Goal: Information Seeking & Learning: Learn about a topic

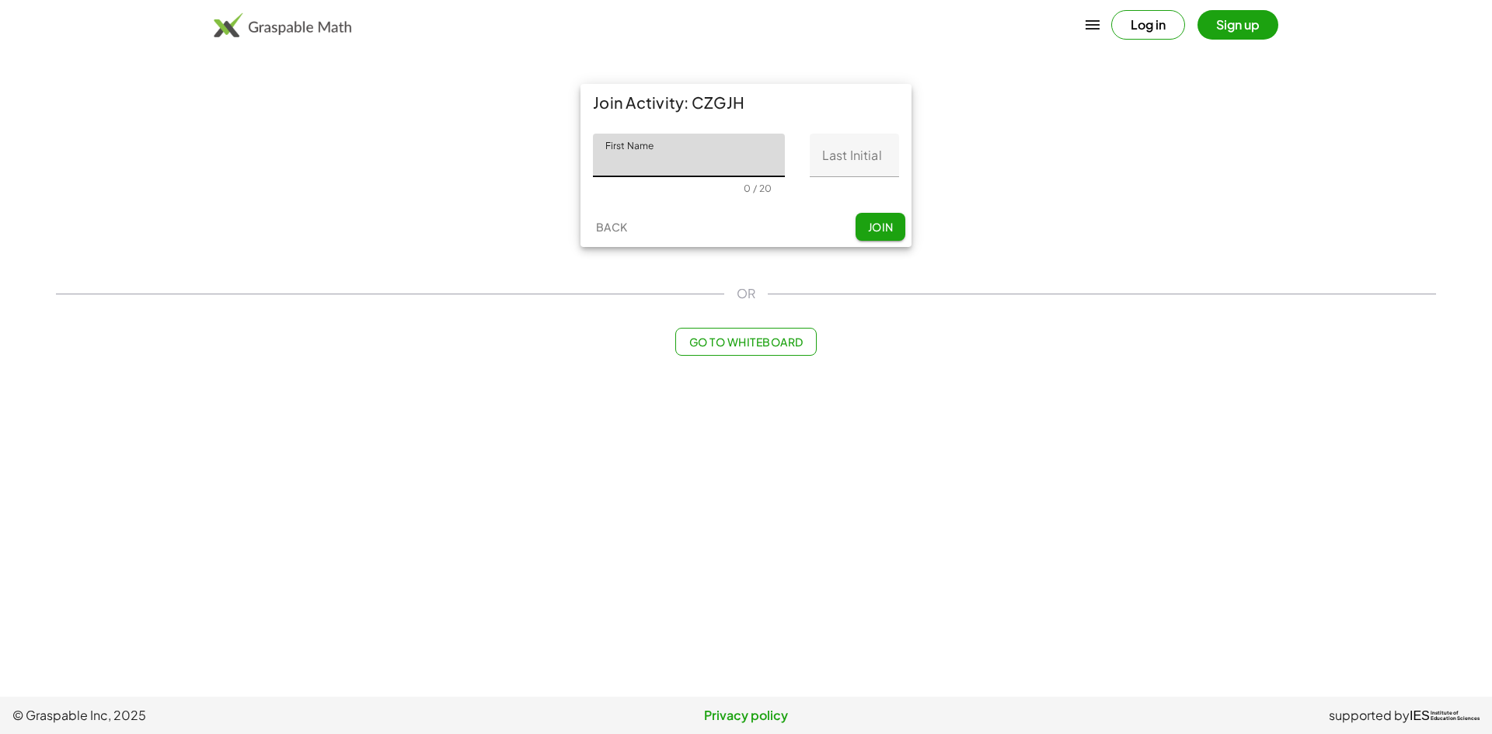
click at [1130, 27] on button "Log in" at bounding box center [1148, 25] width 74 height 30
click at [658, 170] on input "First Name" at bounding box center [689, 156] width 192 height 44
type input "*******"
click at [838, 146] on input "Last Initial" at bounding box center [853, 156] width 89 height 44
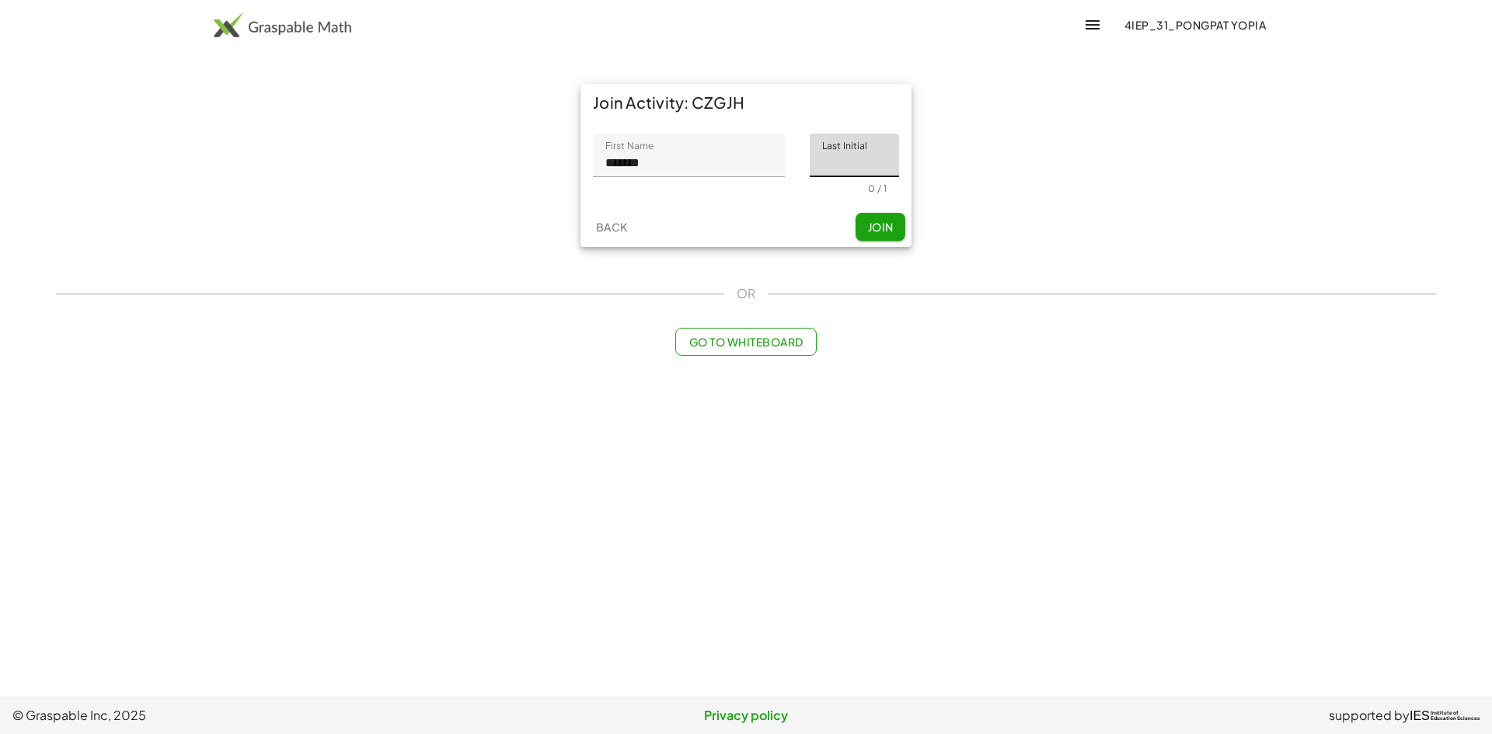
type input "*"
click at [873, 231] on span "Join" at bounding box center [880, 227] width 26 height 14
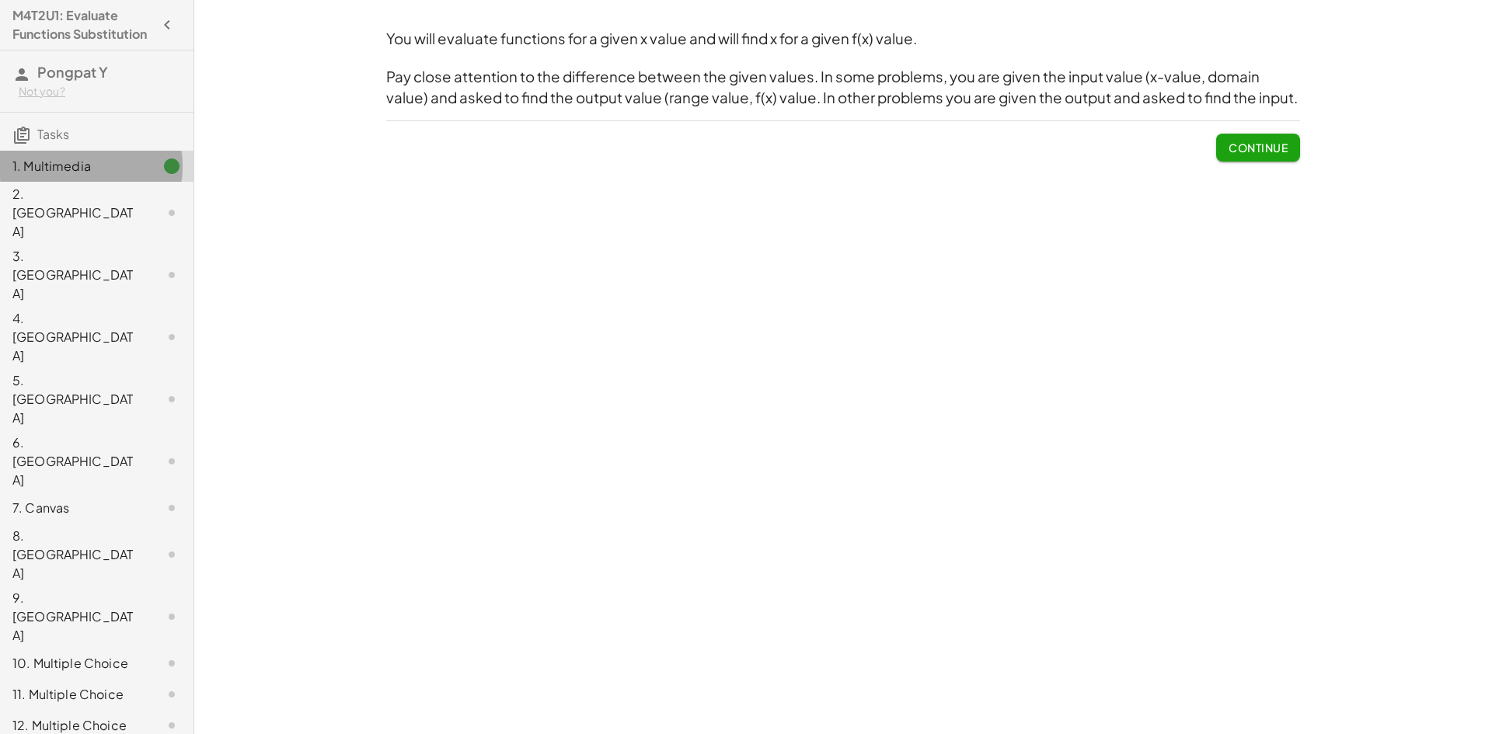
click at [103, 176] on div "1. Multimedia" at bounding box center [74, 166] width 125 height 19
click at [1269, 144] on span "Continue" at bounding box center [1257, 148] width 59 height 14
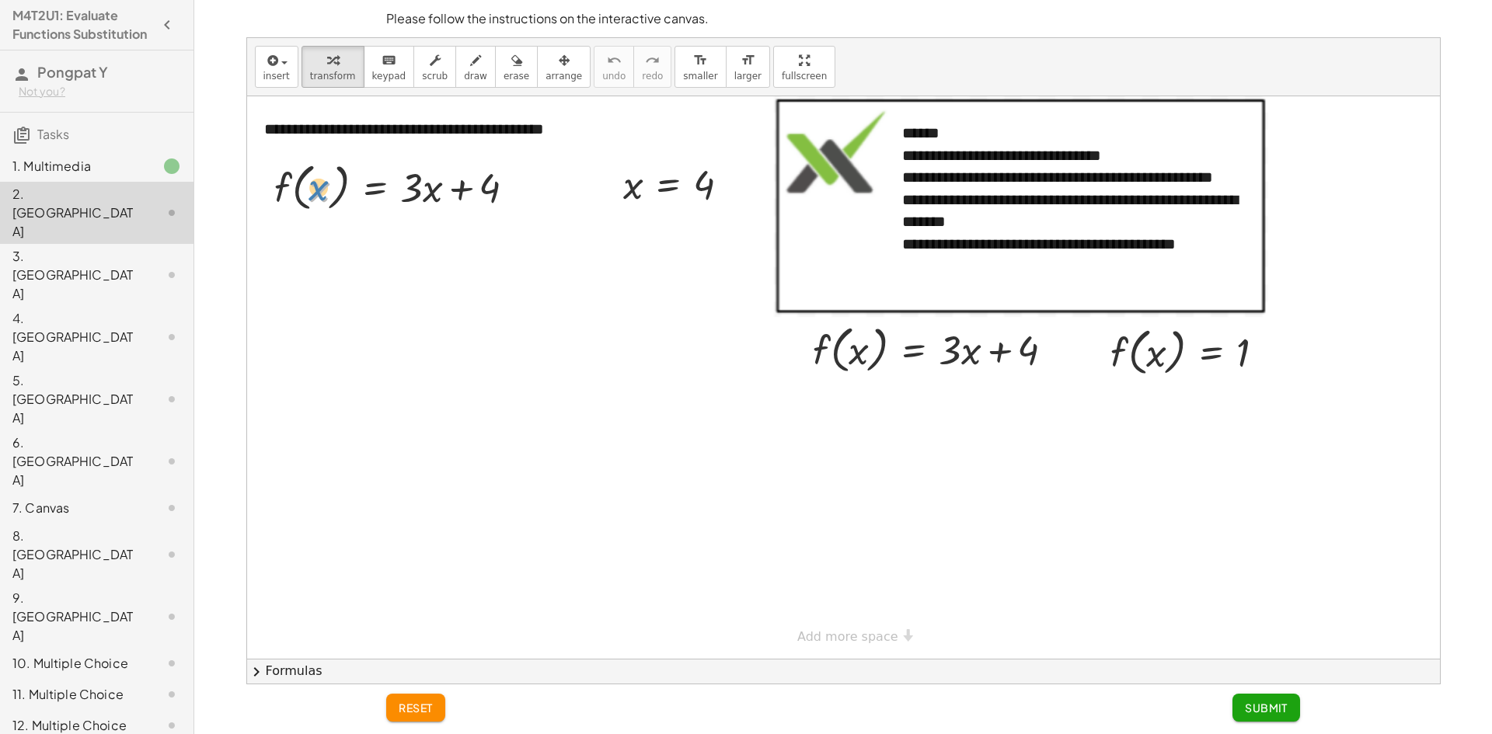
click at [315, 186] on div at bounding box center [400, 186] width 269 height 59
click at [433, 193] on div at bounding box center [400, 186] width 269 height 59
click at [631, 190] on div at bounding box center [682, 183] width 134 height 51
drag, startPoint x: 687, startPoint y: 186, endPoint x: 339, endPoint y: 193, distance: 347.3
click at [339, 193] on div "**********" at bounding box center [843, 377] width 1192 height 562
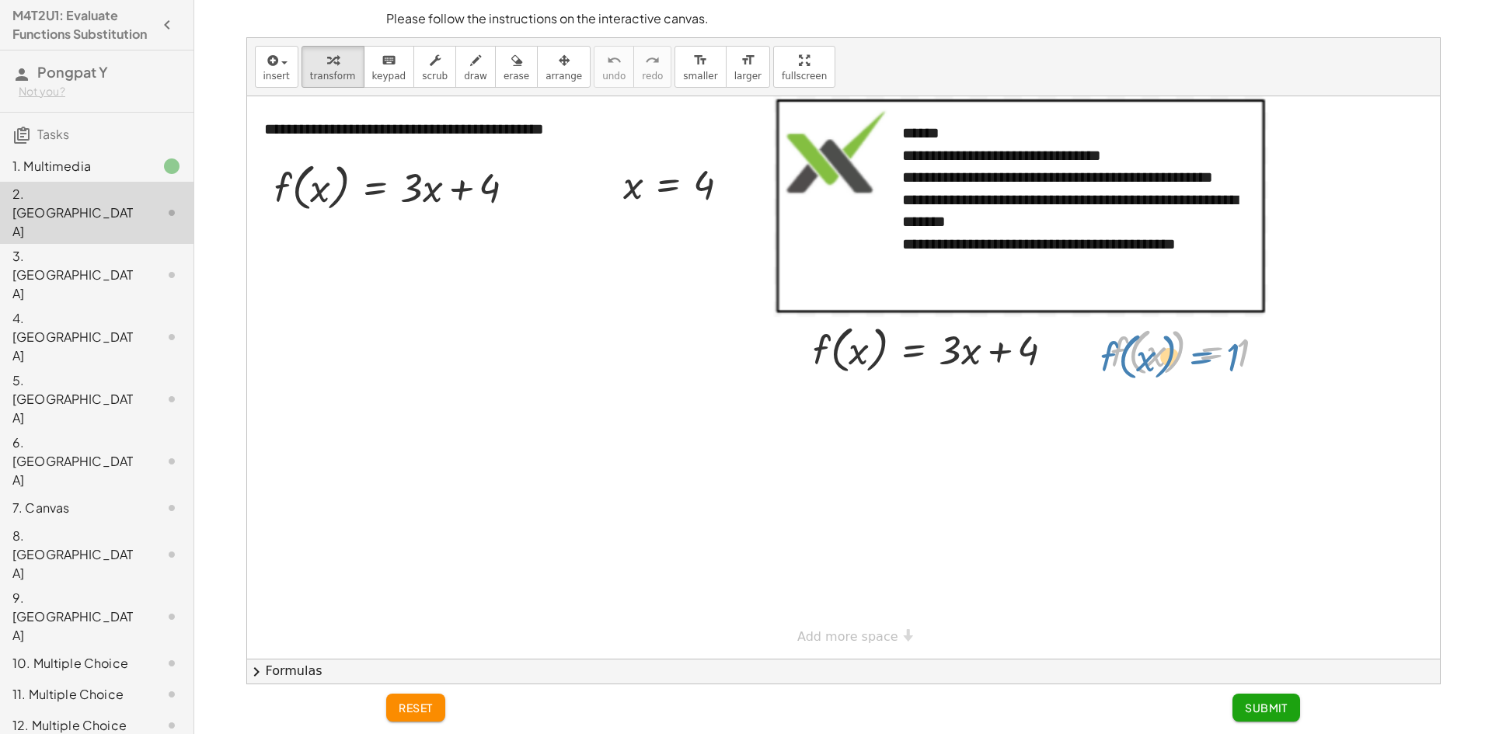
drag, startPoint x: 1208, startPoint y: 356, endPoint x: 1199, endPoint y: 360, distance: 9.4
click at [1197, 359] on div at bounding box center [1193, 351] width 183 height 59
drag, startPoint x: 1156, startPoint y: 354, endPoint x: 1144, endPoint y: 358, distance: 12.3
click at [1154, 358] on div at bounding box center [1193, 351] width 183 height 59
drag, startPoint x: 1116, startPoint y: 351, endPoint x: 837, endPoint y: 367, distance: 280.1
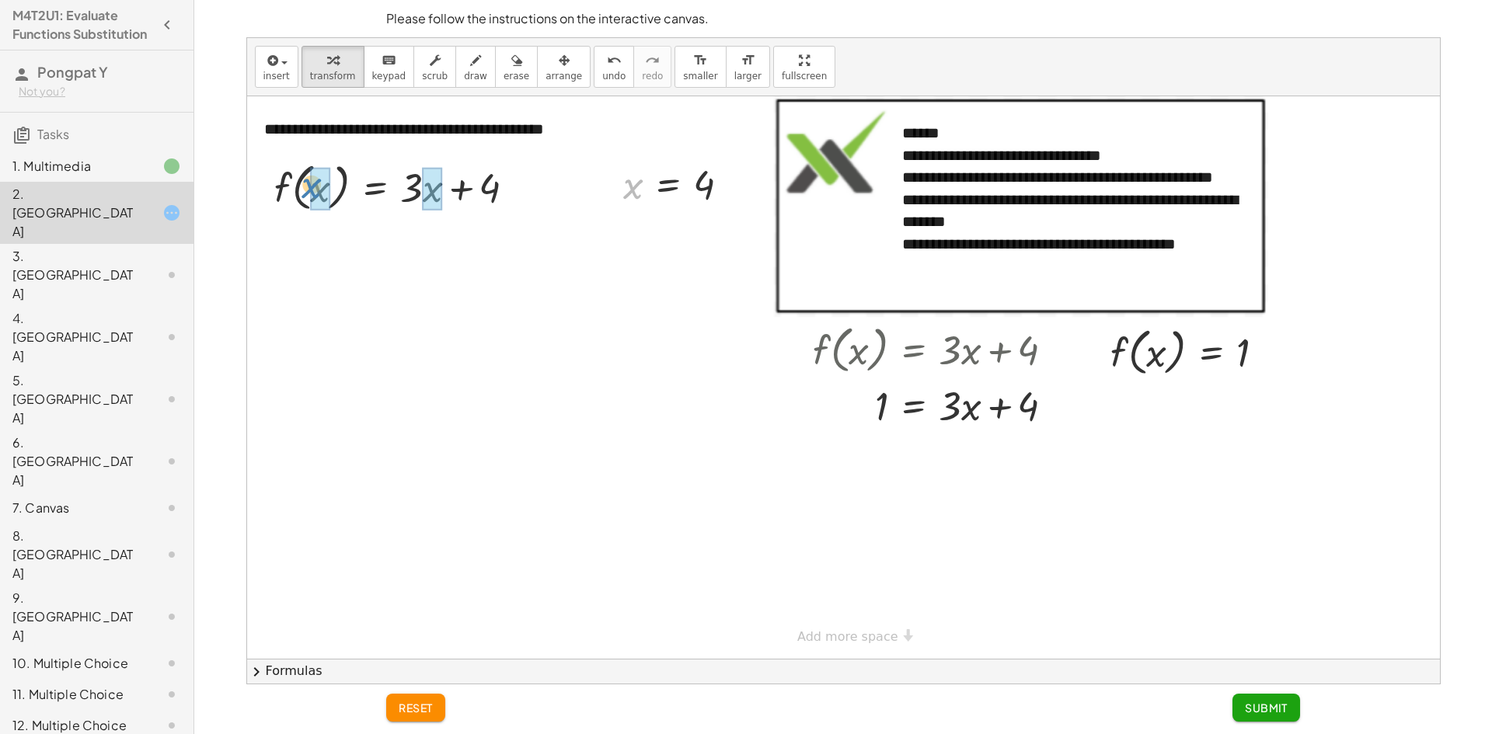
drag, startPoint x: 626, startPoint y: 190, endPoint x: 305, endPoint y: 190, distance: 320.8
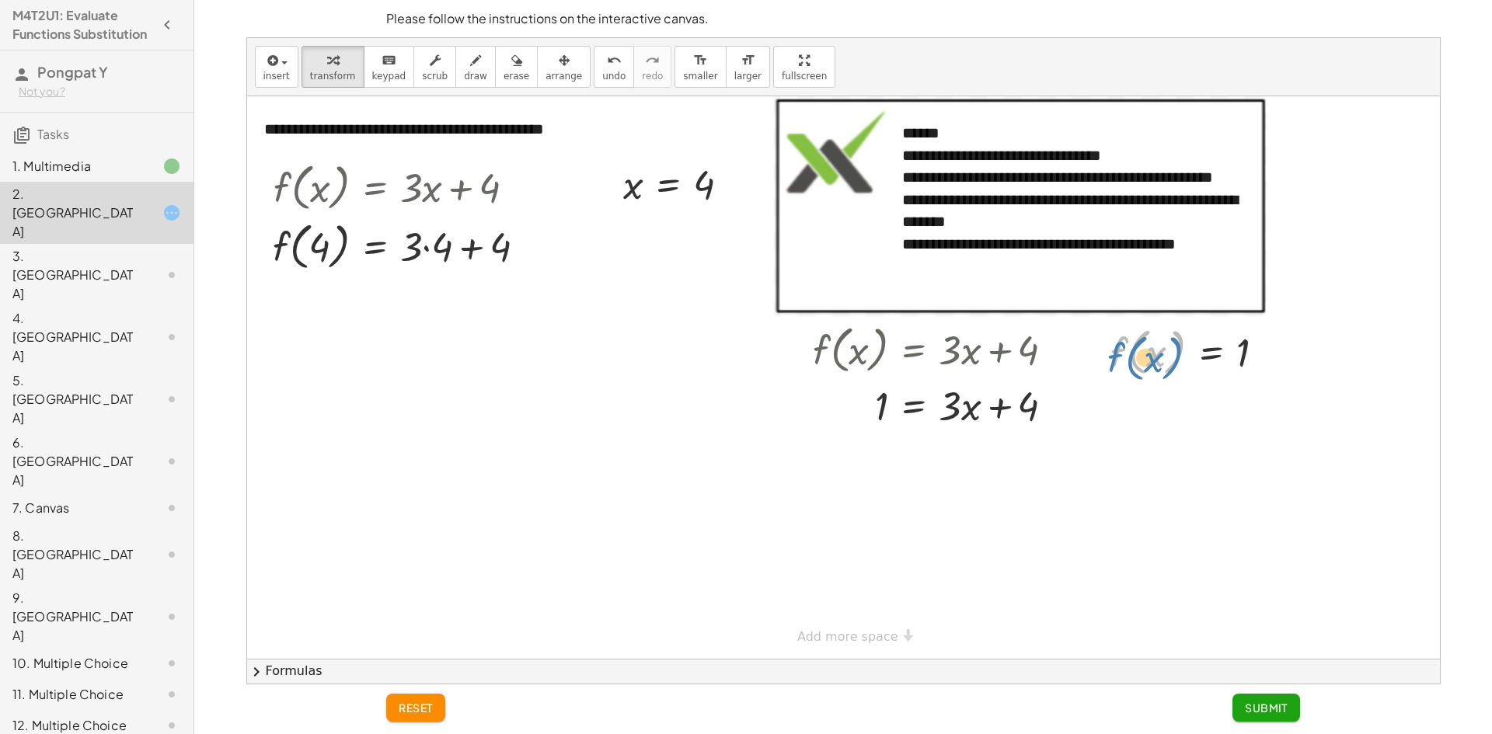
click at [1113, 357] on div at bounding box center [1193, 351] width 183 height 59
click at [426, 250] on div at bounding box center [405, 245] width 281 height 59
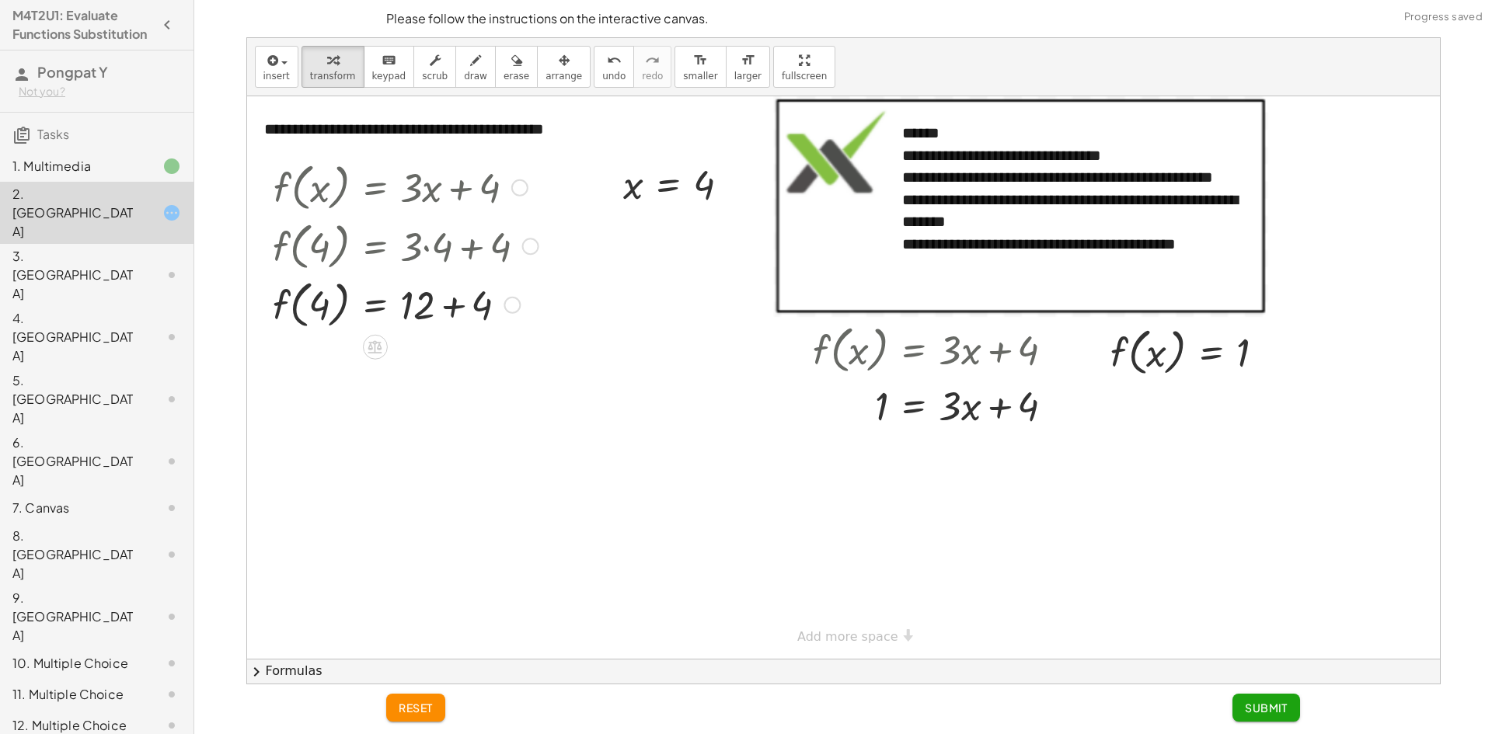
click at [458, 306] on div at bounding box center [405, 303] width 281 height 59
drag, startPoint x: 1023, startPoint y: 406, endPoint x: 890, endPoint y: 403, distance: 132.9
click at [878, 409] on div at bounding box center [939, 404] width 269 height 53
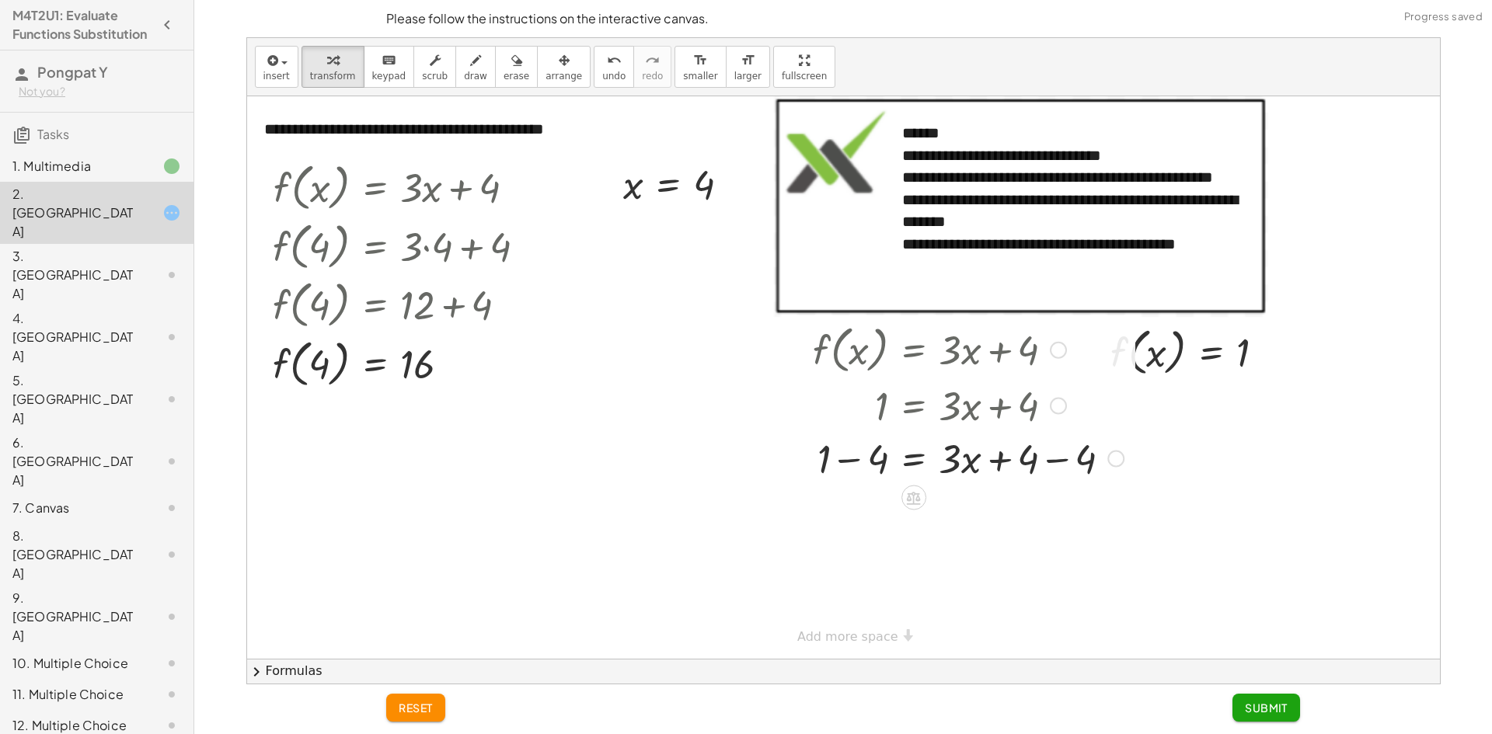
click at [1029, 461] on div at bounding box center [968, 457] width 326 height 53
click at [1039, 458] on div at bounding box center [968, 457] width 326 height 53
click at [844, 511] on div at bounding box center [968, 510] width 326 height 53
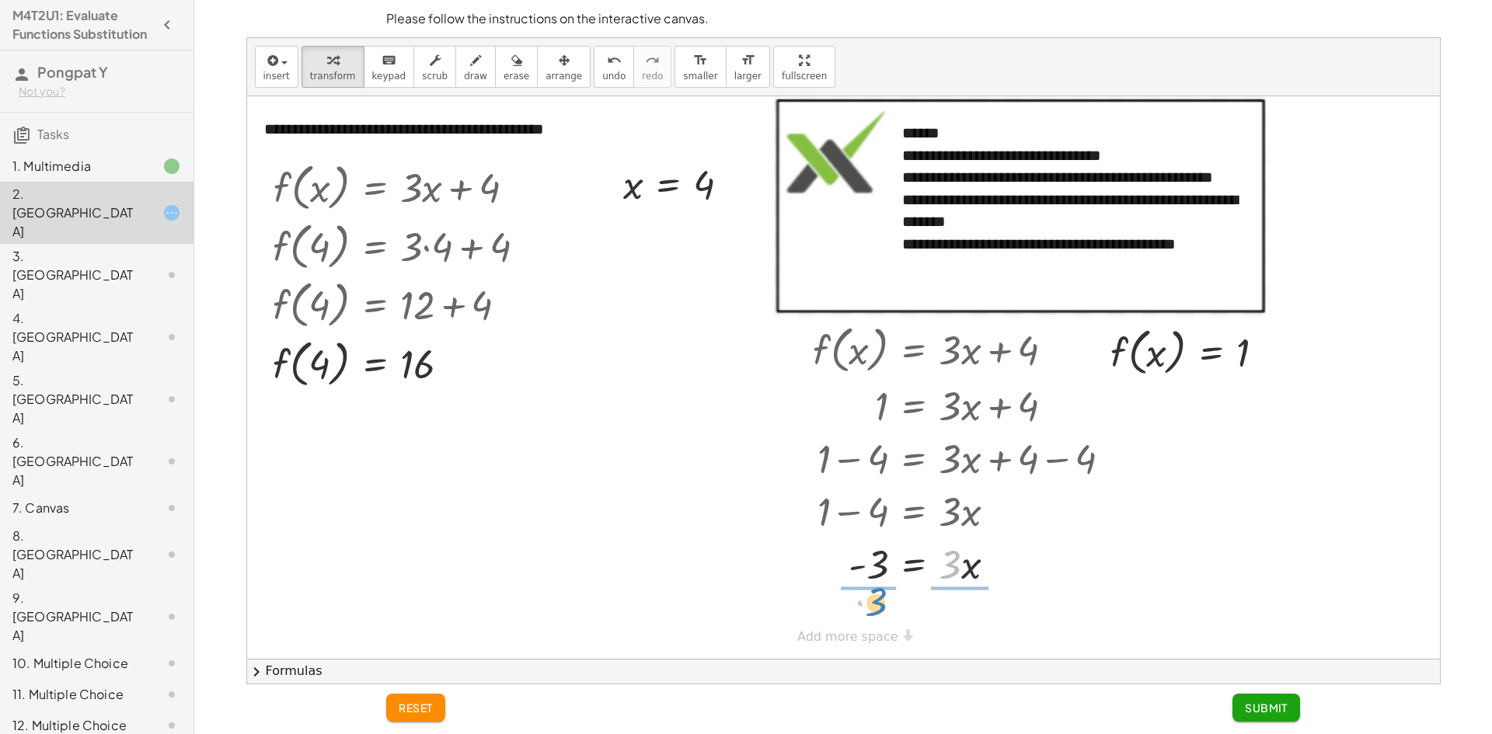
drag, startPoint x: 949, startPoint y: 566, endPoint x: 875, endPoint y: 604, distance: 83.0
click at [871, 565] on div at bounding box center [968, 563] width 326 height 78
click at [956, 566] on div at bounding box center [968, 563] width 326 height 78
click at [1261, 699] on button "Submit" at bounding box center [1266, 708] width 68 height 28
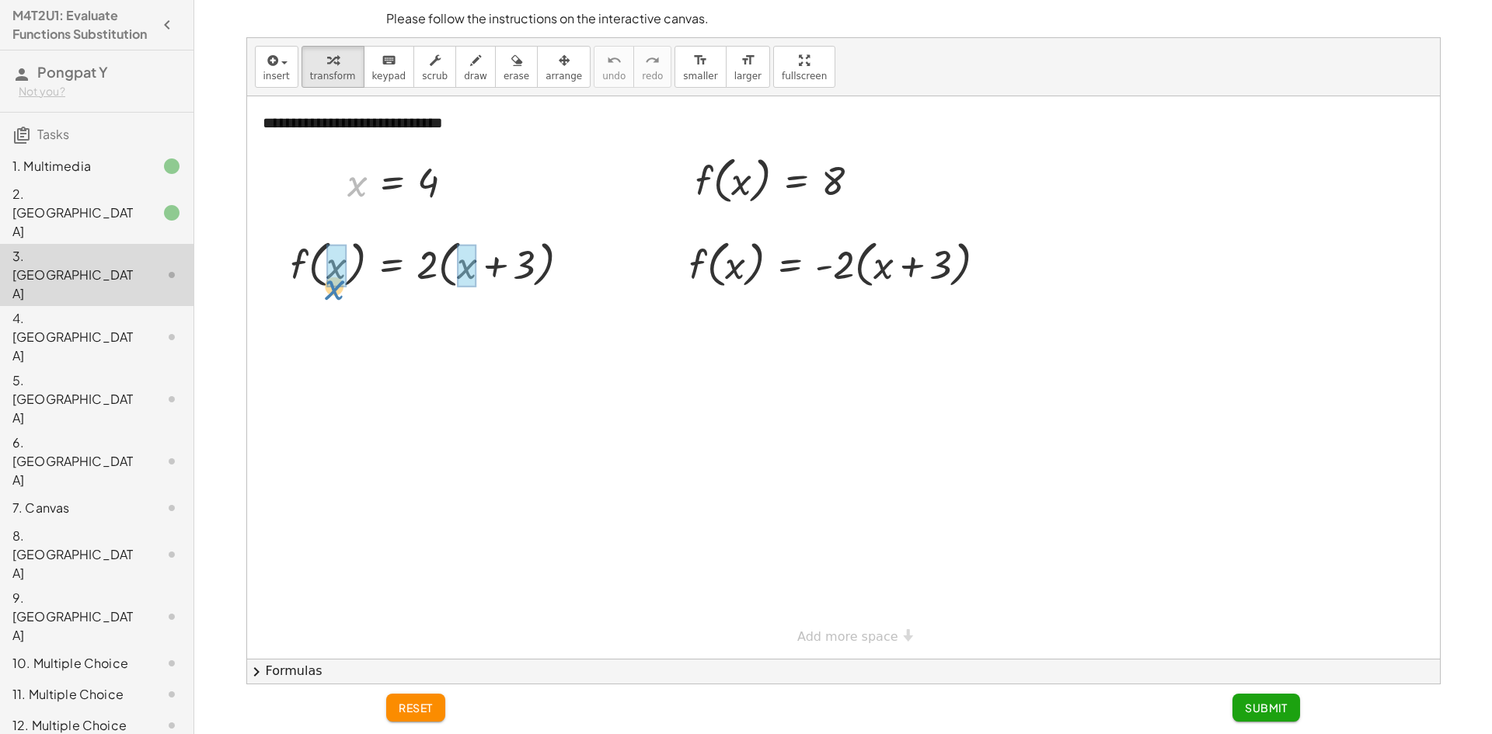
drag, startPoint x: 349, startPoint y: 187, endPoint x: 325, endPoint y: 282, distance: 97.6
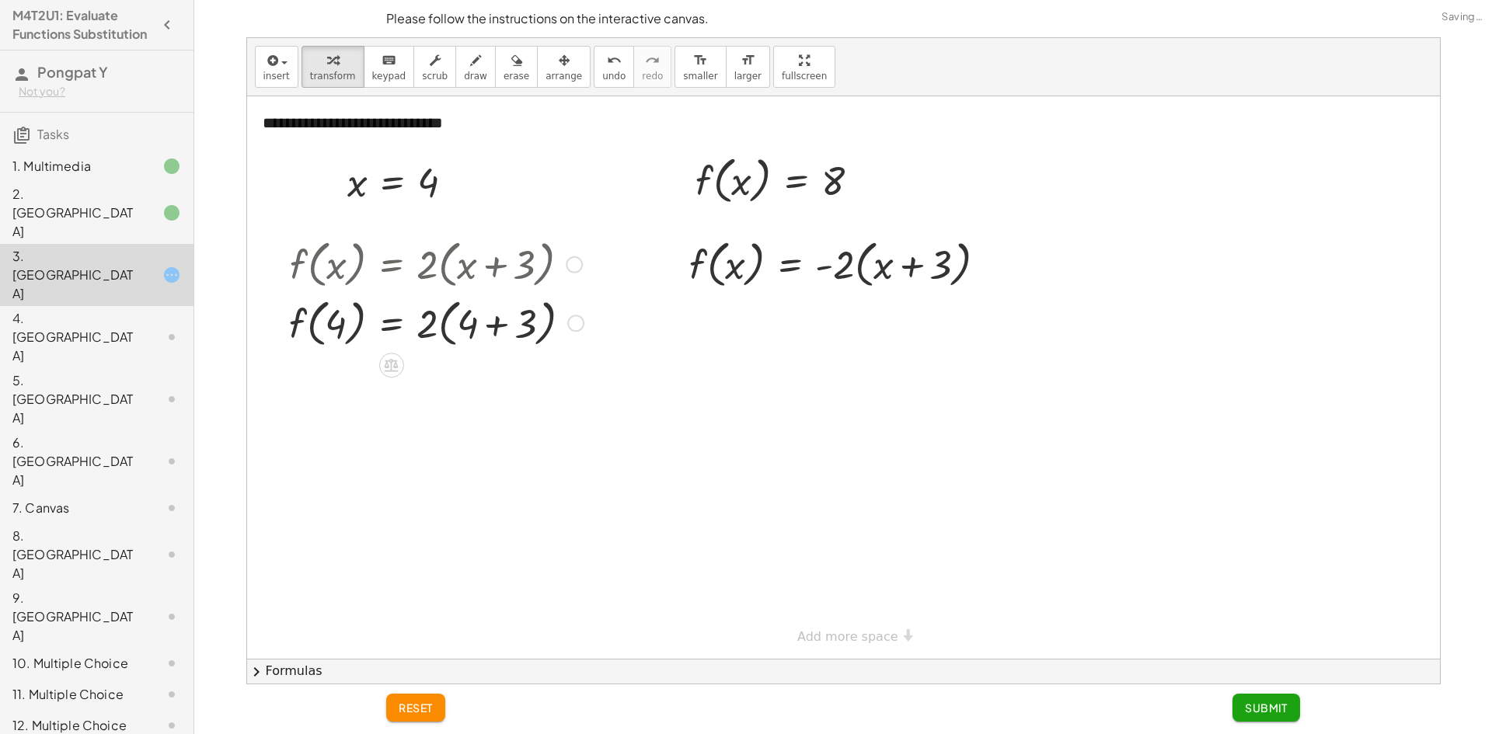
click at [497, 324] on div at bounding box center [436, 322] width 310 height 59
click at [439, 384] on div at bounding box center [436, 380] width 310 height 59
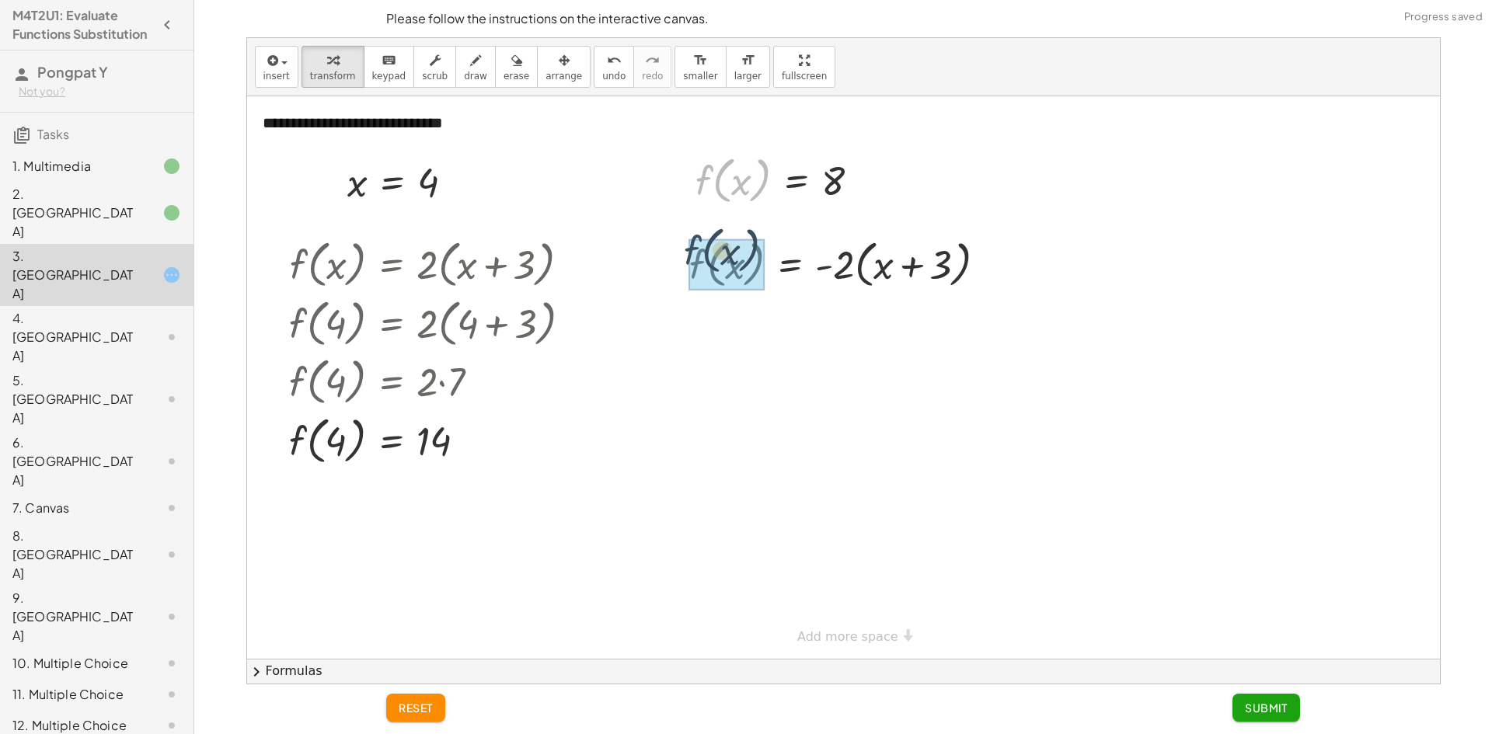
drag, startPoint x: 701, startPoint y: 186, endPoint x: 712, endPoint y: 263, distance: 77.7
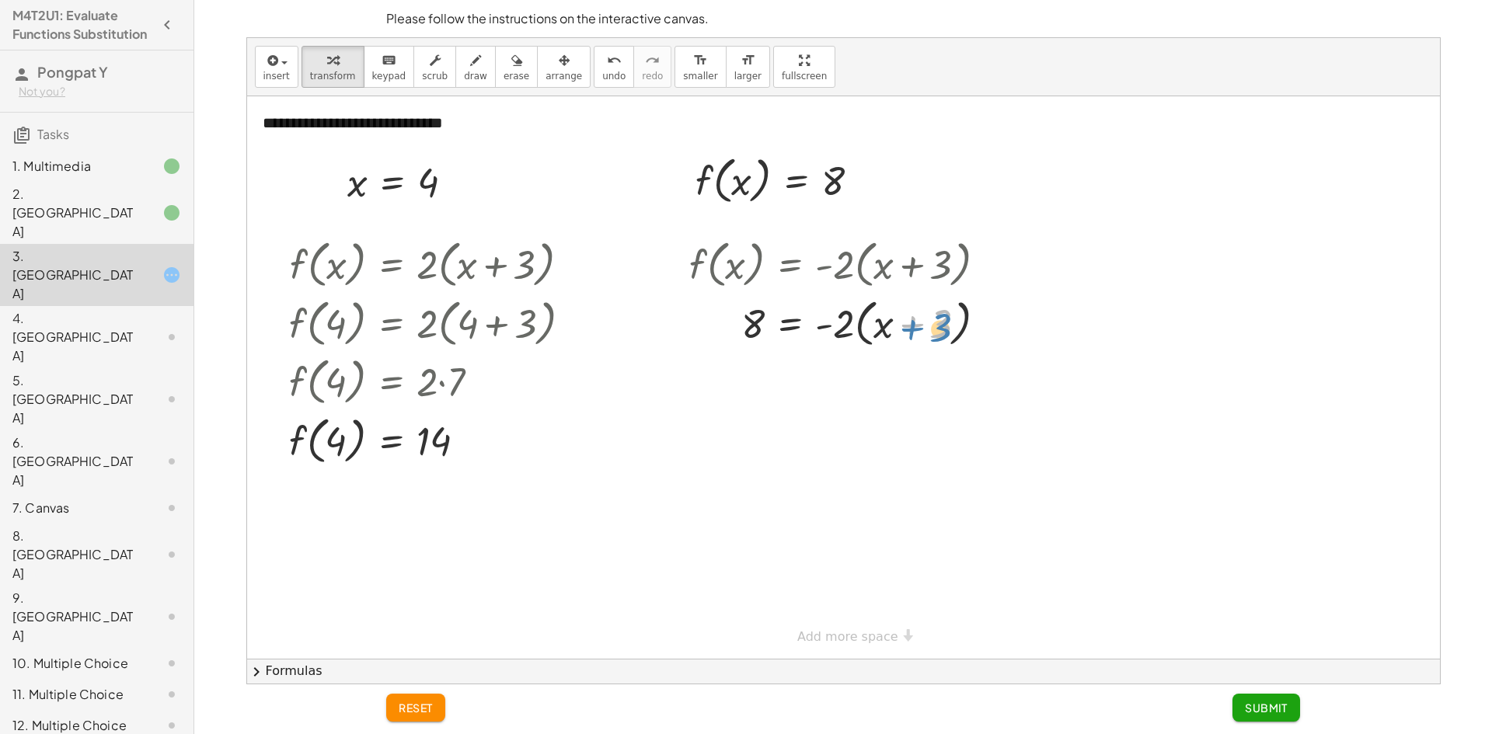
click at [946, 328] on div at bounding box center [843, 322] width 325 height 59
click at [843, 325] on div at bounding box center [843, 322] width 325 height 59
drag, startPoint x: 843, startPoint y: 327, endPoint x: 884, endPoint y: 329, distance: 41.2
click at [884, 329] on div at bounding box center [843, 322] width 325 height 59
click at [956, 381] on div at bounding box center [848, 377] width 335 height 53
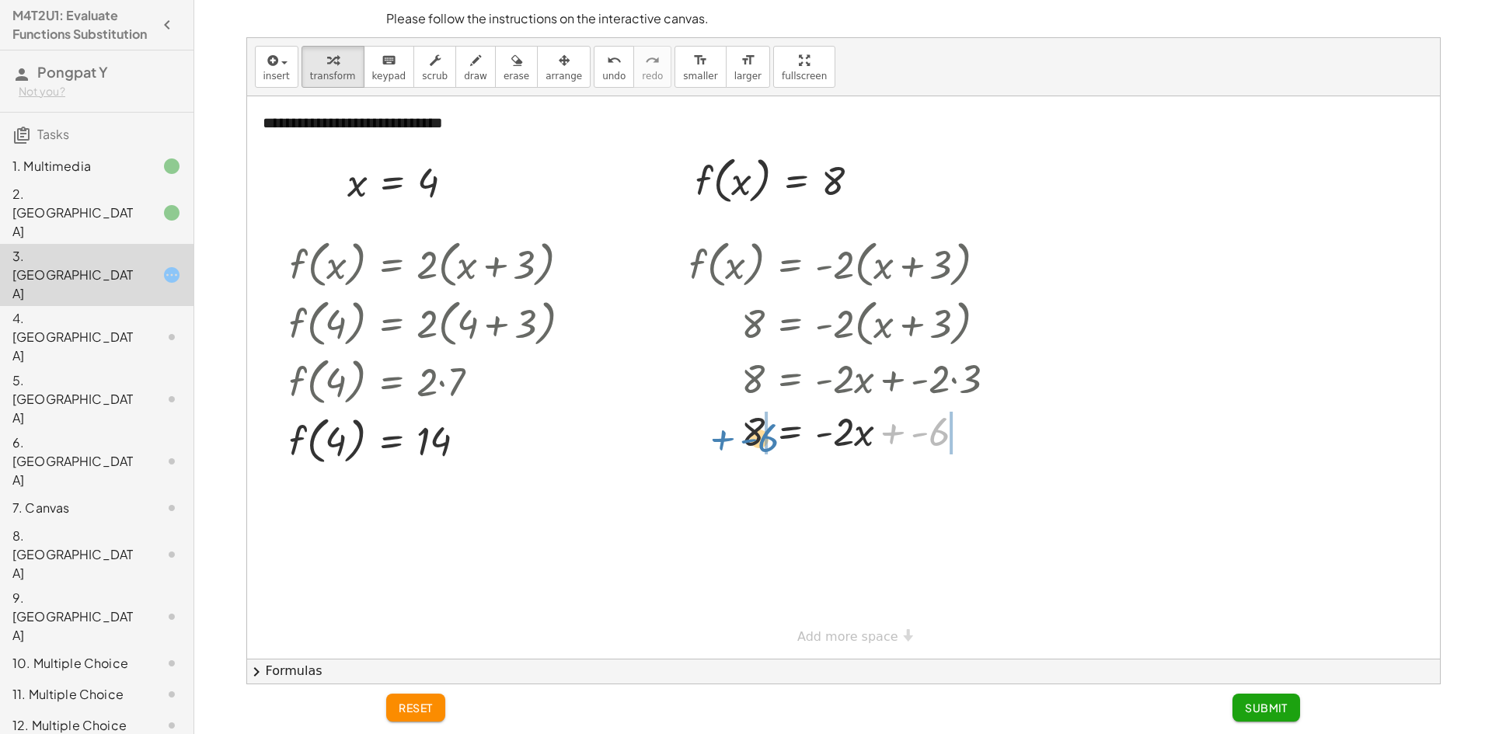
drag, startPoint x: 945, startPoint y: 438, endPoint x: 774, endPoint y: 444, distance: 171.0
click at [774, 444] on div at bounding box center [848, 430] width 335 height 53
click at [947, 487] on div at bounding box center [859, 483] width 367 height 53
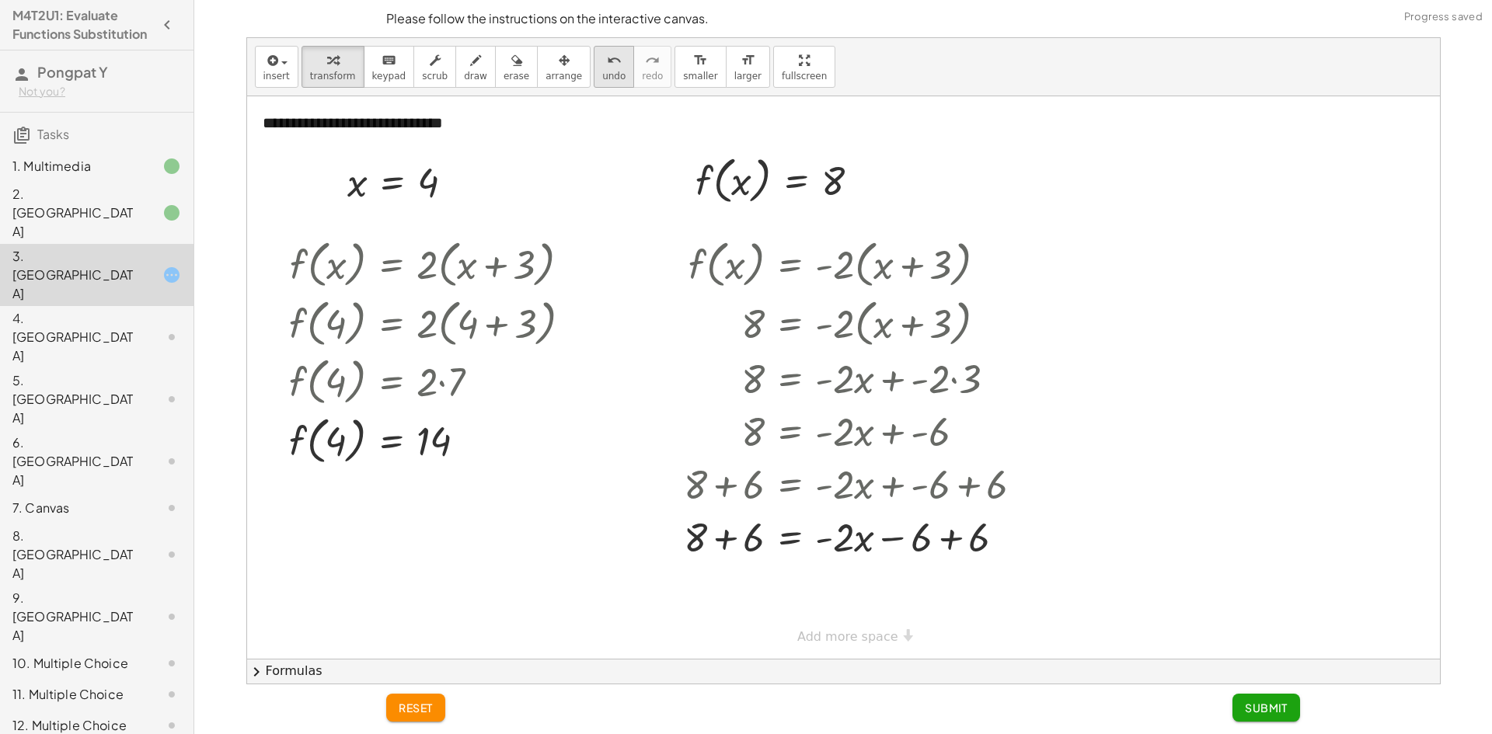
click at [602, 78] on span "undo" at bounding box center [613, 76] width 23 height 11
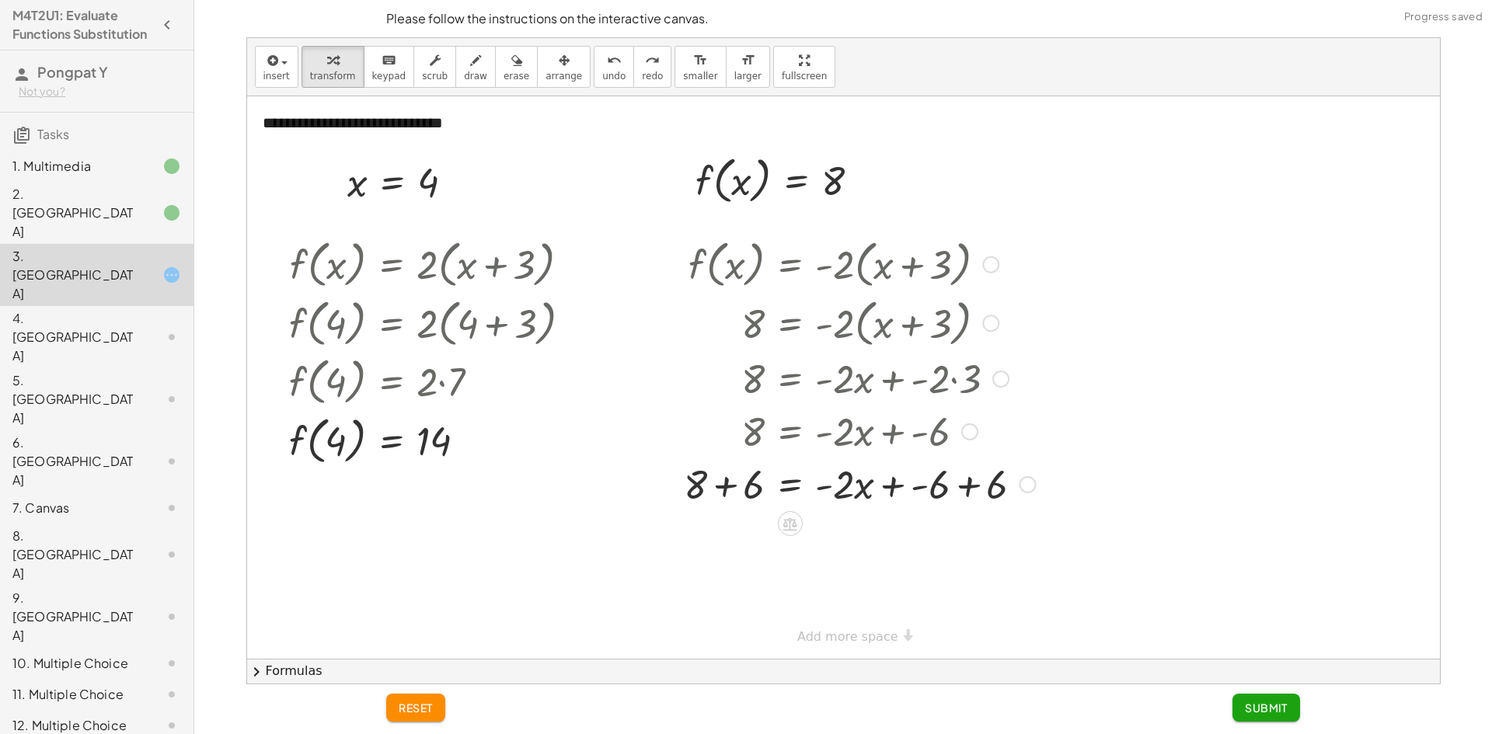
click at [965, 487] on div at bounding box center [859, 483] width 367 height 53
click at [721, 538] on div at bounding box center [859, 536] width 367 height 53
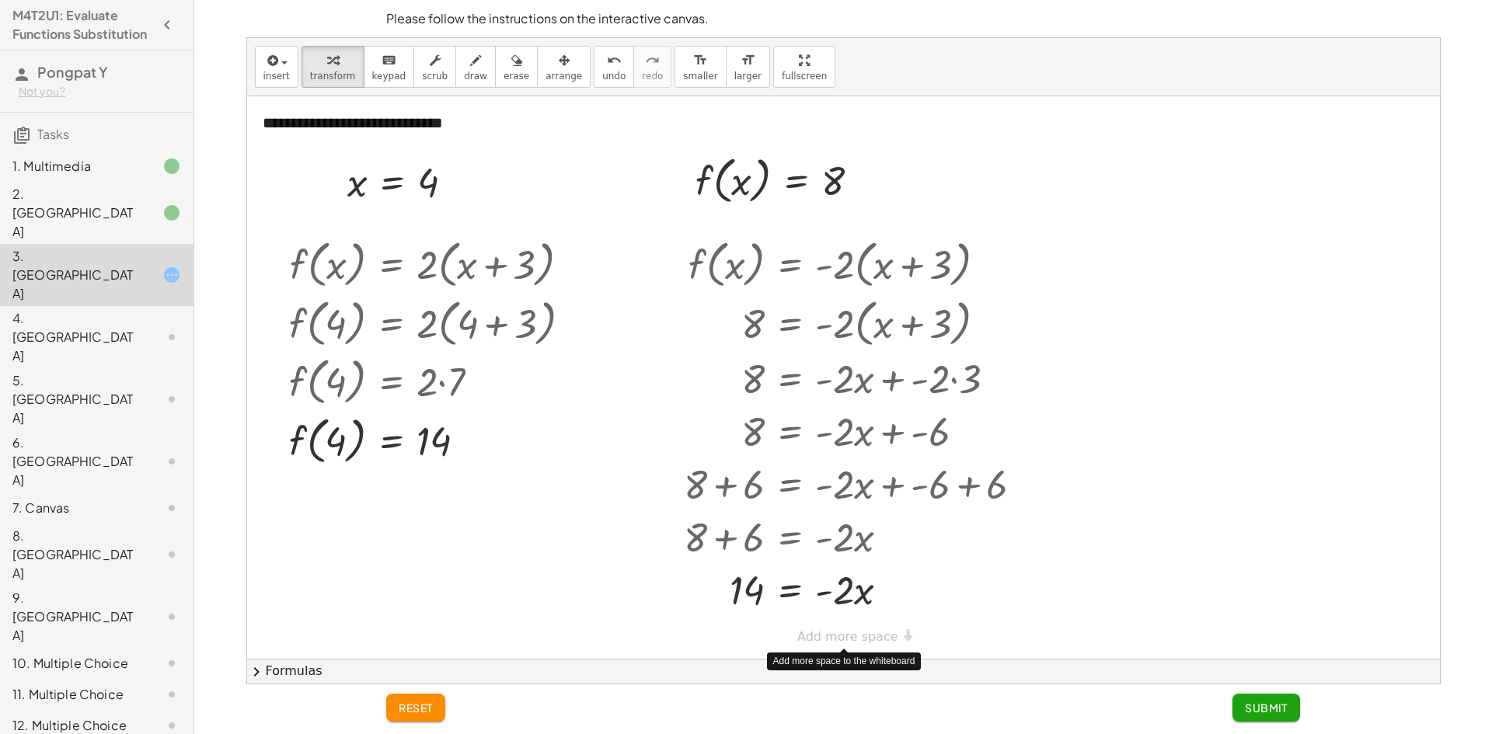
click at [846, 637] on div "**********" at bounding box center [843, 377] width 1192 height 562
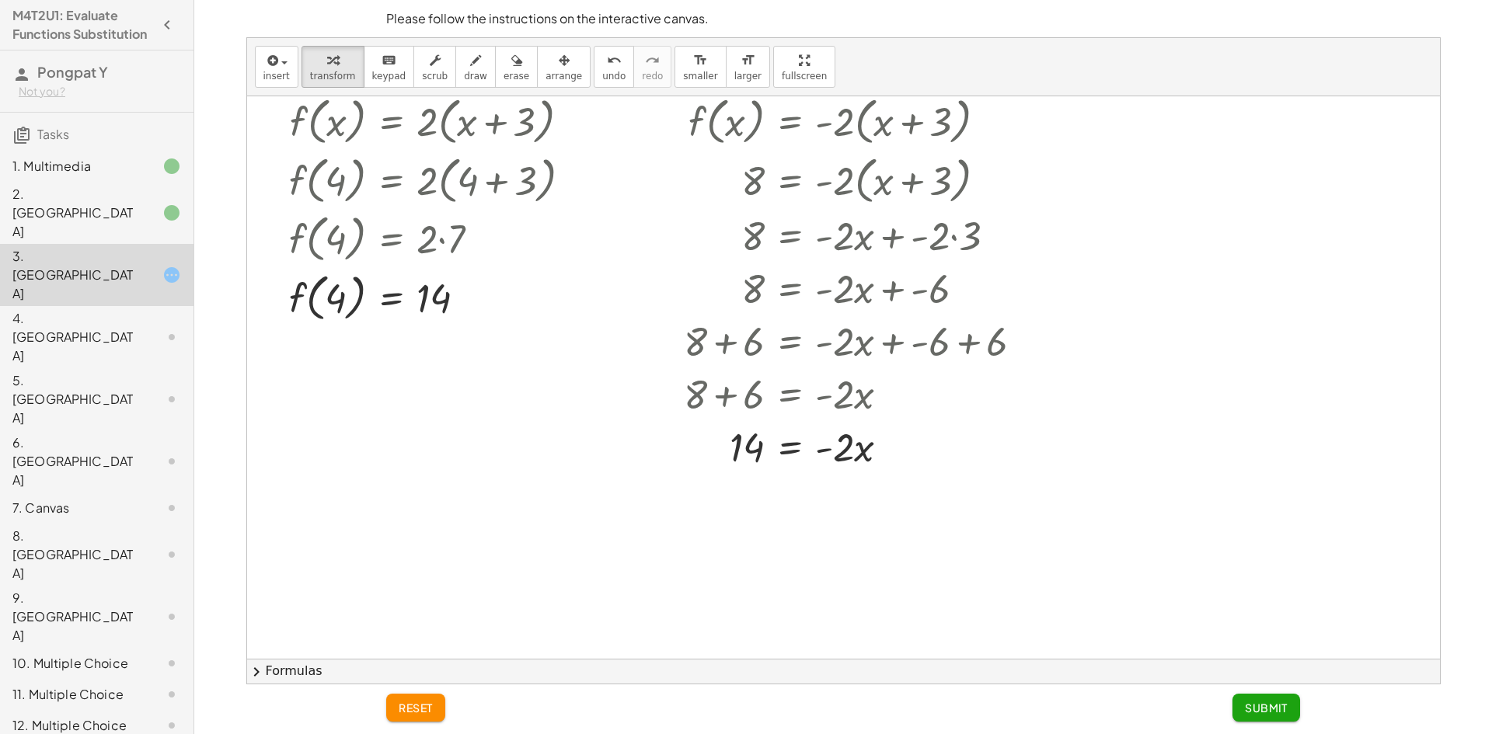
scroll to position [155, 0]
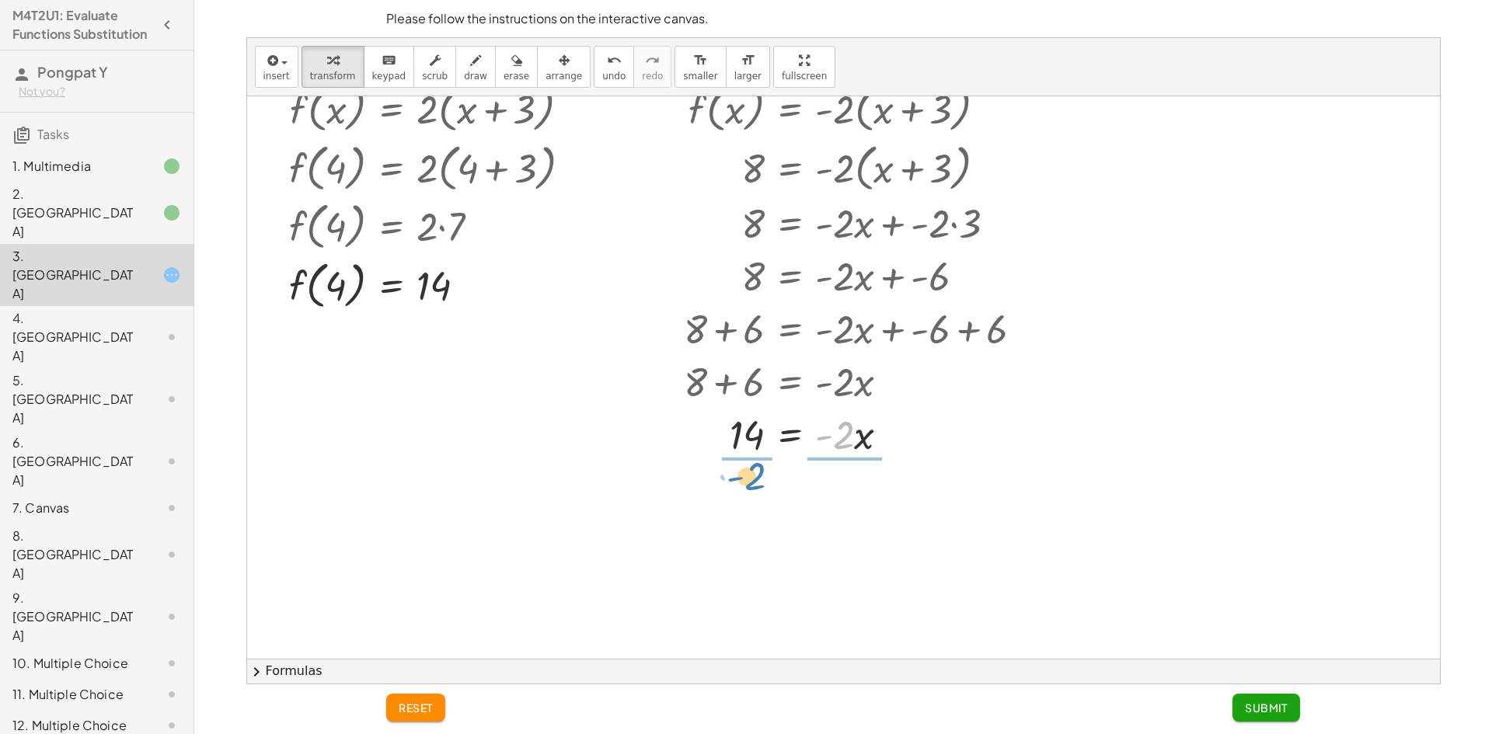
drag, startPoint x: 844, startPoint y: 435, endPoint x: 755, endPoint y: 476, distance: 97.7
click at [838, 497] on div at bounding box center [859, 499] width 367 height 78
click at [747, 579] on div at bounding box center [859, 577] width 367 height 78
click at [1245, 705] on span "Submit" at bounding box center [1265, 708] width 43 height 14
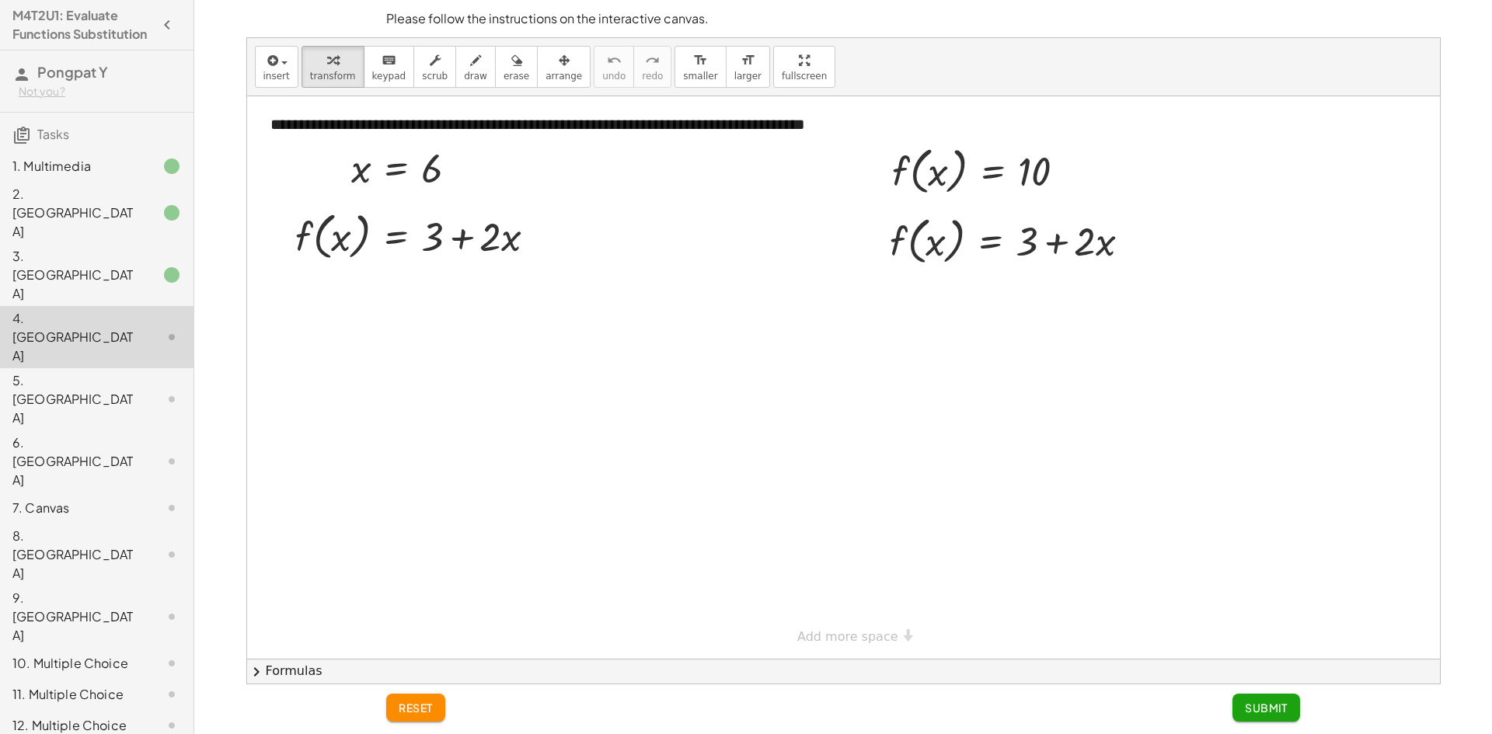
click at [92, 368] on div "3. [GEOGRAPHIC_DATA]" at bounding box center [96, 399] width 193 height 62
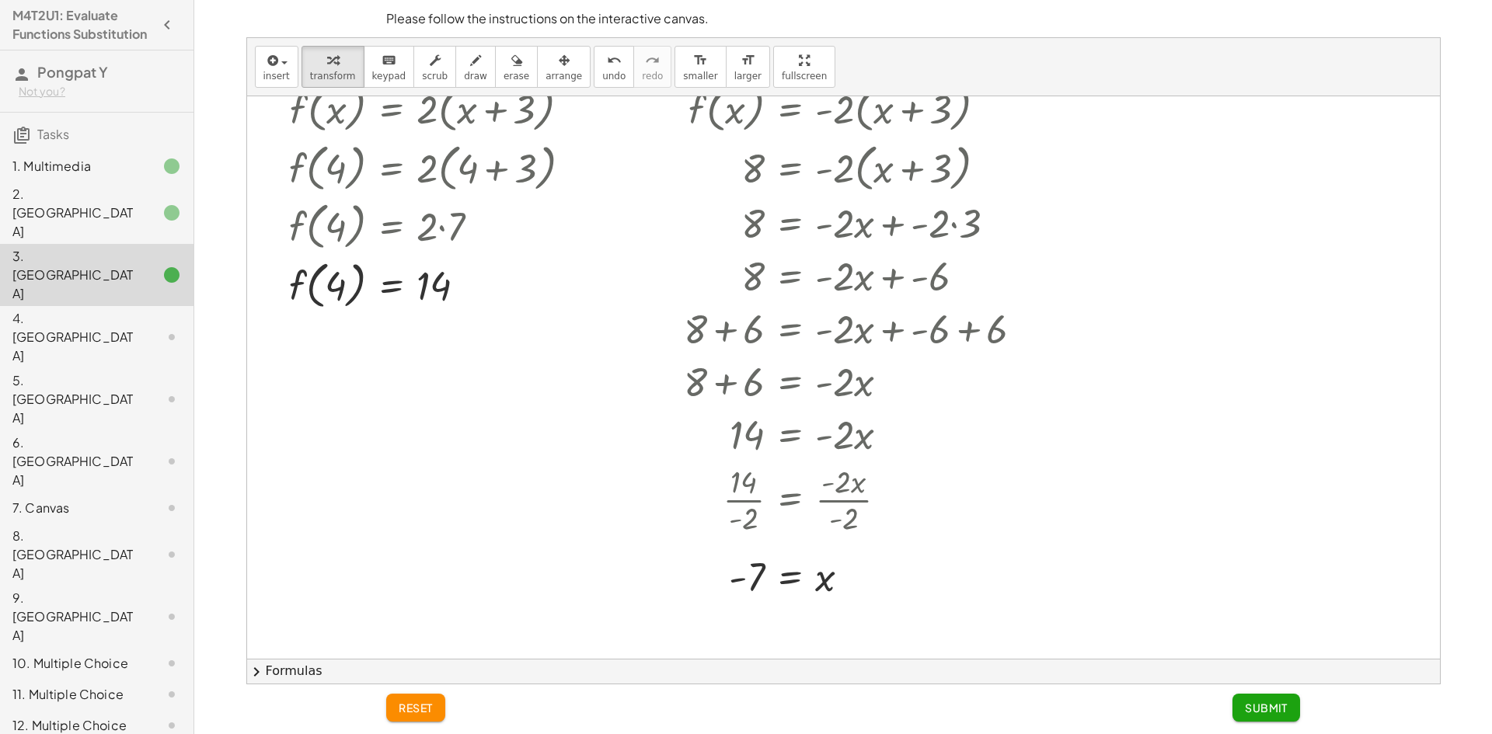
click at [138, 328] on div at bounding box center [160, 337] width 44 height 19
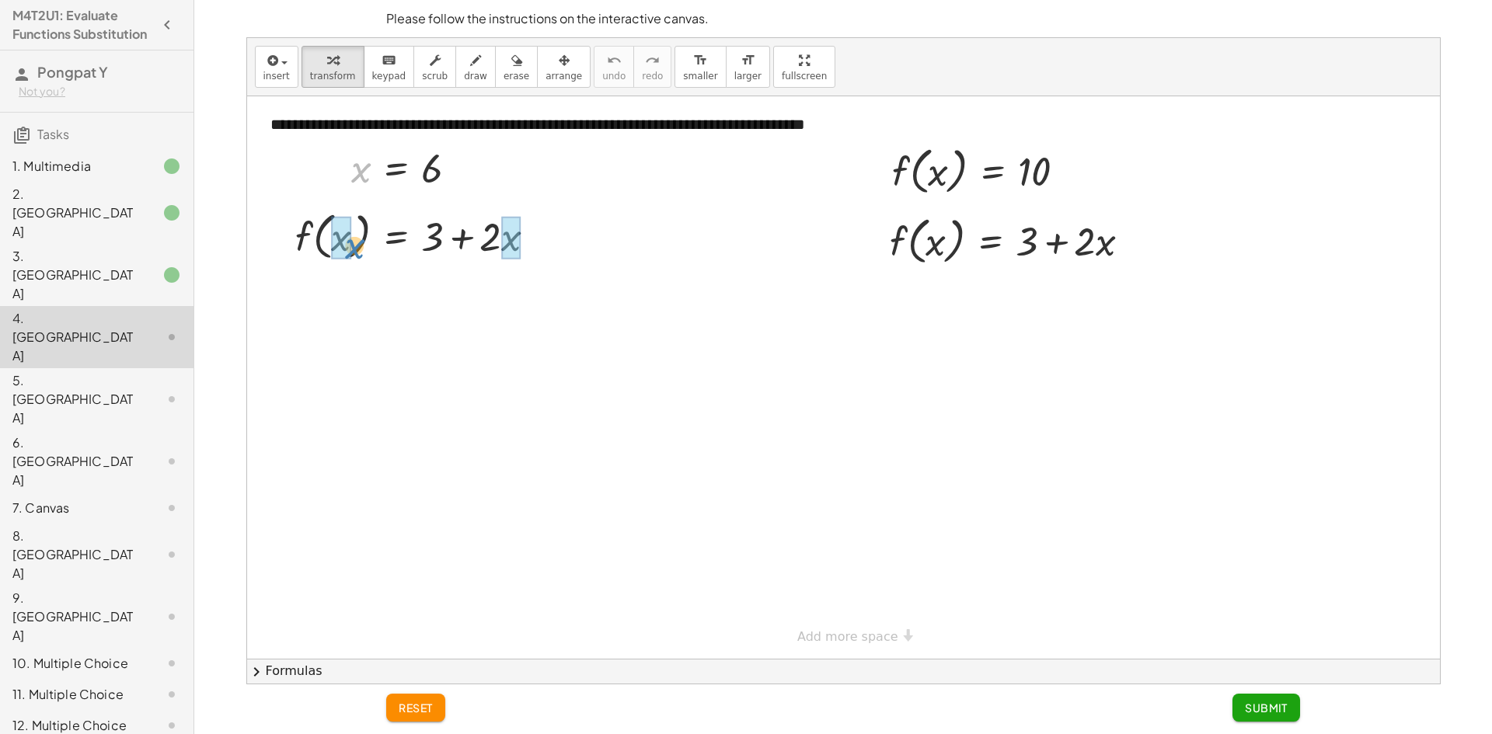
drag, startPoint x: 364, startPoint y: 175, endPoint x: 357, endPoint y: 252, distance: 77.2
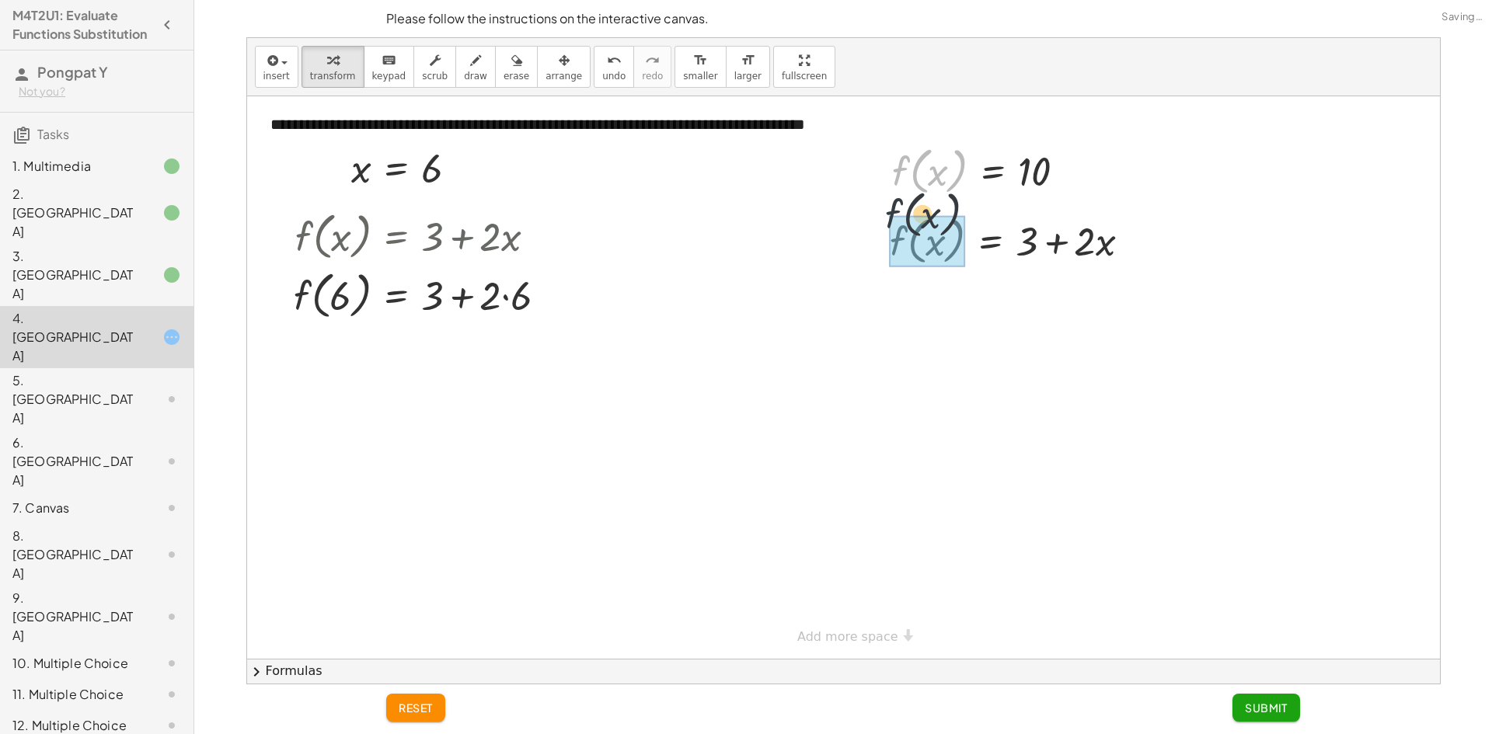
drag, startPoint x: 896, startPoint y: 171, endPoint x: 889, endPoint y: 220, distance: 49.4
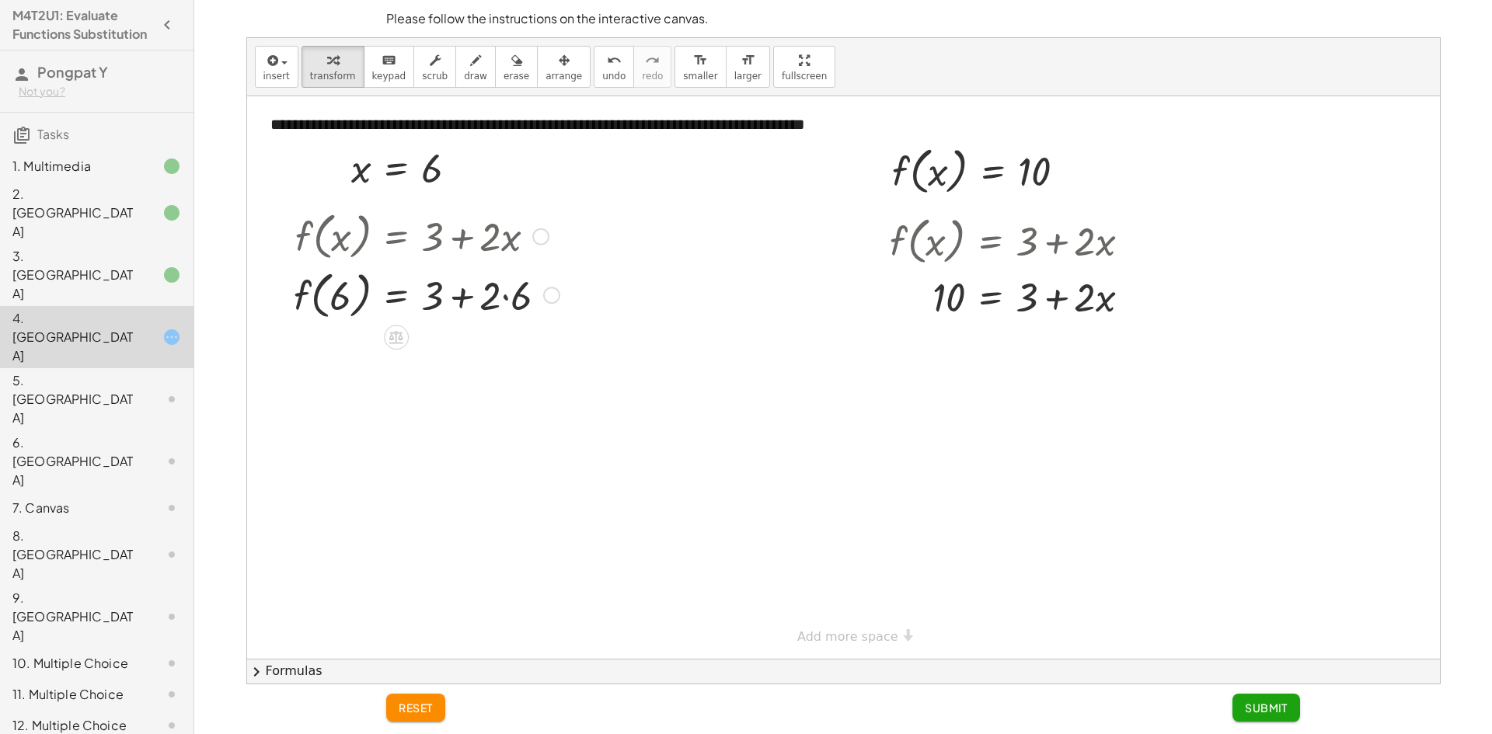
click at [505, 297] on div at bounding box center [426, 294] width 281 height 59
click at [459, 356] on div at bounding box center [426, 352] width 281 height 59
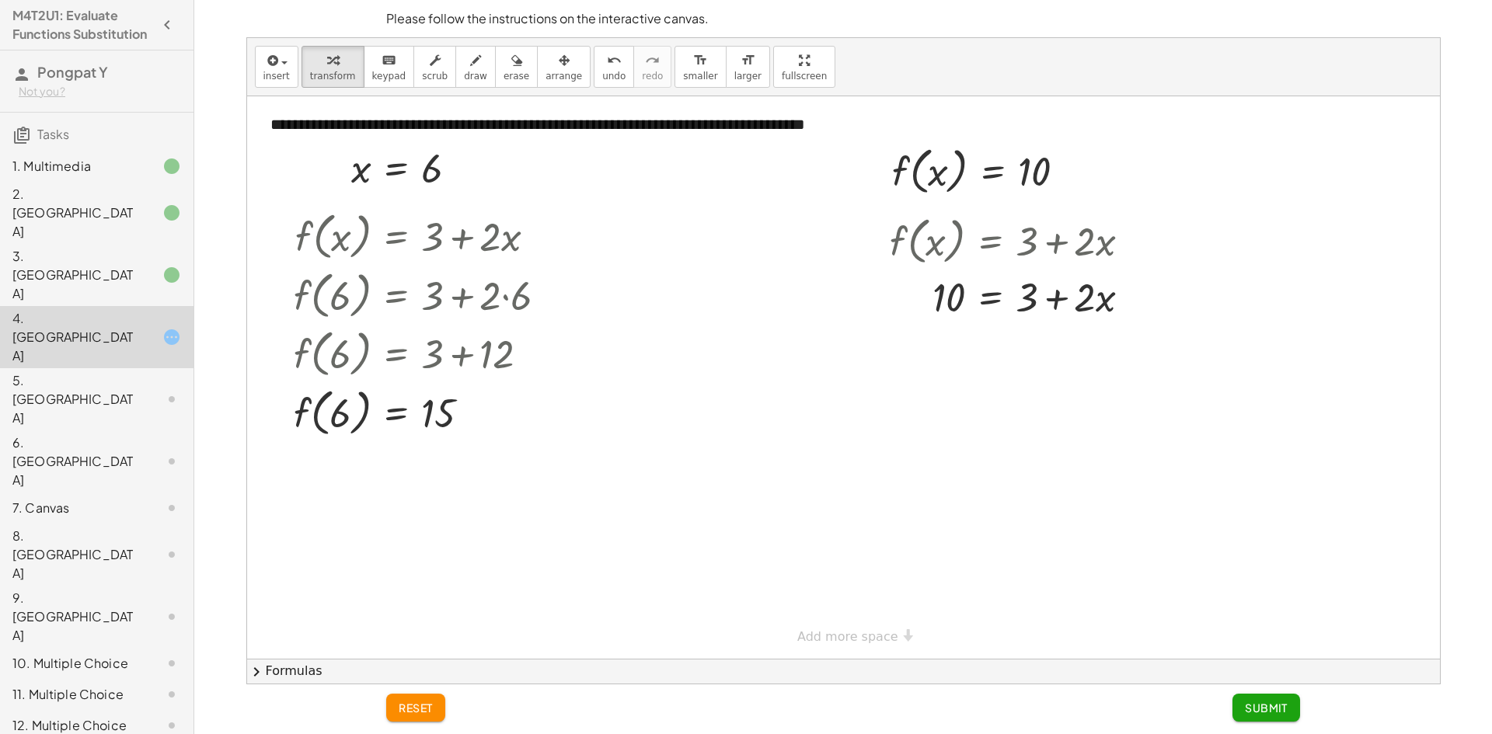
click at [79, 247] on div "3. [GEOGRAPHIC_DATA]" at bounding box center [74, 275] width 125 height 56
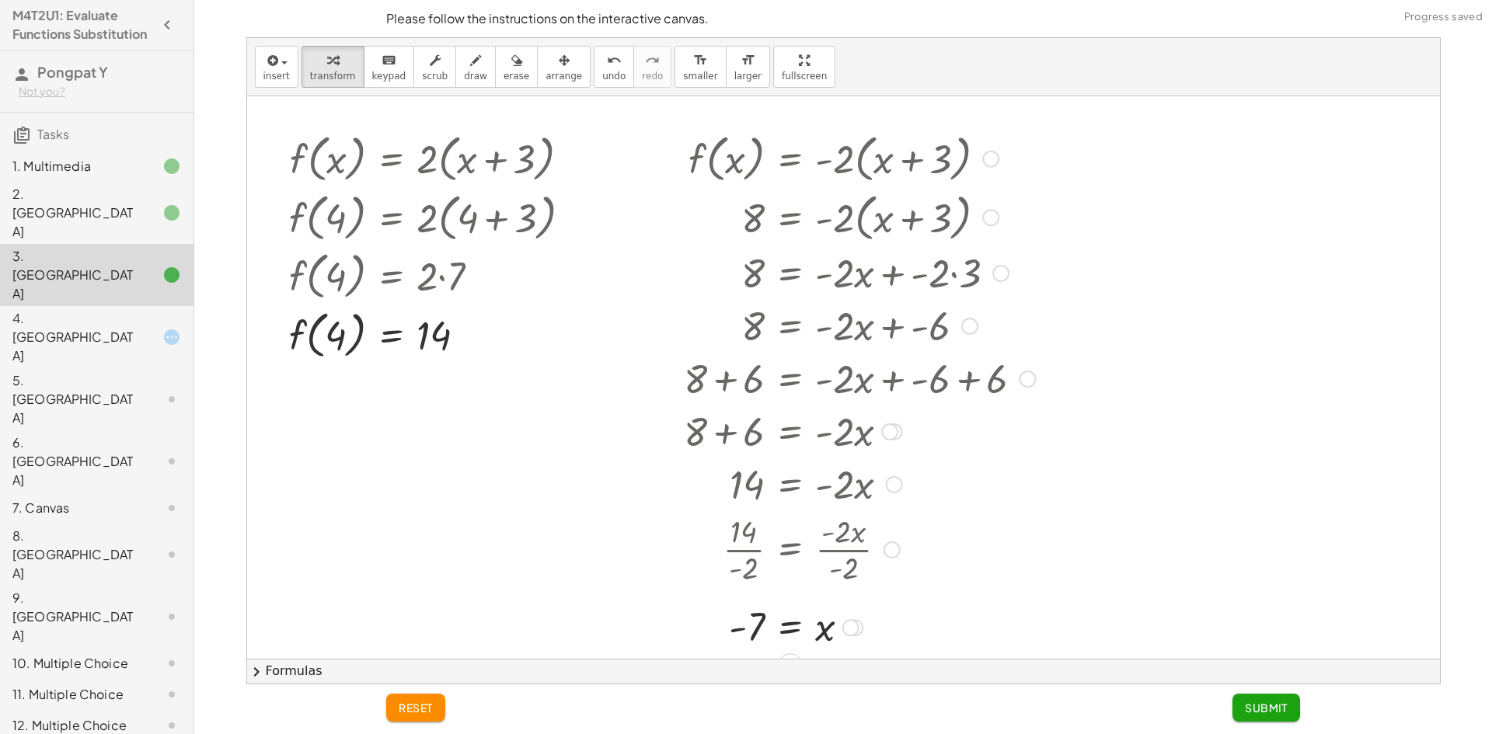
scroll to position [78, 0]
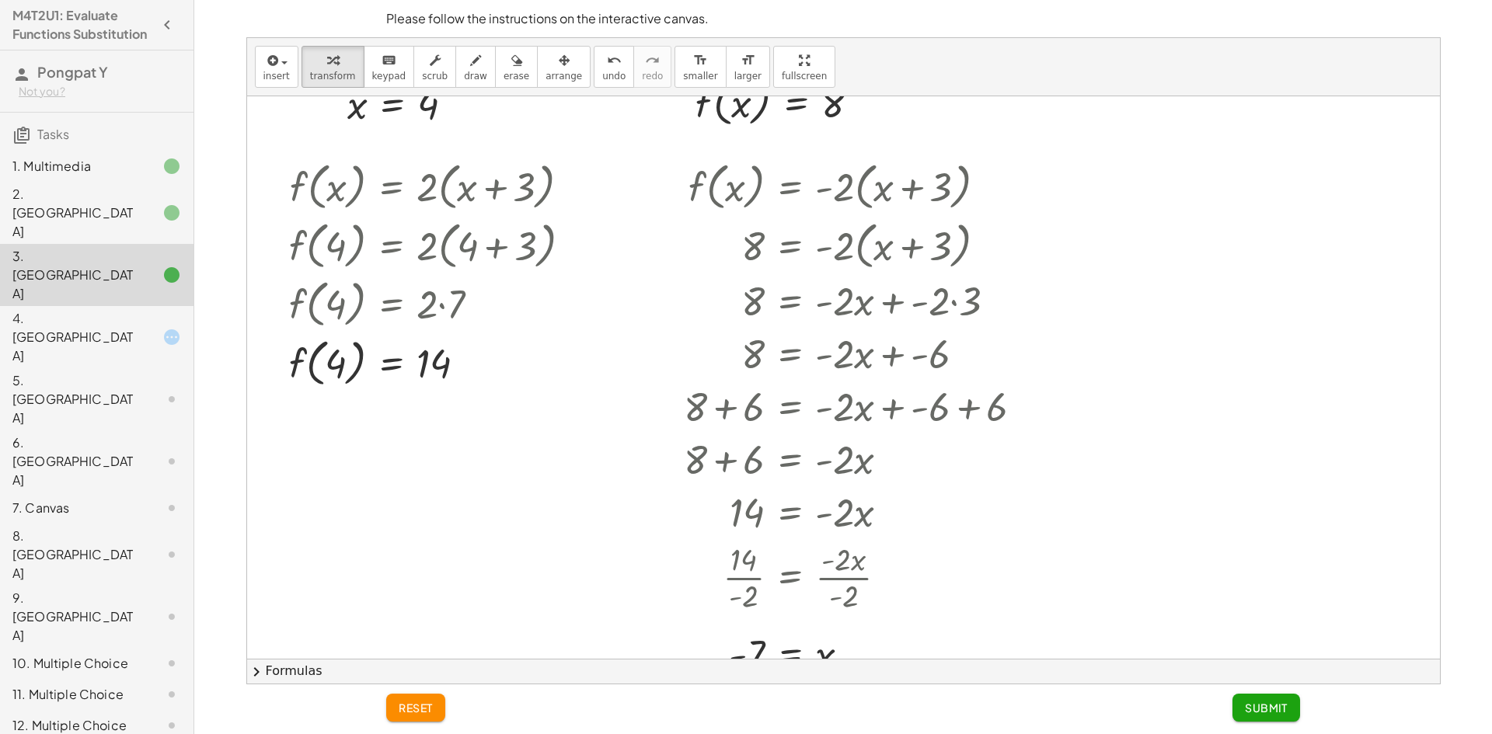
click at [106, 309] on div "4. [GEOGRAPHIC_DATA]" at bounding box center [74, 337] width 125 height 56
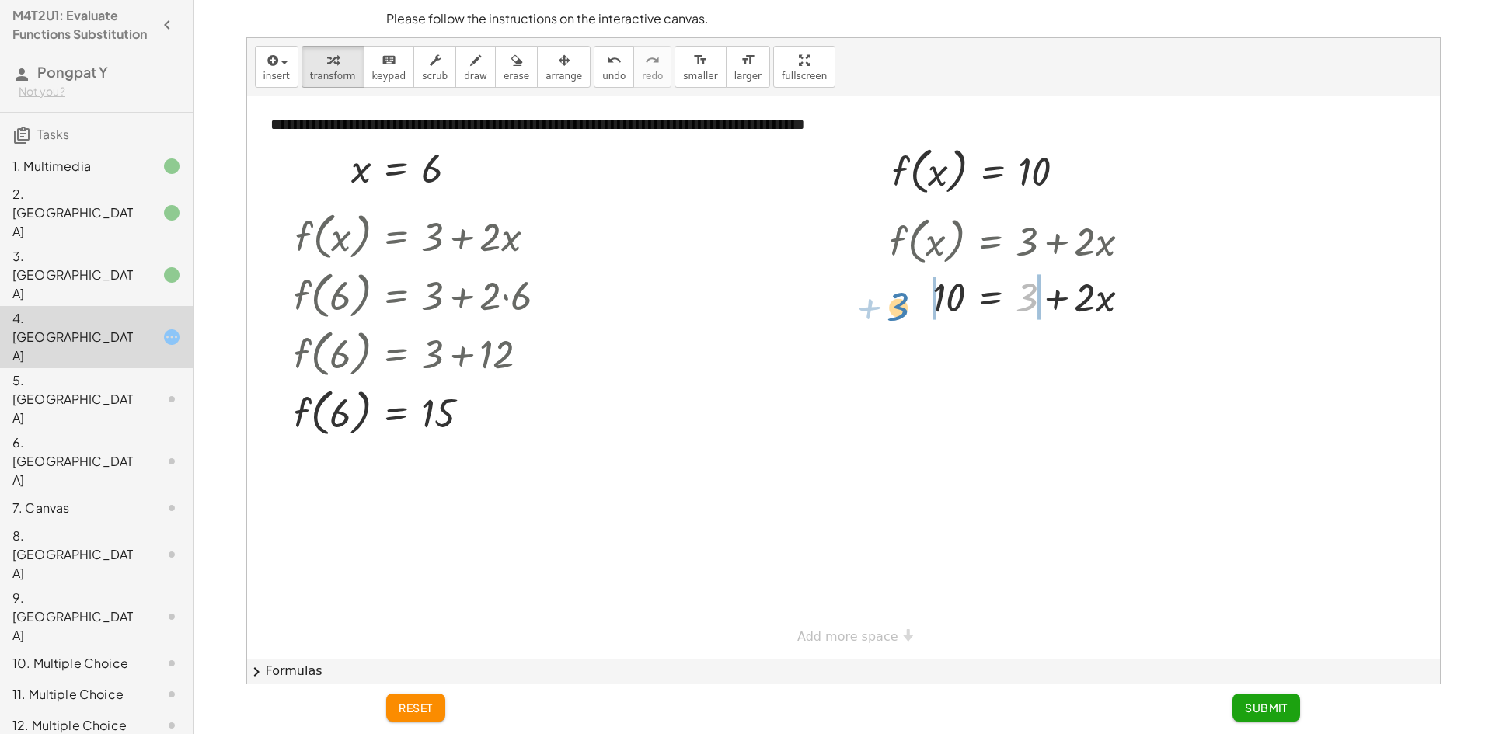
drag, startPoint x: 1025, startPoint y: 297, endPoint x: 912, endPoint y: 301, distance: 113.5
click at [912, 301] on div at bounding box center [1016, 296] width 269 height 53
click at [594, 84] on button "undo undo" at bounding box center [614, 67] width 40 height 42
drag, startPoint x: 1030, startPoint y: 291, endPoint x: 973, endPoint y: 295, distance: 56.8
click at [973, 295] on div at bounding box center [1016, 296] width 269 height 53
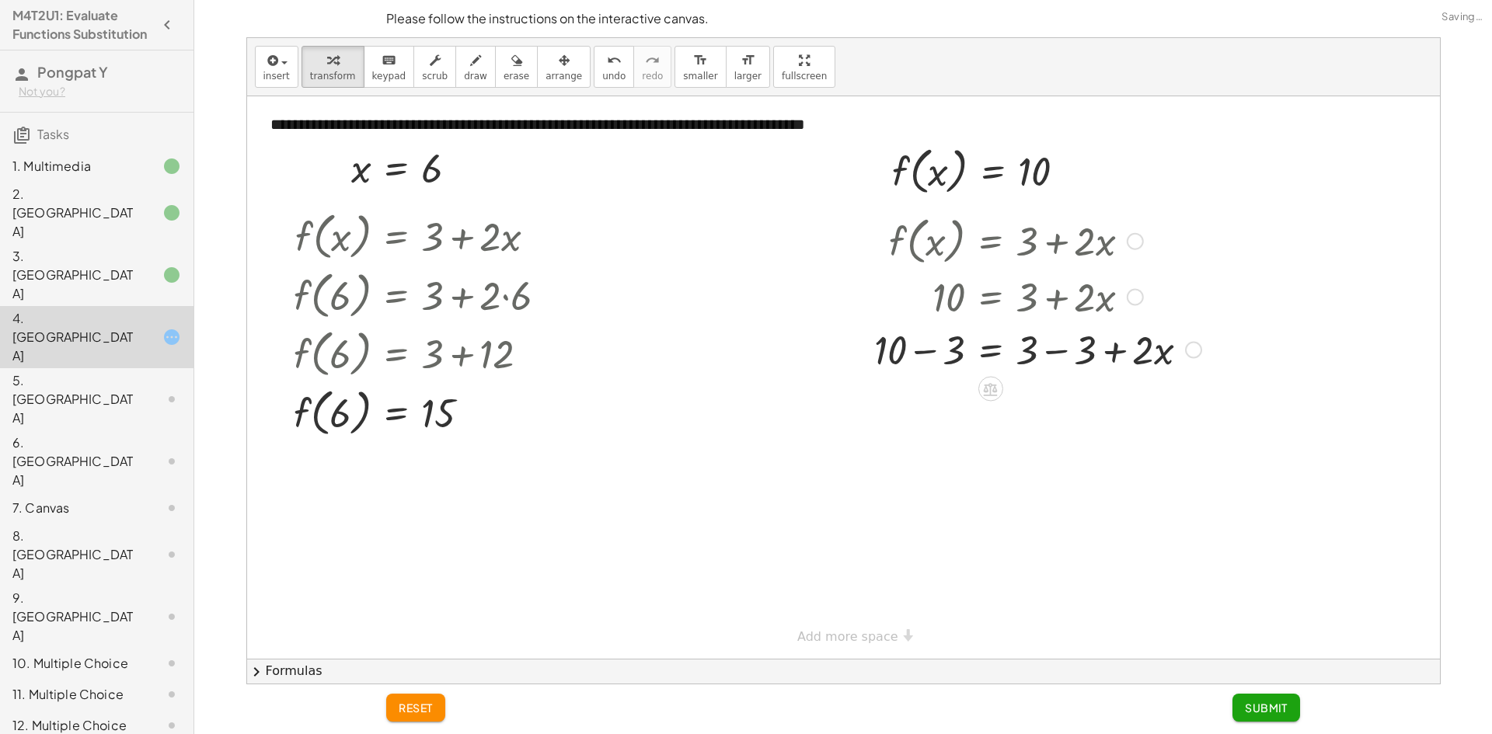
click at [921, 348] on div at bounding box center [1037, 348] width 343 height 53
click at [1061, 403] on div at bounding box center [1037, 401] width 343 height 53
drag, startPoint x: 1021, startPoint y: 408, endPoint x: 966, endPoint y: 440, distance: 64.1
click at [1033, 467] on div at bounding box center [1037, 466] width 343 height 78
click at [944, 551] on div at bounding box center [1037, 545] width 343 height 78
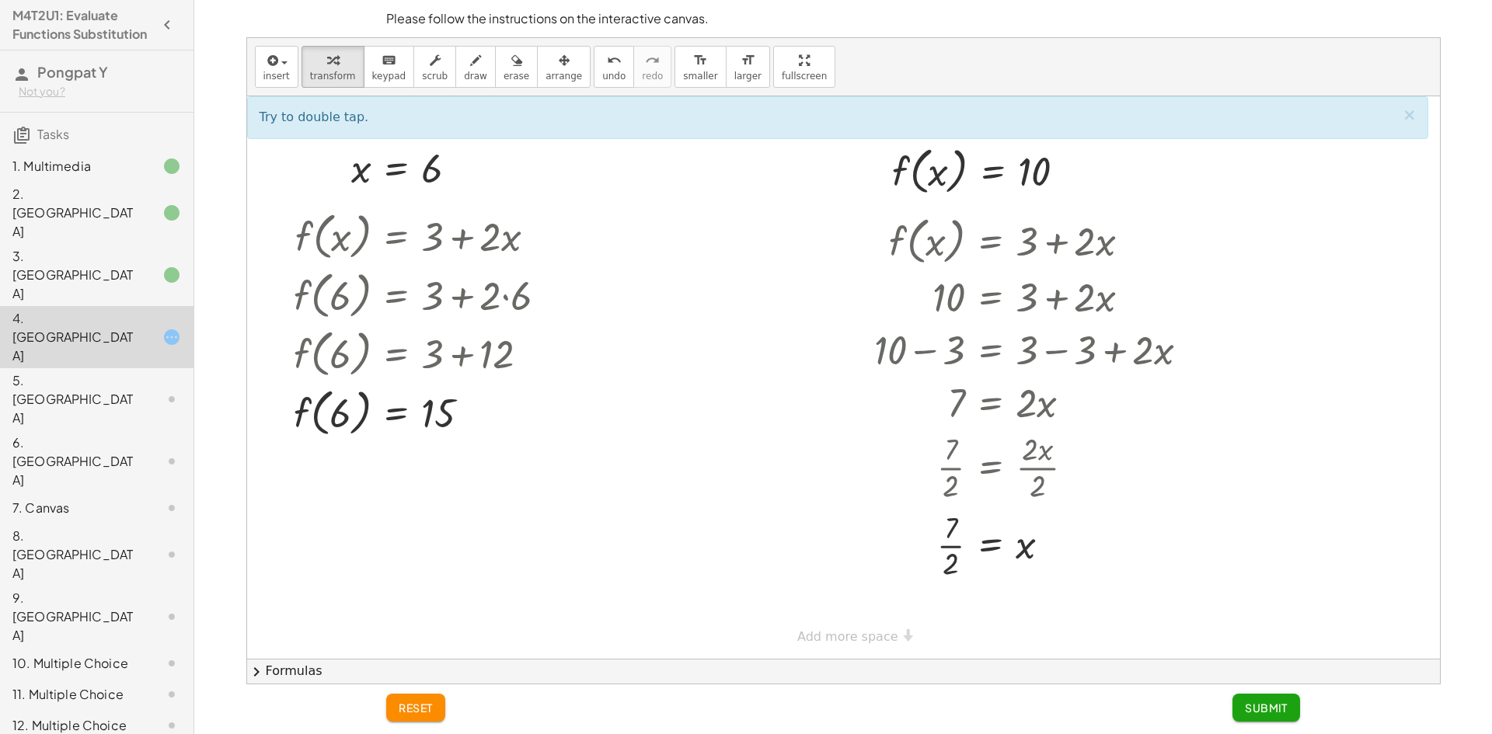
click at [1260, 708] on span "Submit" at bounding box center [1265, 708] width 43 height 14
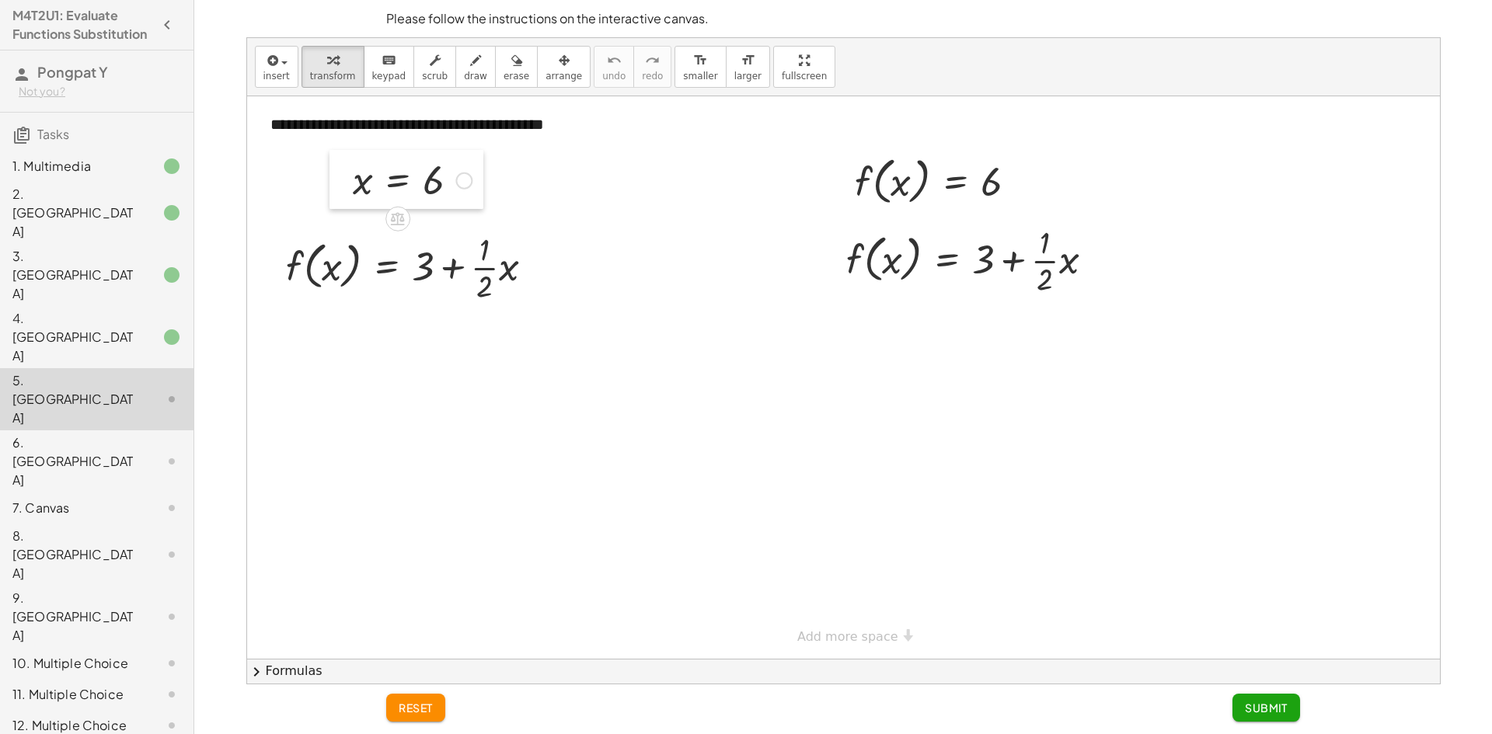
drag, startPoint x: 345, startPoint y: 176, endPoint x: 354, endPoint y: 175, distance: 9.5
click at [352, 176] on div at bounding box center [340, 179] width 23 height 59
drag, startPoint x: 359, startPoint y: 183, endPoint x: 333, endPoint y: 280, distance: 99.7
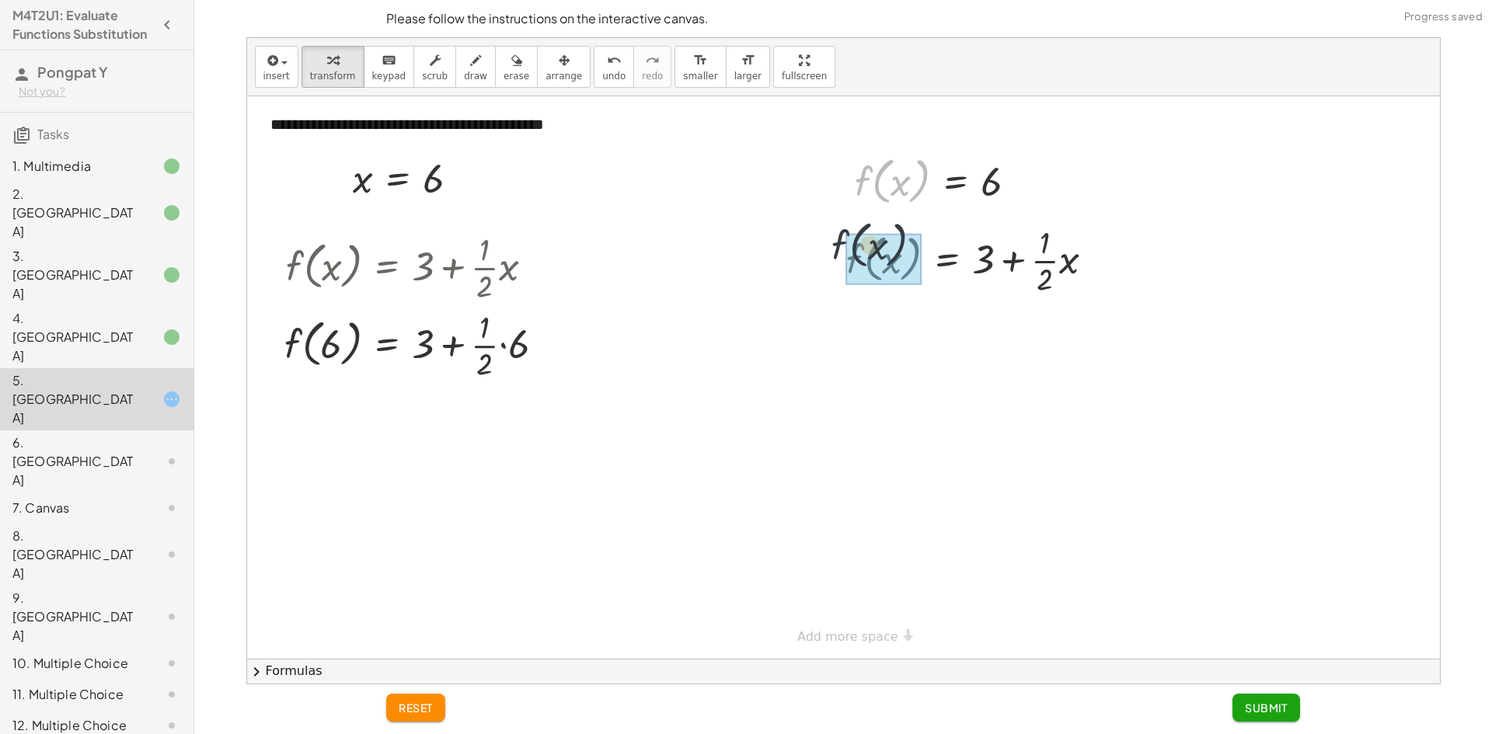
drag, startPoint x: 861, startPoint y: 187, endPoint x: 837, endPoint y: 248, distance: 65.2
click at [837, 248] on div "**********" at bounding box center [843, 377] width 1192 height 562
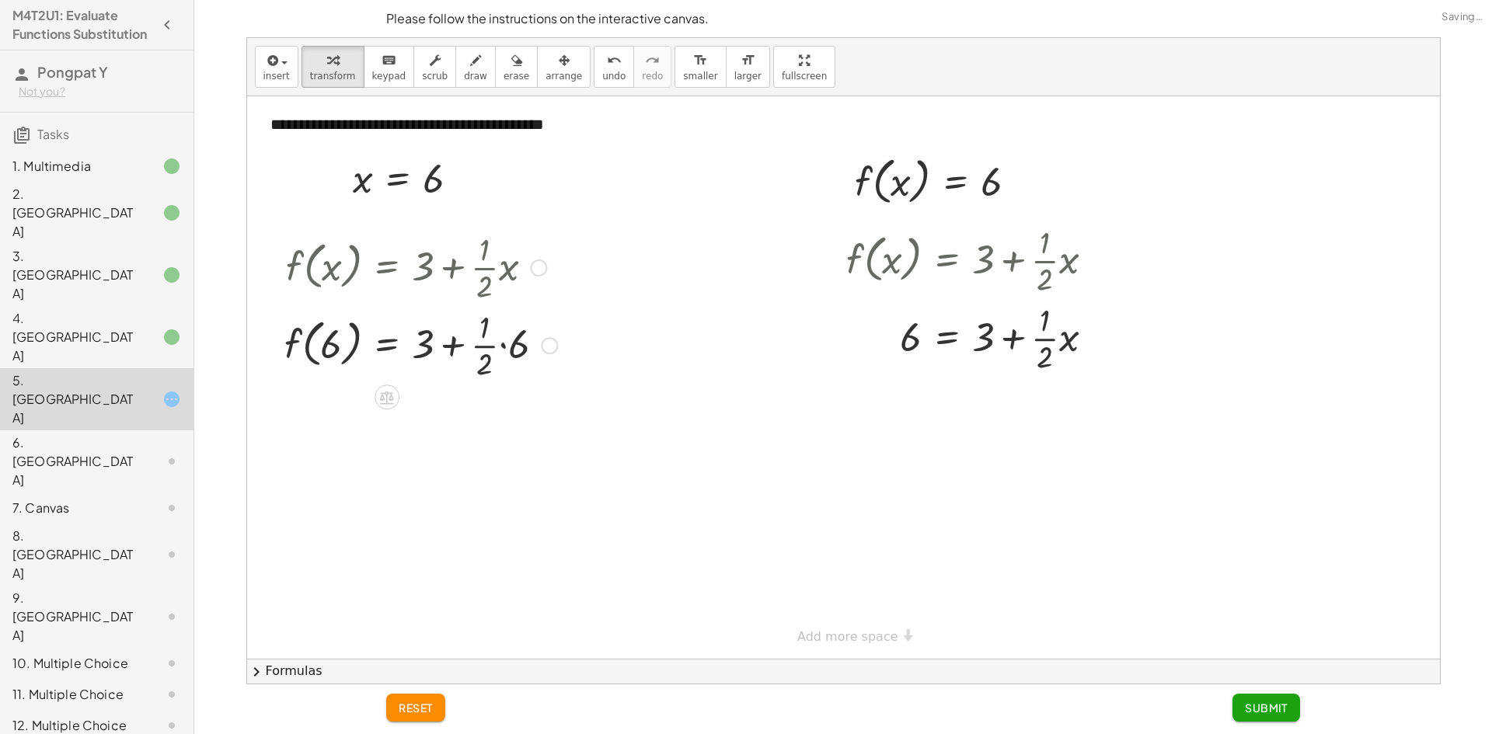
click at [497, 344] on div at bounding box center [421, 344] width 288 height 78
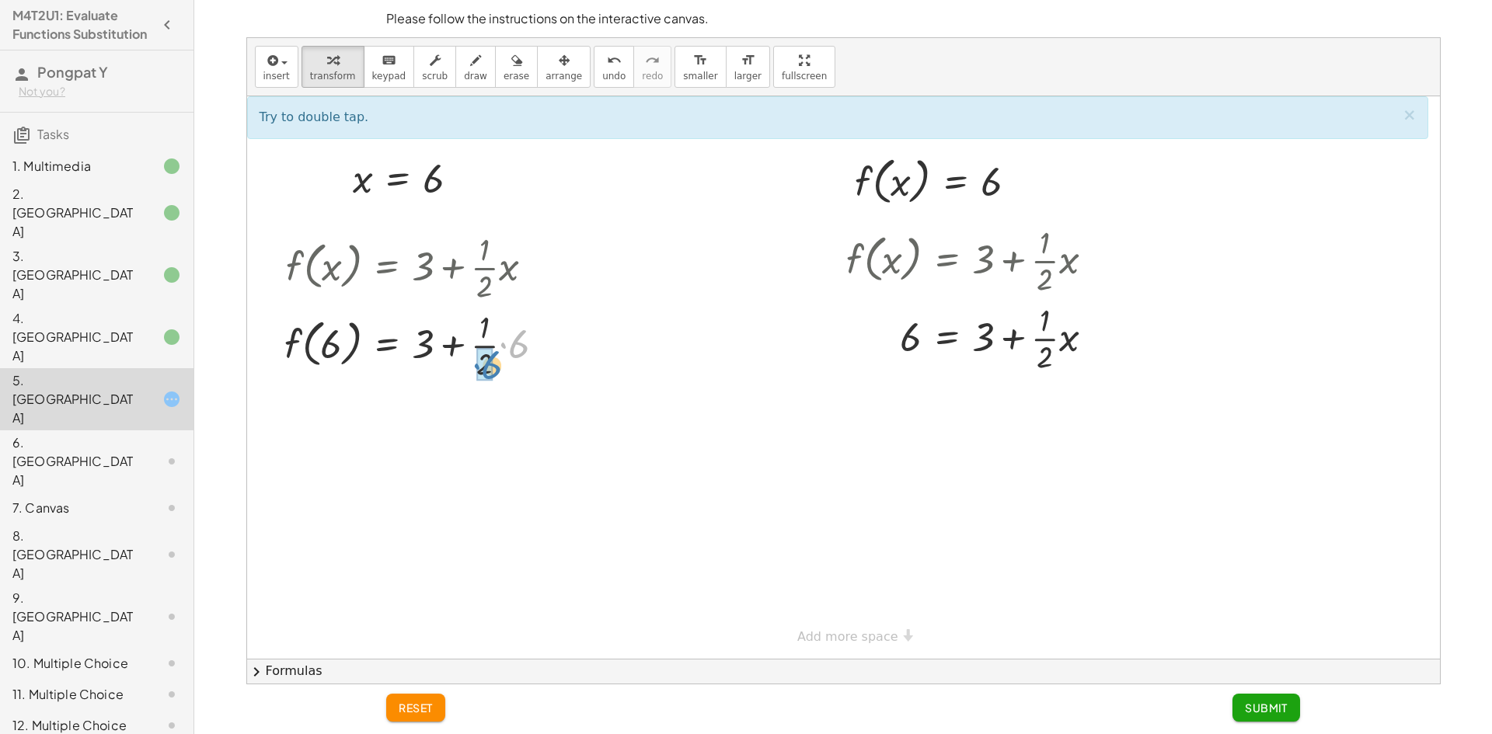
drag, startPoint x: 519, startPoint y: 345, endPoint x: 492, endPoint y: 366, distance: 34.3
click at [453, 425] on div at bounding box center [421, 422] width 288 height 59
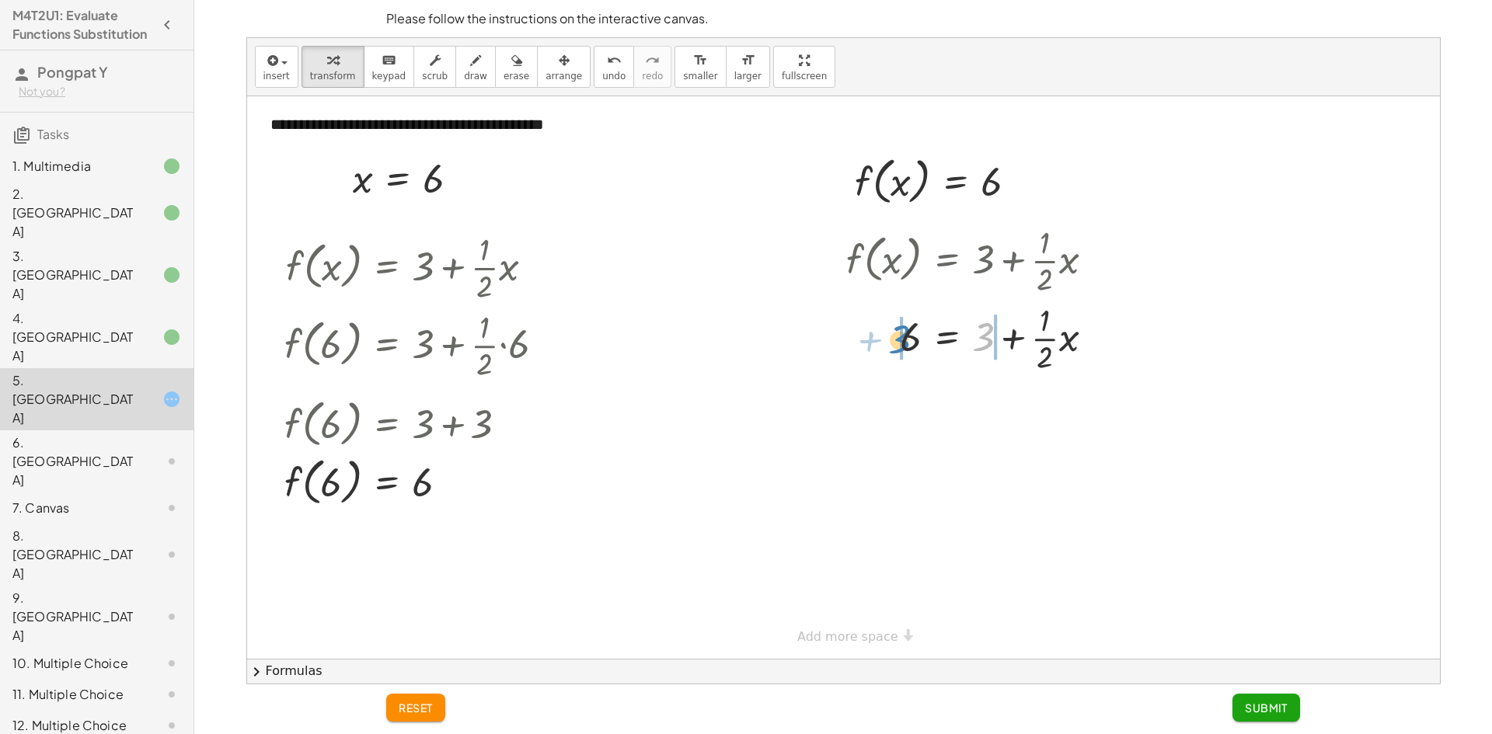
drag, startPoint x: 980, startPoint y: 343, endPoint x: 898, endPoint y: 342, distance: 81.6
click at [898, 342] on div at bounding box center [976, 337] width 276 height 78
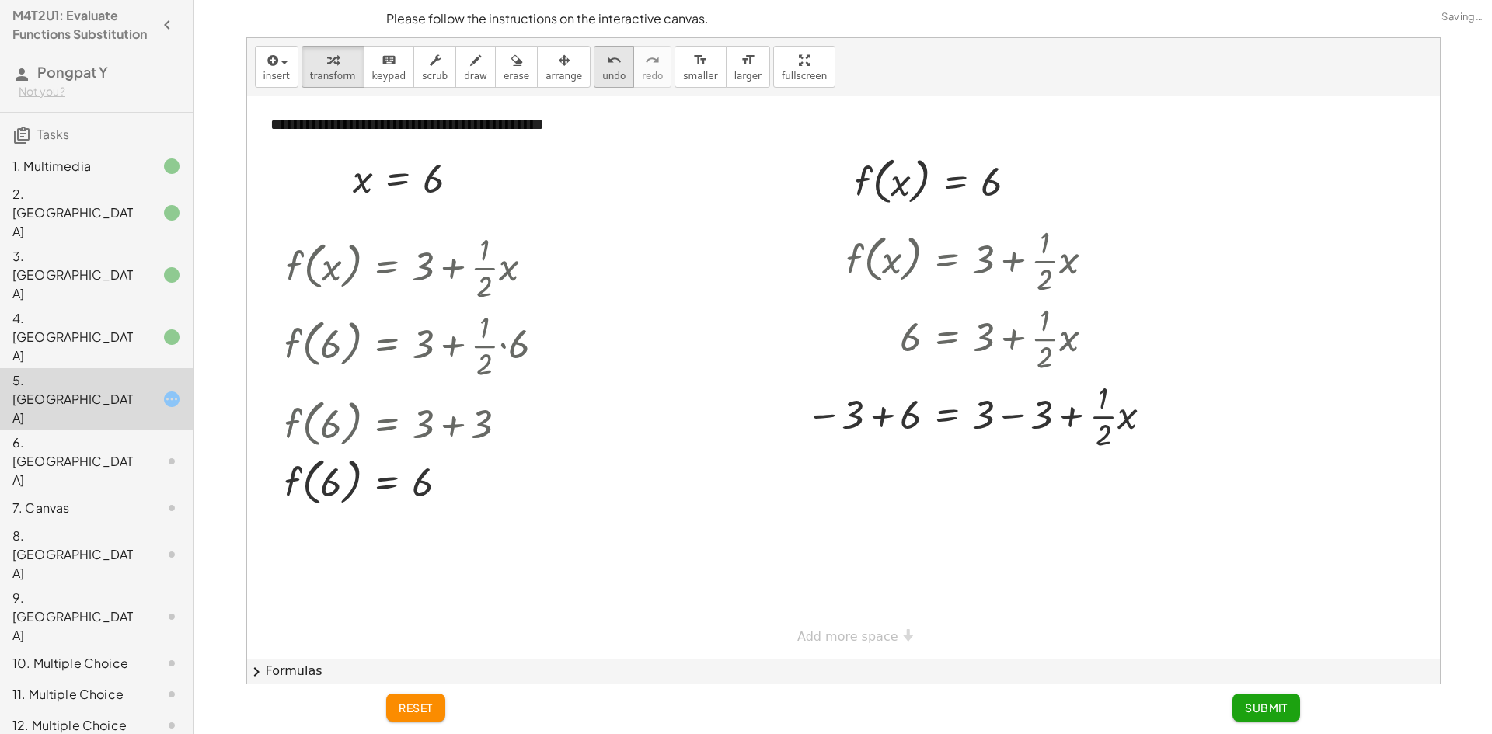
click at [594, 83] on button "undo undo" at bounding box center [614, 67] width 40 height 42
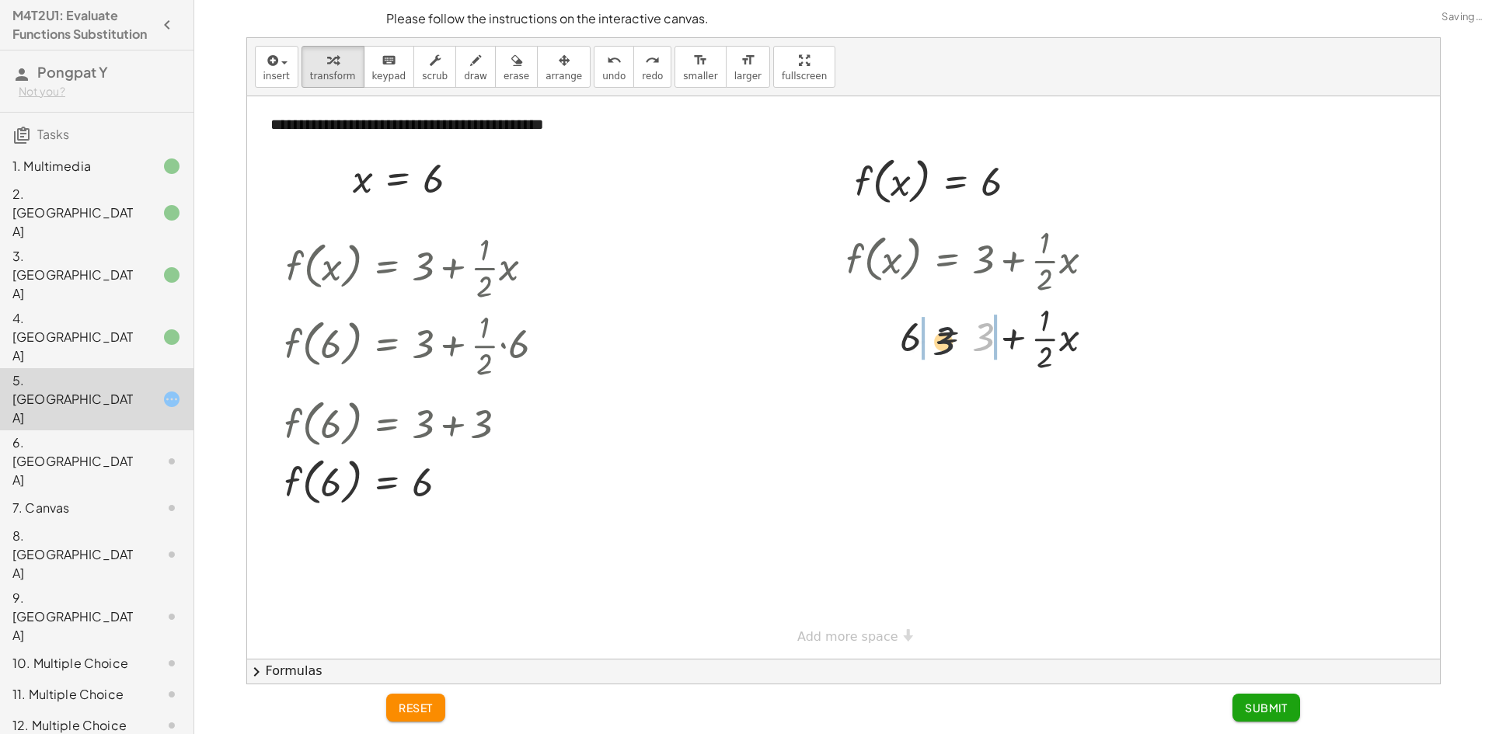
drag, startPoint x: 985, startPoint y: 332, endPoint x: 930, endPoint y: 332, distance: 55.2
click at [930, 332] on div at bounding box center [976, 337] width 276 height 78
click at [906, 398] on div at bounding box center [1003, 415] width 339 height 78
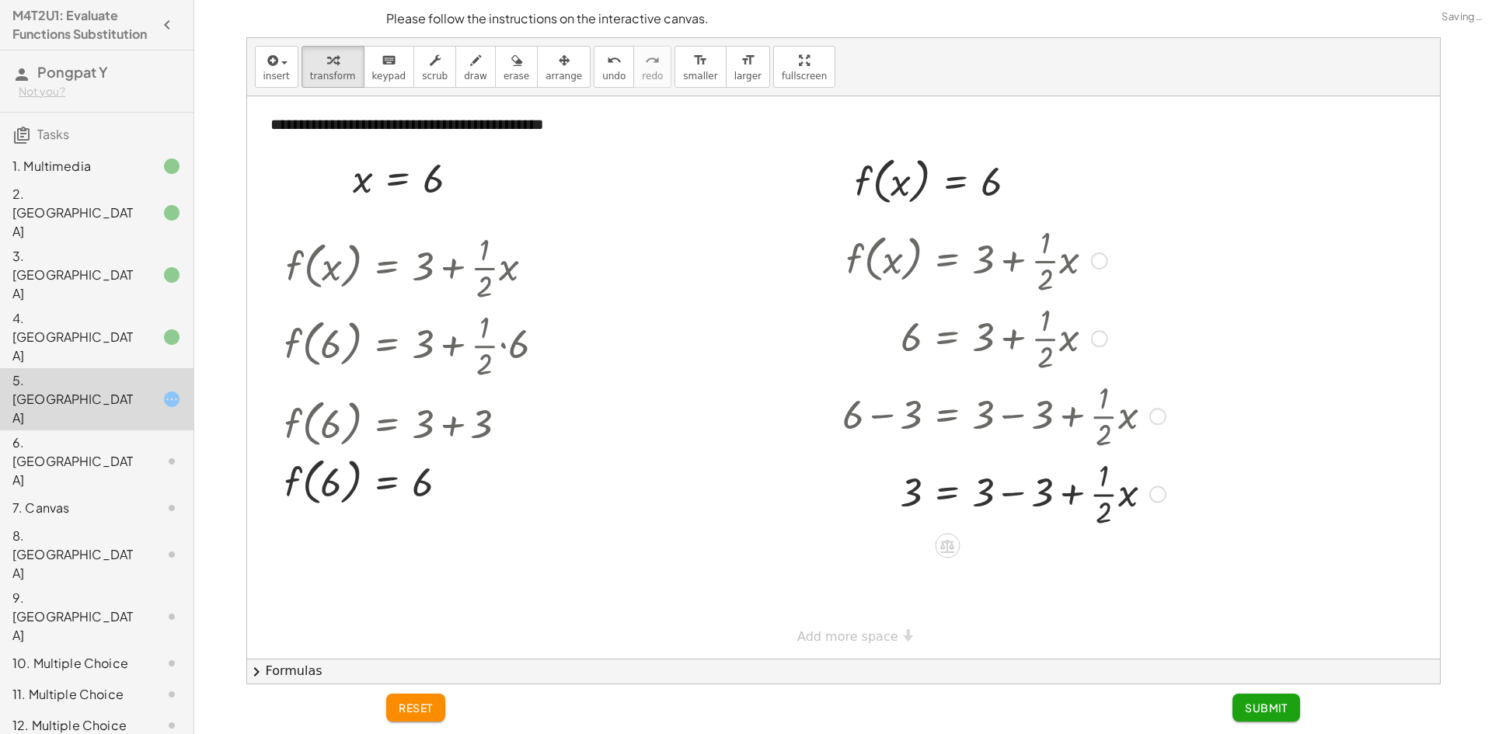
click at [1025, 493] on div at bounding box center [1003, 493] width 339 height 78
drag, startPoint x: 987, startPoint y: 512, endPoint x: 921, endPoint y: 518, distance: 66.3
click at [921, 518] on div at bounding box center [1003, 493] width 339 height 78
drag, startPoint x: 985, startPoint y: 594, endPoint x: 1007, endPoint y: 584, distance: 23.7
click at [898, 566] on div at bounding box center [1003, 571] width 339 height 53
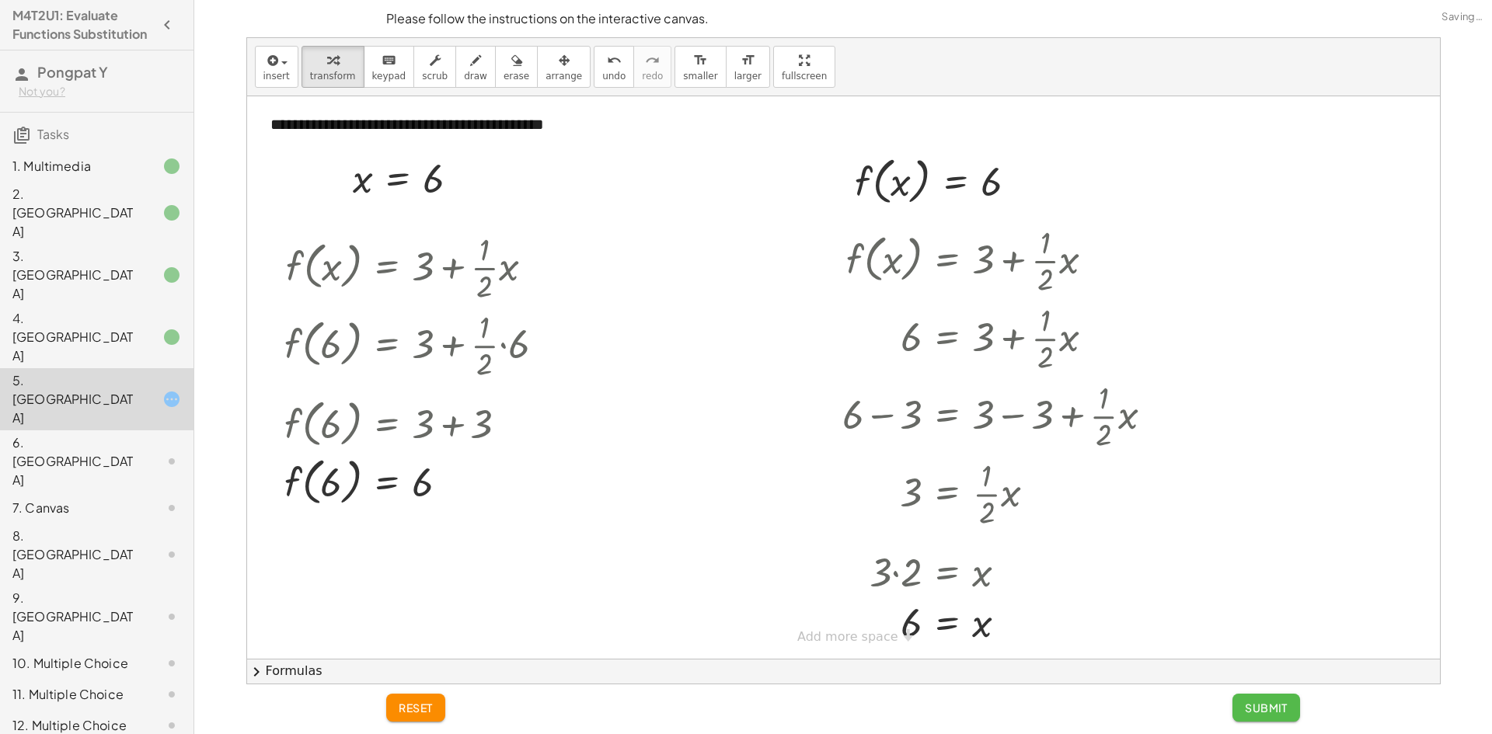
click at [1274, 709] on span "Submit" at bounding box center [1265, 708] width 43 height 14
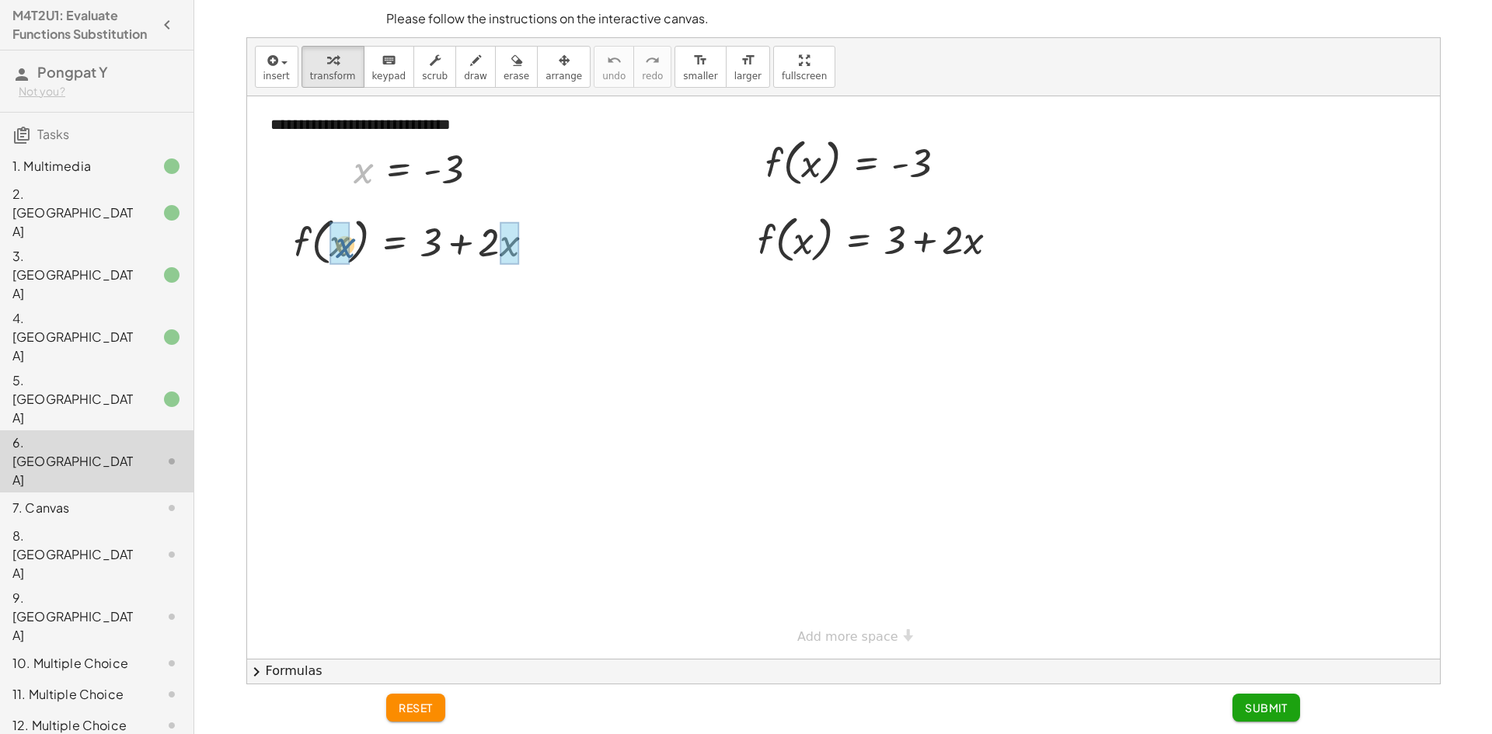
drag, startPoint x: 363, startPoint y: 172, endPoint x: 350, endPoint y: 230, distance: 59.0
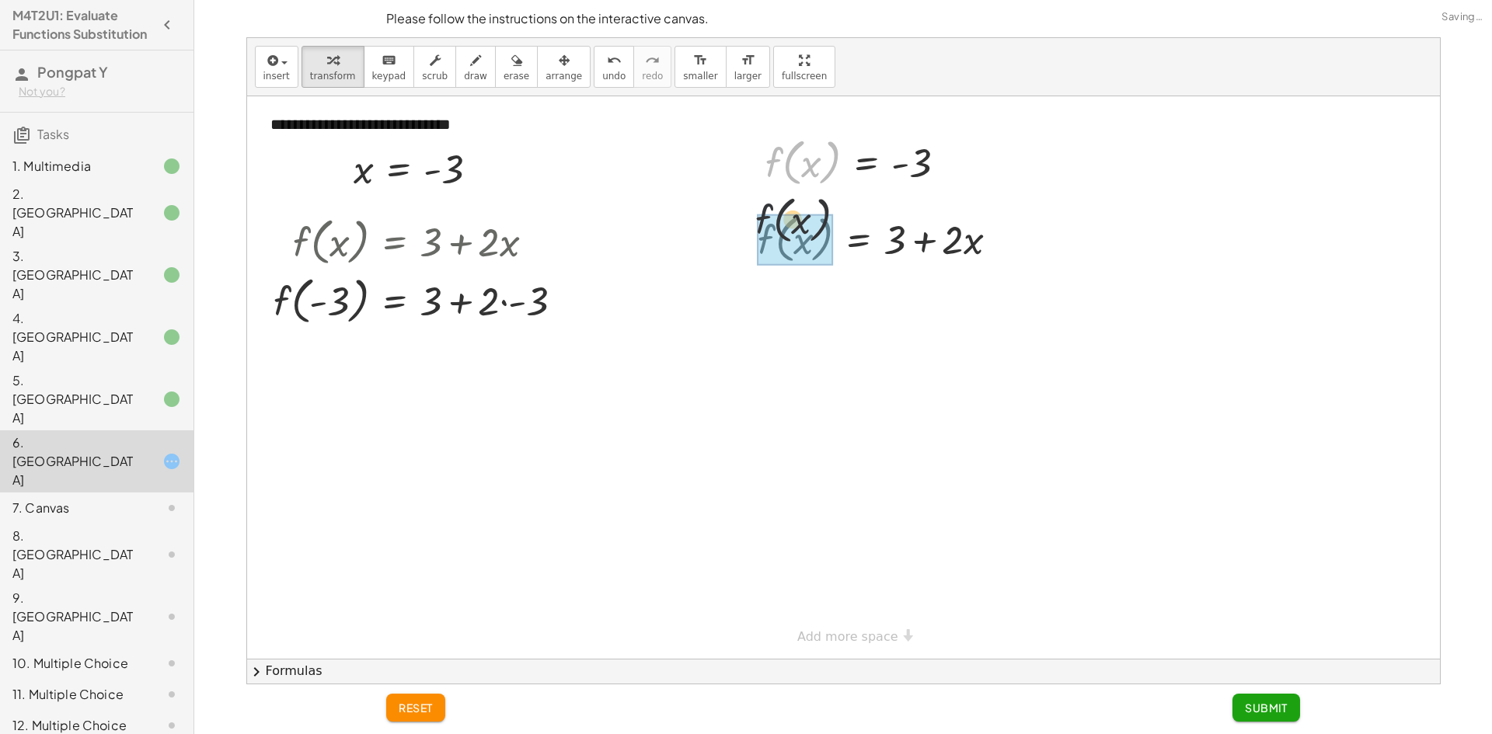
drag, startPoint x: 771, startPoint y: 168, endPoint x: 756, endPoint y: 241, distance: 74.7
click at [756, 241] on div "**********" at bounding box center [843, 377] width 1192 height 562
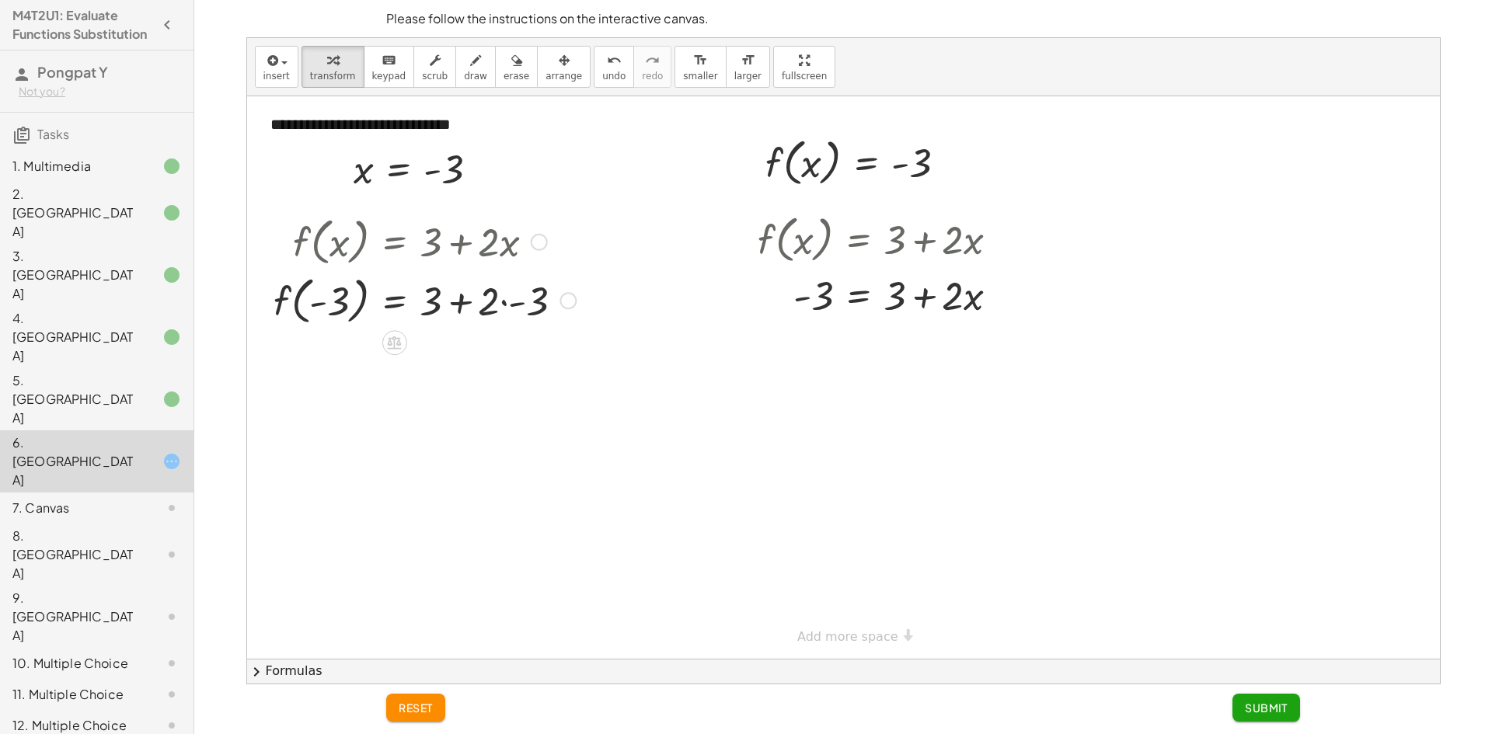
click at [506, 305] on div at bounding box center [425, 299] width 318 height 59
click at [471, 363] on div at bounding box center [425, 358] width 318 height 59
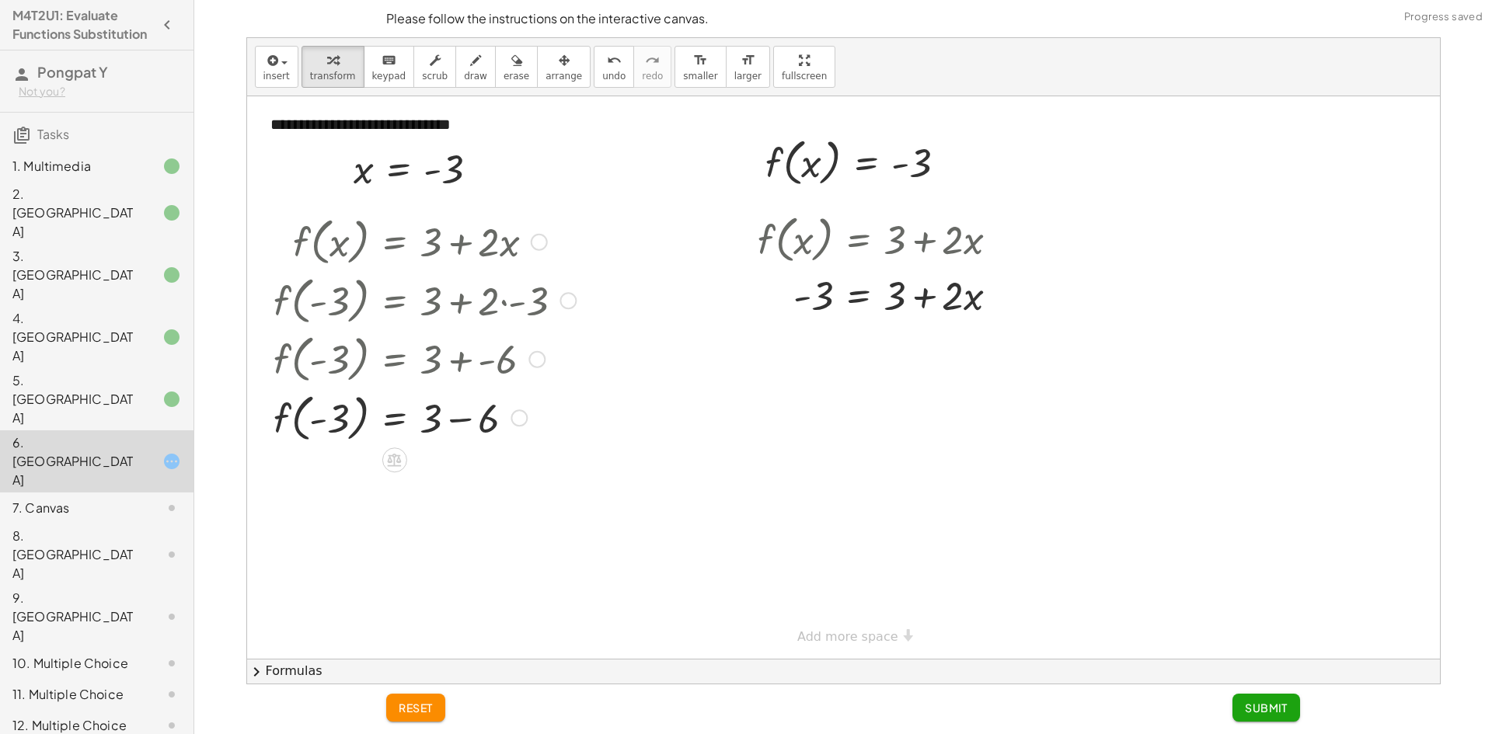
click at [461, 418] on div at bounding box center [425, 417] width 318 height 59
drag, startPoint x: 896, startPoint y: 296, endPoint x: 845, endPoint y: 315, distance: 54.8
click at [845, 315] on div at bounding box center [884, 294] width 269 height 53
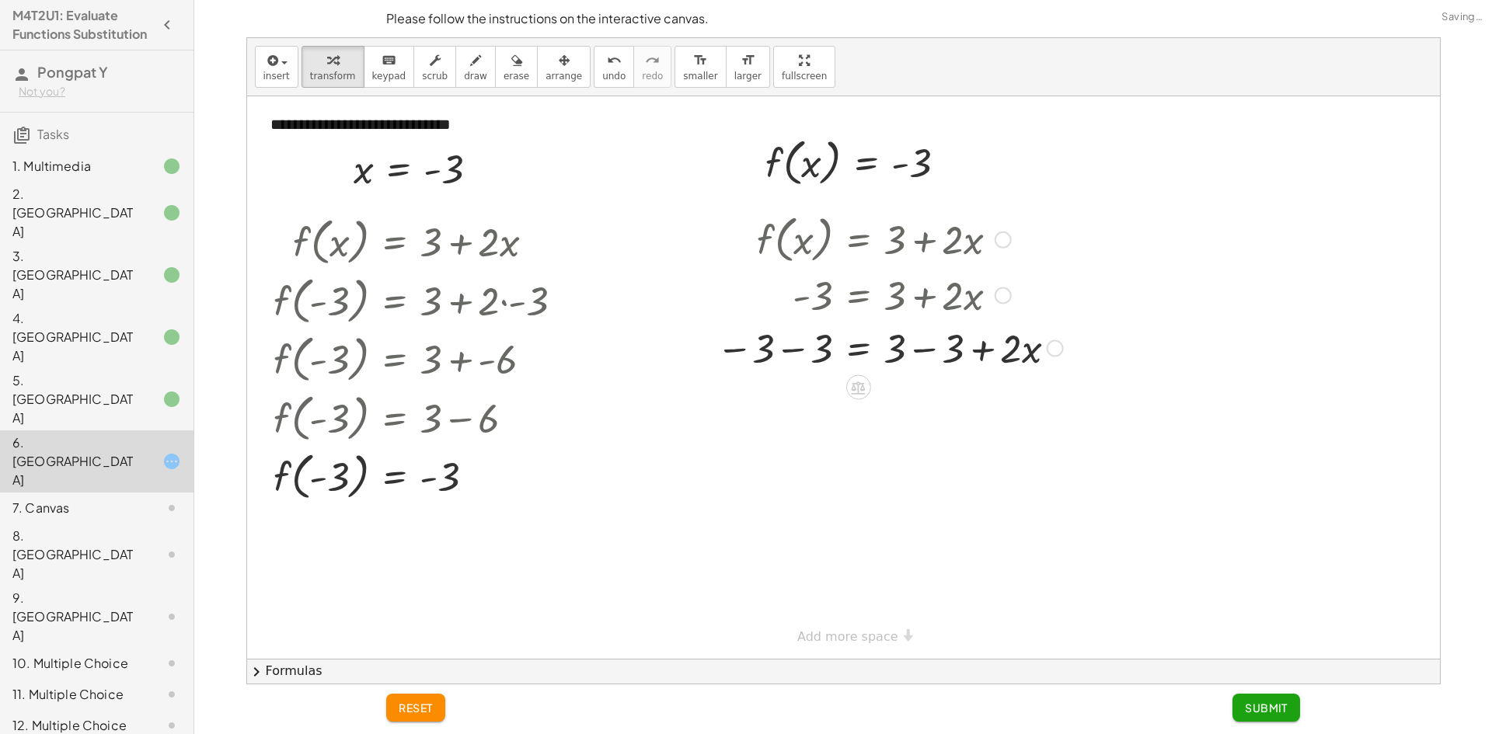
drag, startPoint x: 781, startPoint y: 351, endPoint x: 793, endPoint y: 357, distance: 13.6
click at [781, 351] on div at bounding box center [889, 347] width 362 height 53
click at [924, 401] on div at bounding box center [892, 400] width 368 height 53
drag, startPoint x: 889, startPoint y: 416, endPoint x: 813, endPoint y: 445, distance: 80.9
click at [820, 466] on div at bounding box center [889, 465] width 362 height 78
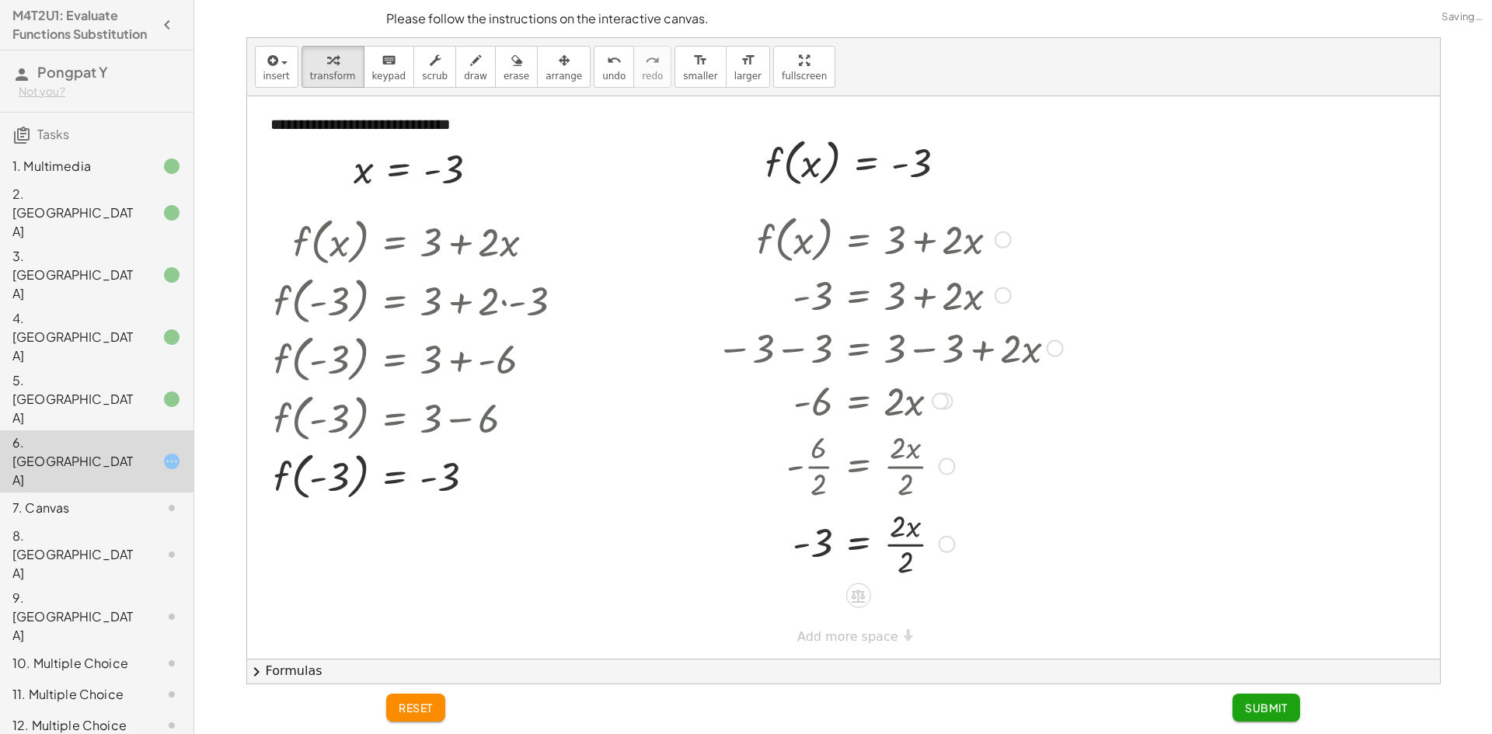
click at [910, 545] on div at bounding box center [889, 543] width 362 height 78
drag, startPoint x: 1276, startPoint y: 705, endPoint x: 708, endPoint y: 472, distance: 614.3
click at [1279, 706] on span "Submit" at bounding box center [1265, 708] width 43 height 14
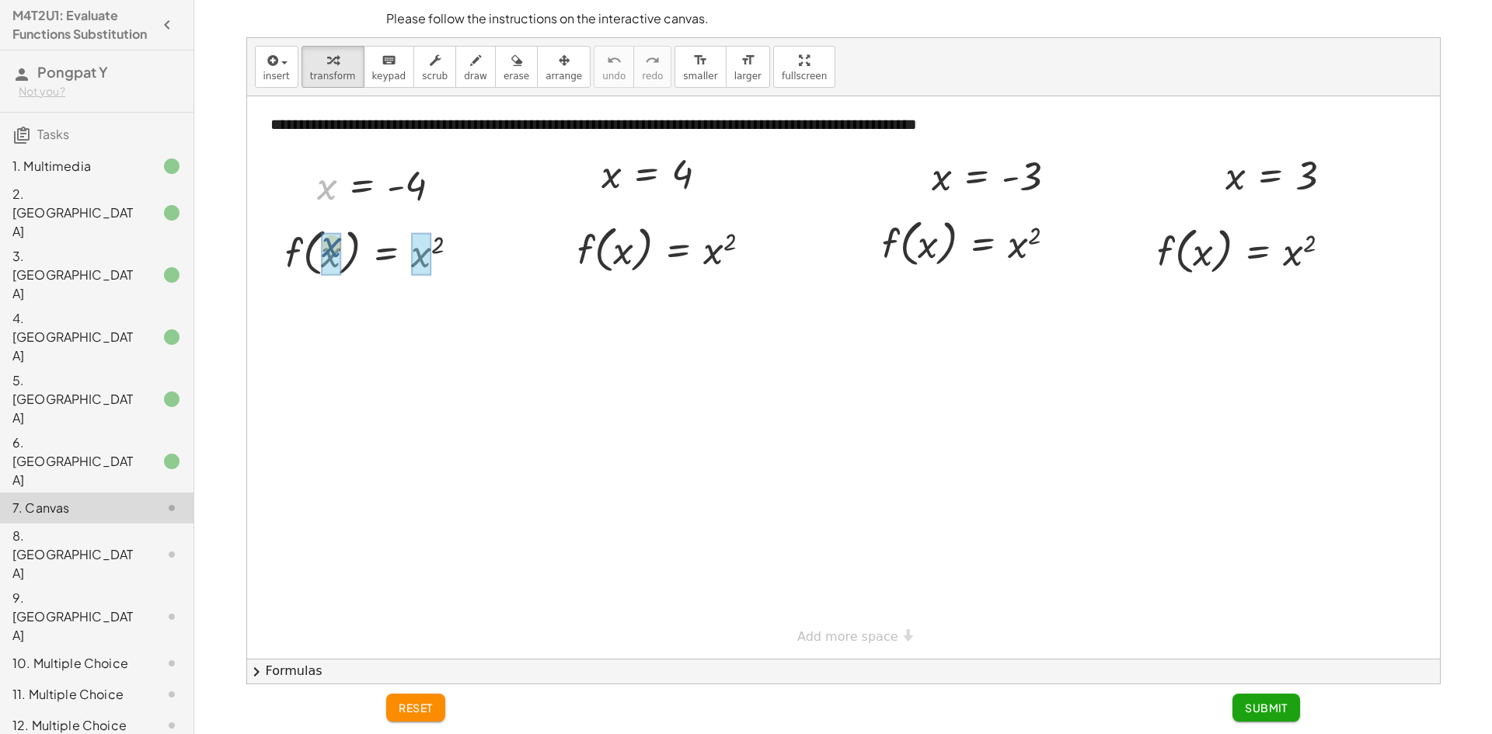
drag, startPoint x: 326, startPoint y: 192, endPoint x: 332, endPoint y: 257, distance: 65.5
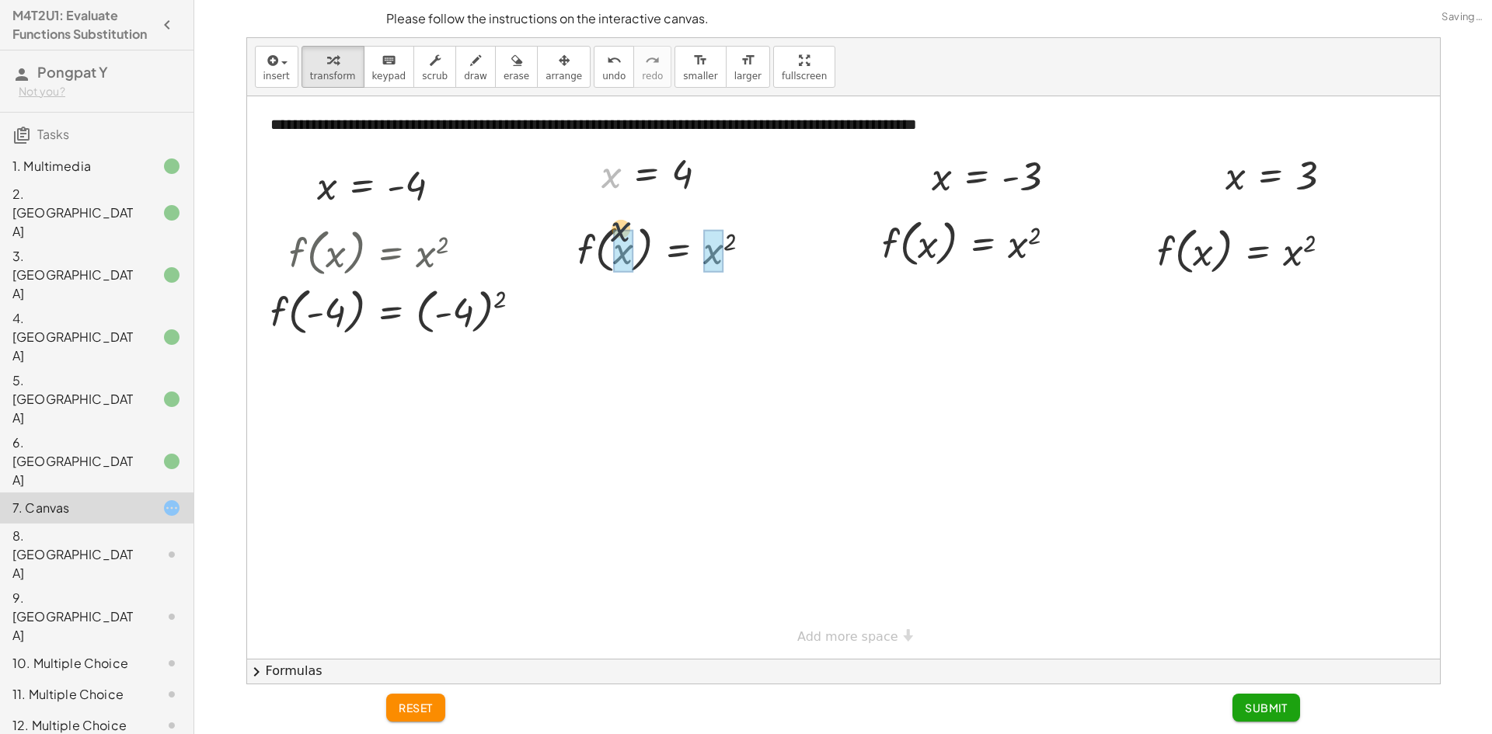
drag, startPoint x: 604, startPoint y: 177, endPoint x: 614, endPoint y: 255, distance: 78.4
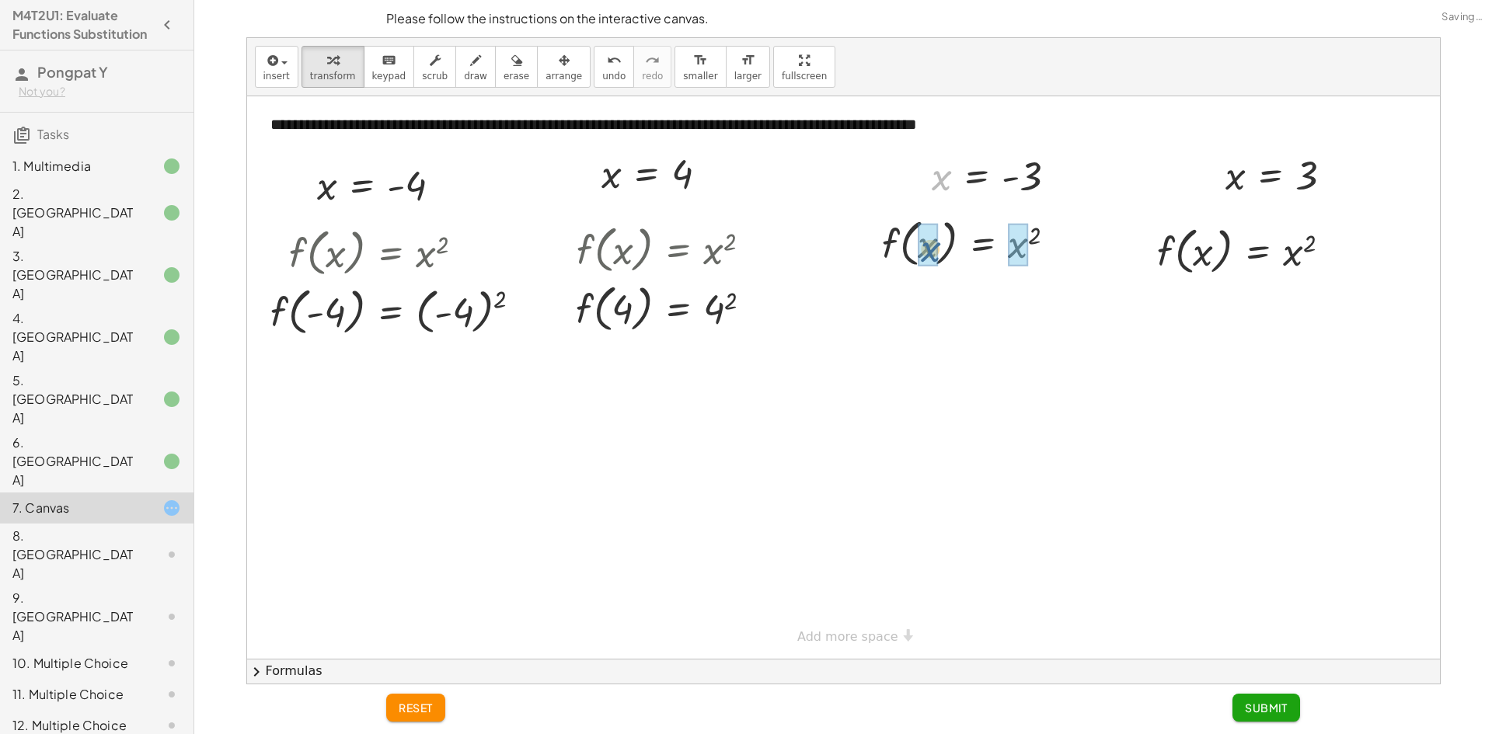
drag, startPoint x: 938, startPoint y: 178, endPoint x: 937, endPoint y: 238, distance: 60.6
drag, startPoint x: 1230, startPoint y: 180, endPoint x: 1193, endPoint y: 269, distance: 95.8
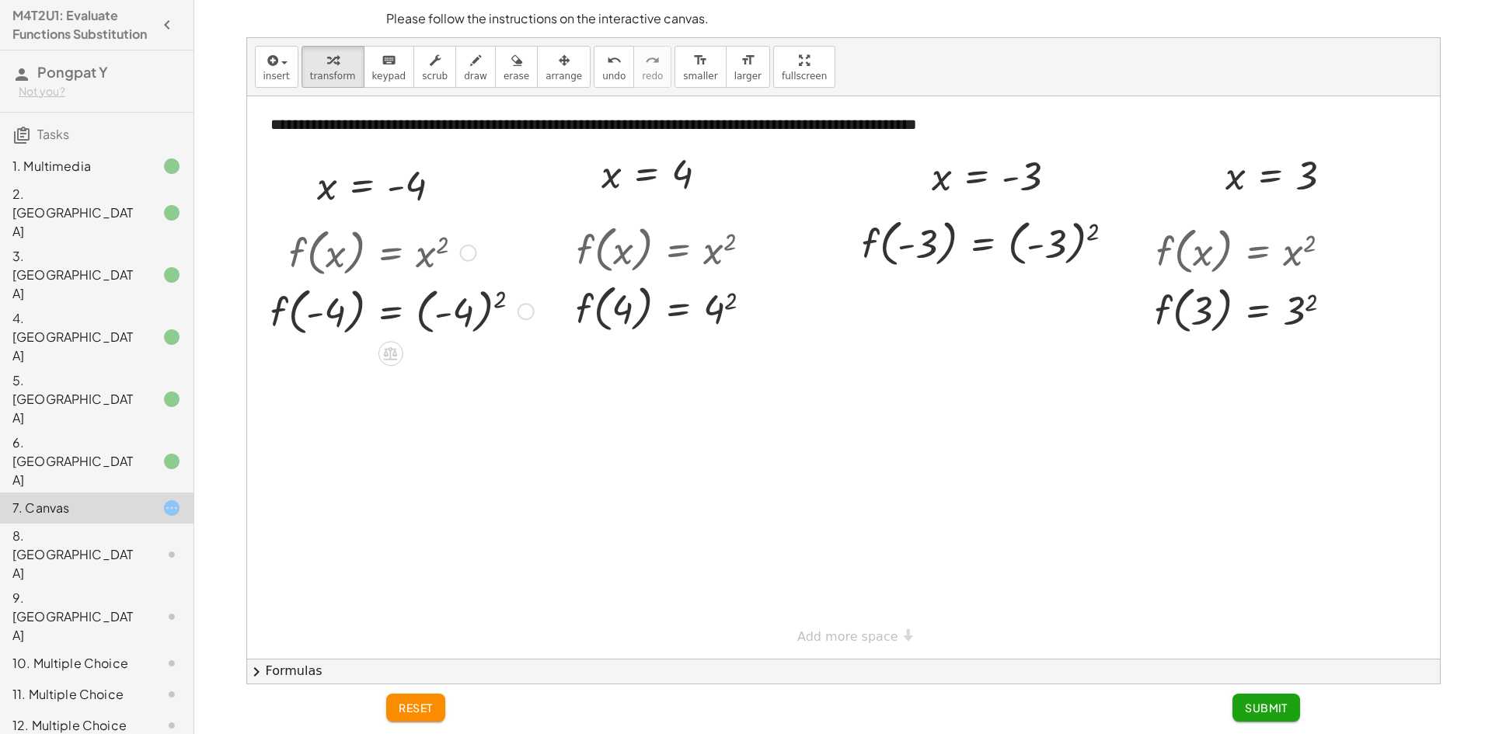
click at [465, 315] on div at bounding box center [402, 310] width 279 height 59
click at [429, 374] on div at bounding box center [402, 368] width 279 height 59
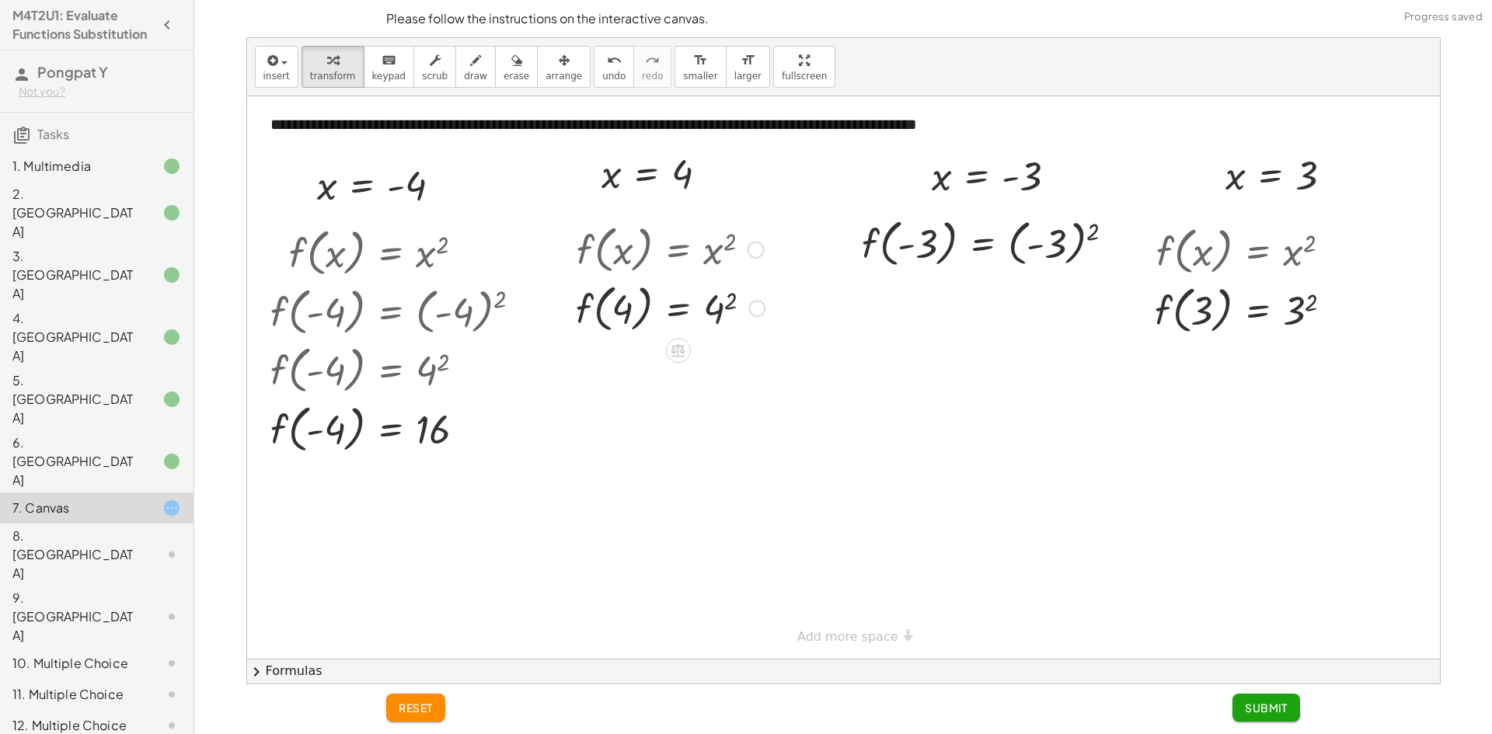
click at [717, 315] on div at bounding box center [670, 307] width 204 height 59
click at [1058, 249] on div at bounding box center [994, 242] width 280 height 59
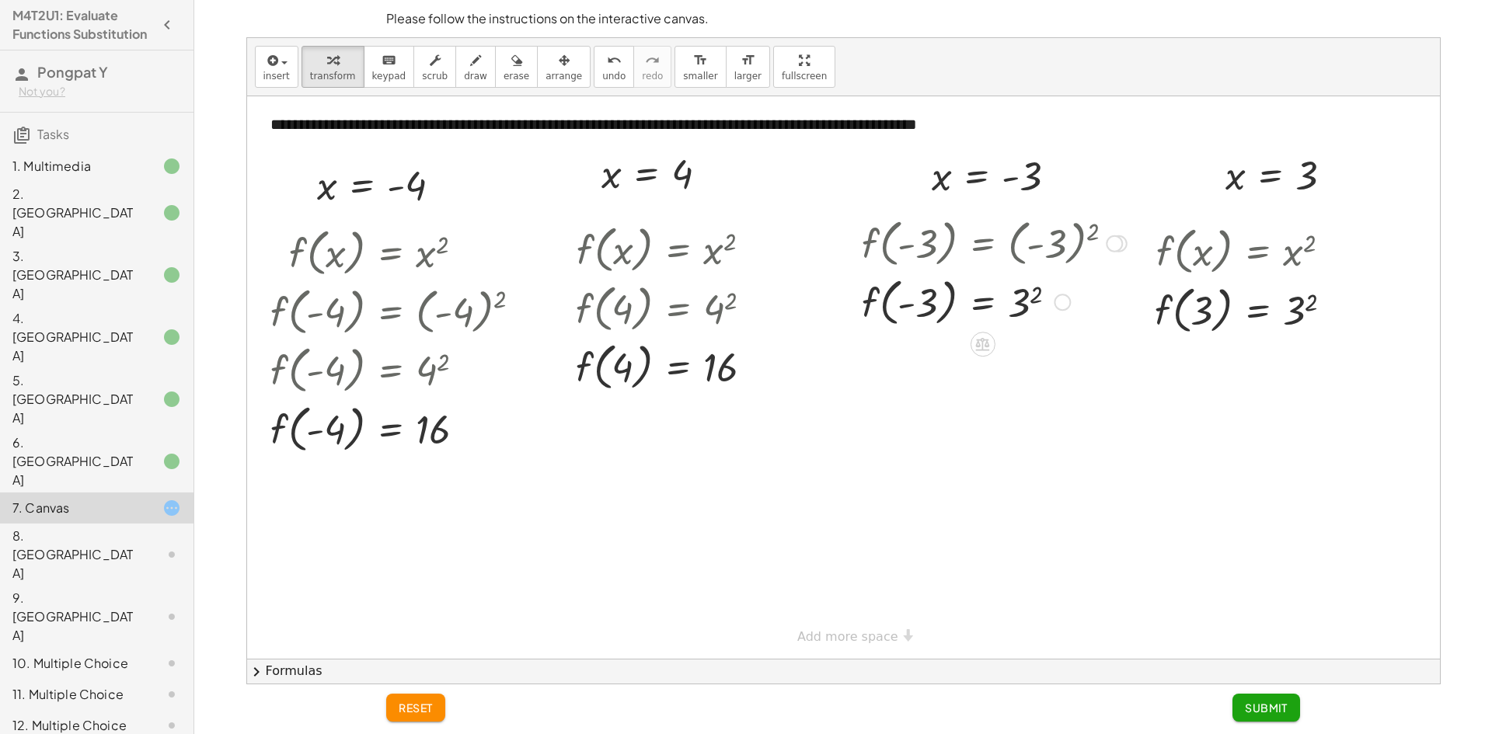
click at [1014, 309] on div at bounding box center [994, 301] width 280 height 59
click at [1286, 313] on div at bounding box center [1250, 309] width 206 height 59
click at [1270, 698] on button "Submit" at bounding box center [1266, 708] width 68 height 28
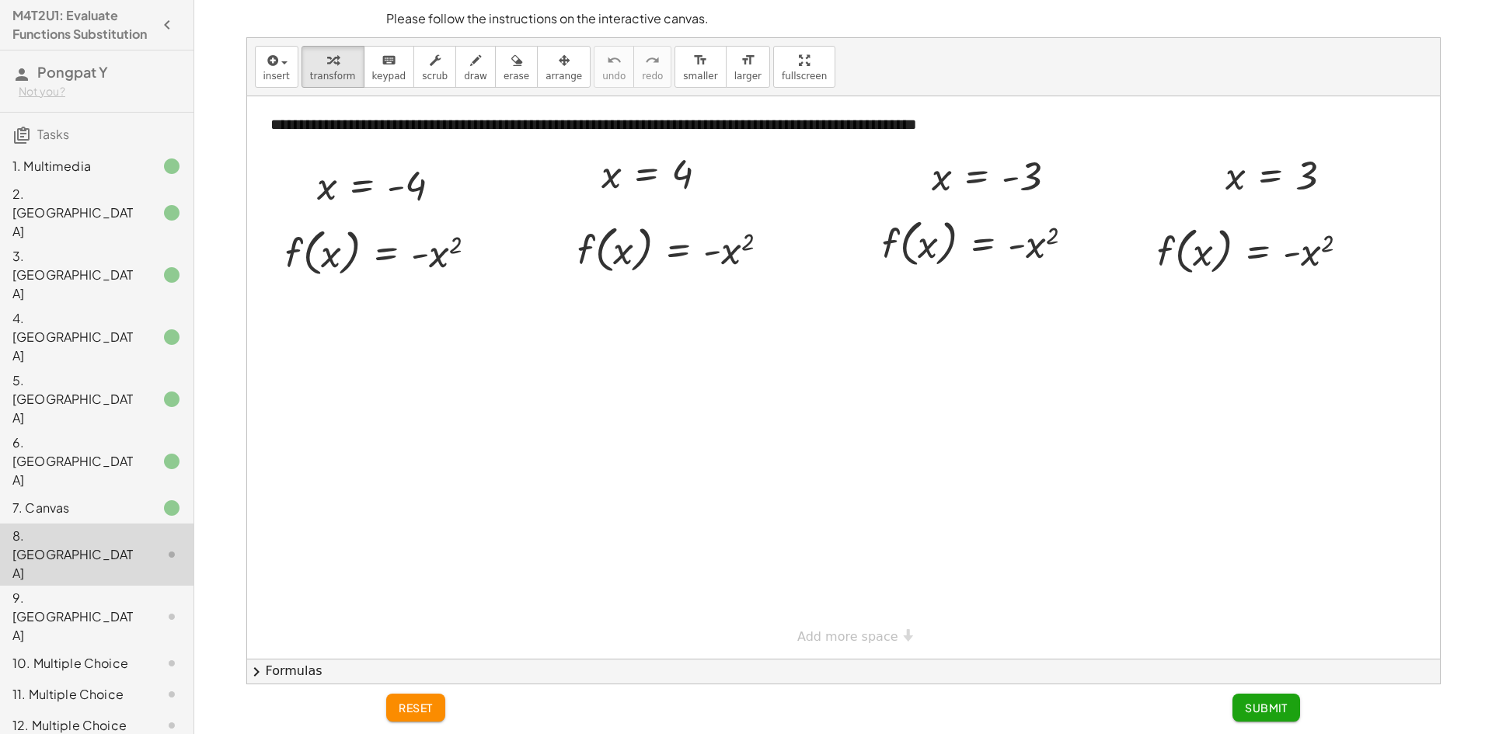
click at [57, 371] on div "5. [GEOGRAPHIC_DATA]" at bounding box center [74, 399] width 125 height 56
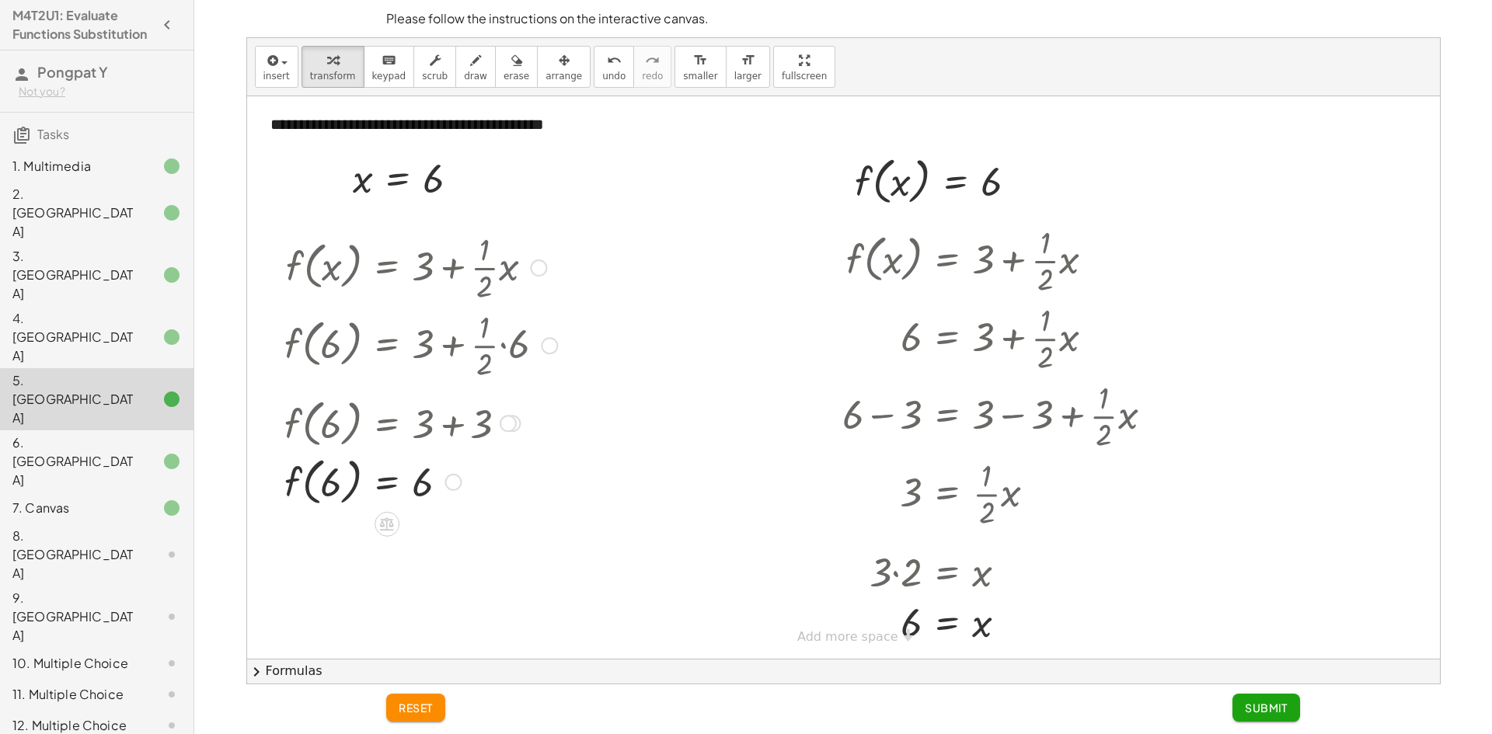
drag, startPoint x: 482, startPoint y: 364, endPoint x: 472, endPoint y: 381, distance: 19.5
click at [472, 381] on div at bounding box center [421, 344] width 288 height 78
click at [124, 527] on div "8. [GEOGRAPHIC_DATA]" at bounding box center [74, 555] width 125 height 56
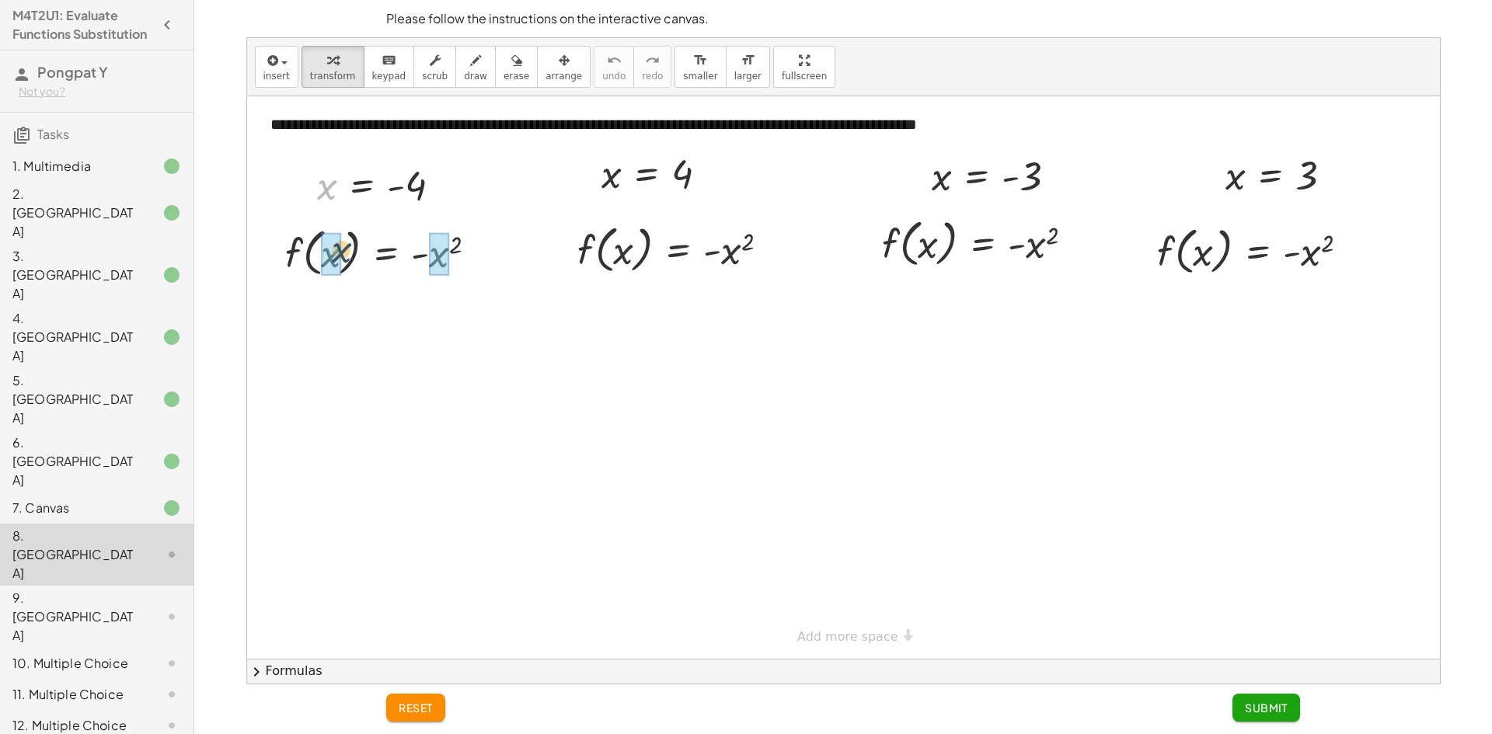
drag, startPoint x: 325, startPoint y: 191, endPoint x: 341, endPoint y: 259, distance: 69.3
drag, startPoint x: 609, startPoint y: 174, endPoint x: 618, endPoint y: 261, distance: 87.4
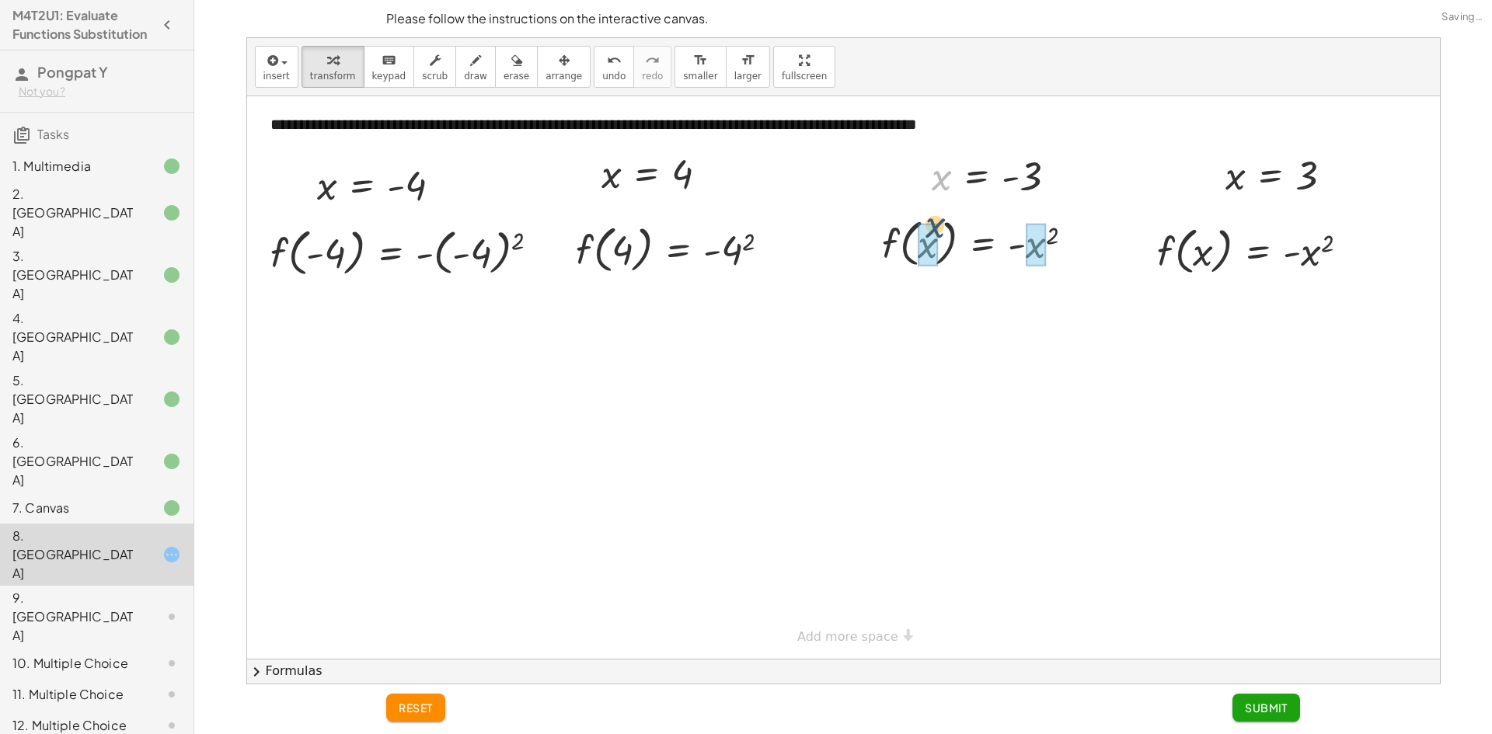
drag, startPoint x: 942, startPoint y: 181, endPoint x: 938, endPoint y: 236, distance: 55.3
drag, startPoint x: 1233, startPoint y: 186, endPoint x: 1201, endPoint y: 261, distance: 81.1
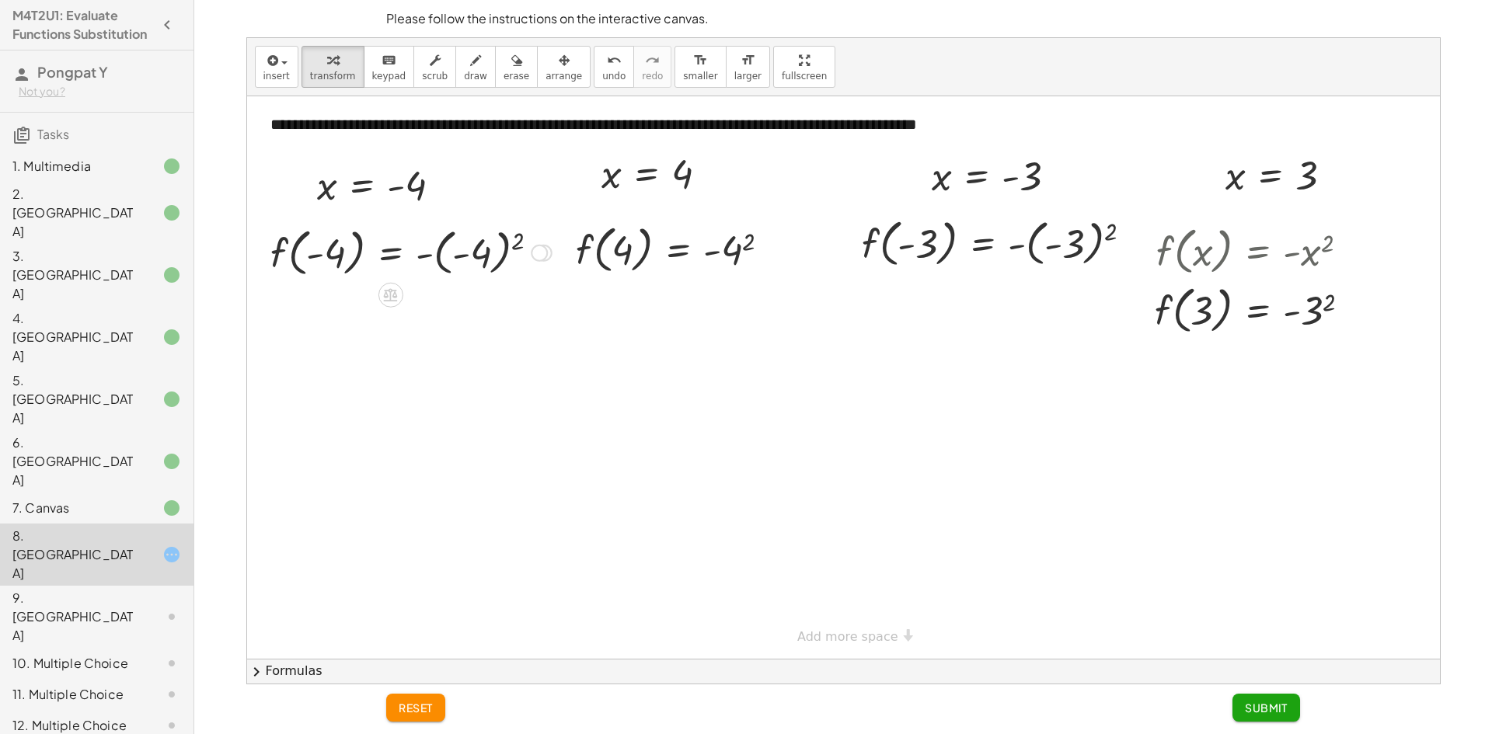
click at [465, 255] on div at bounding box center [411, 251] width 297 height 59
click at [1311, 308] on div at bounding box center [1259, 309] width 224 height 59
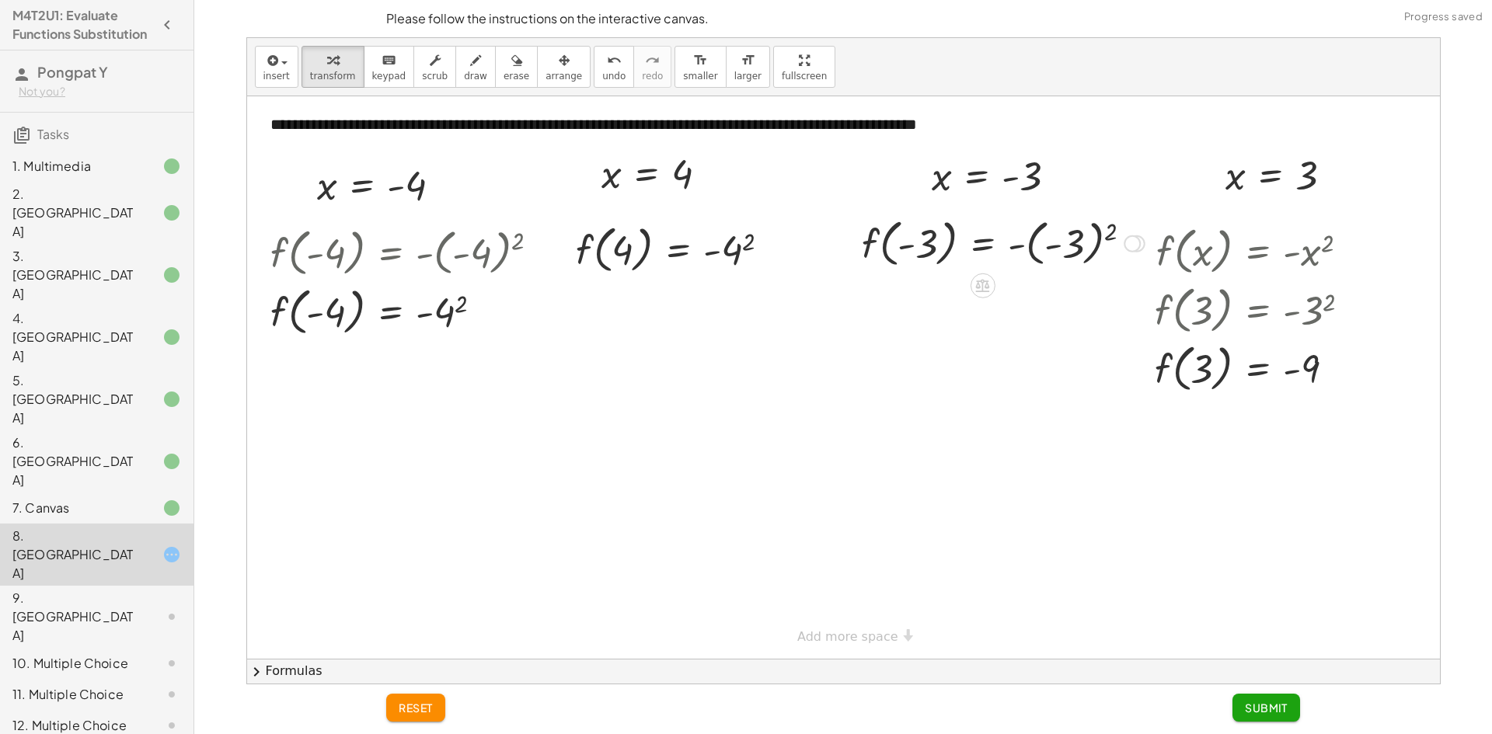
click at [1083, 242] on div at bounding box center [1003, 242] width 298 height 59
click at [1037, 302] on div at bounding box center [1003, 301] width 298 height 59
click at [732, 256] on div at bounding box center [679, 248] width 222 height 59
click at [446, 315] on div at bounding box center [411, 310] width 297 height 59
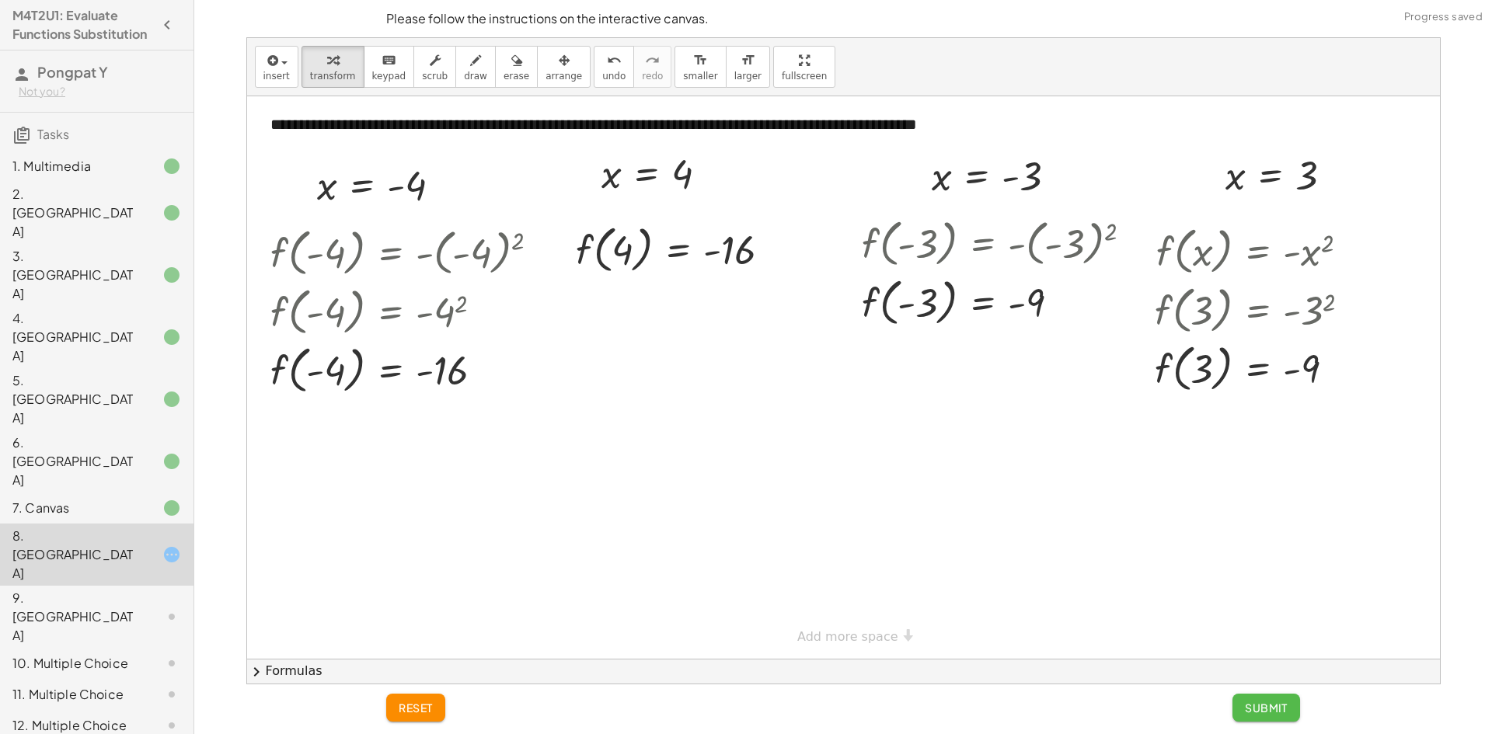
click at [1258, 709] on span "Submit" at bounding box center [1265, 708] width 43 height 14
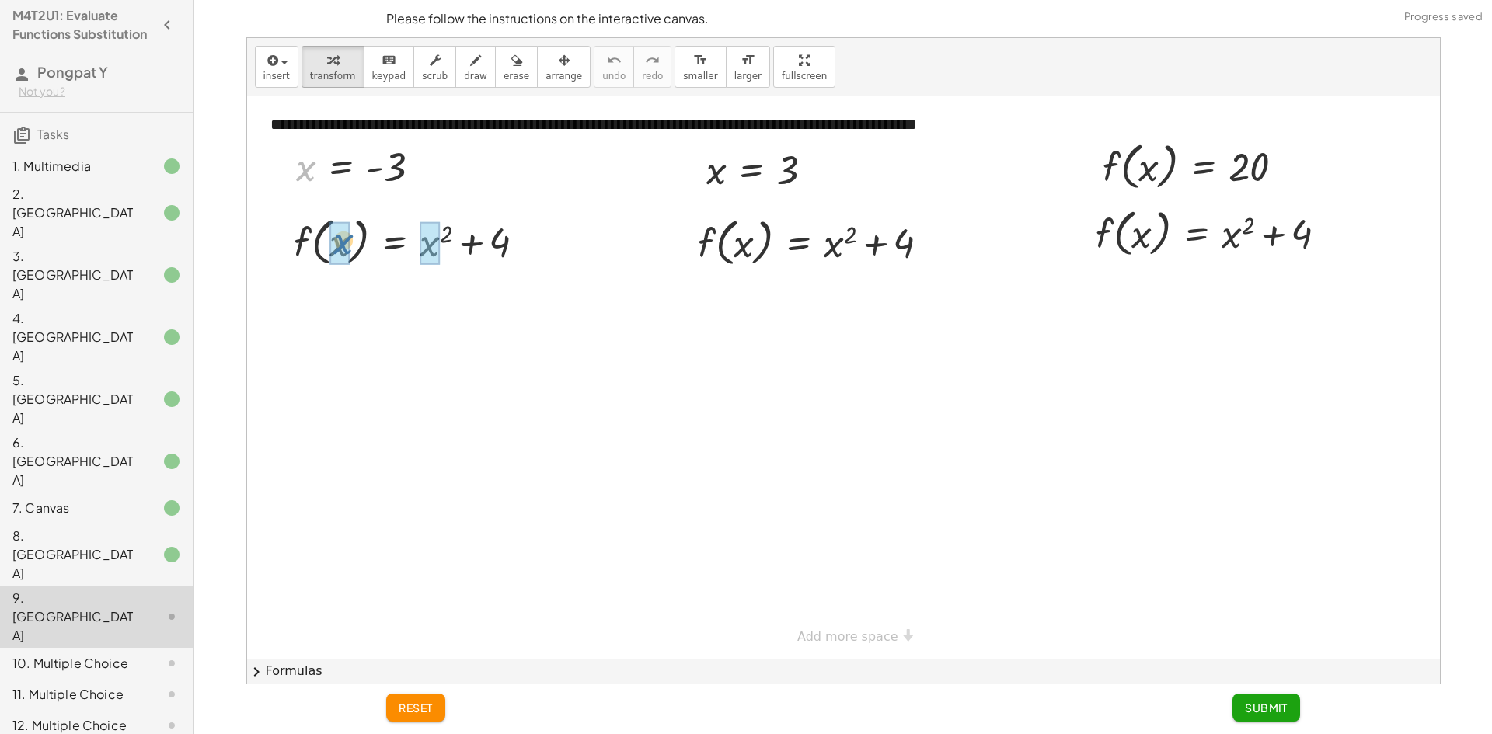
drag, startPoint x: 303, startPoint y: 174, endPoint x: 429, endPoint y: 235, distance: 139.7
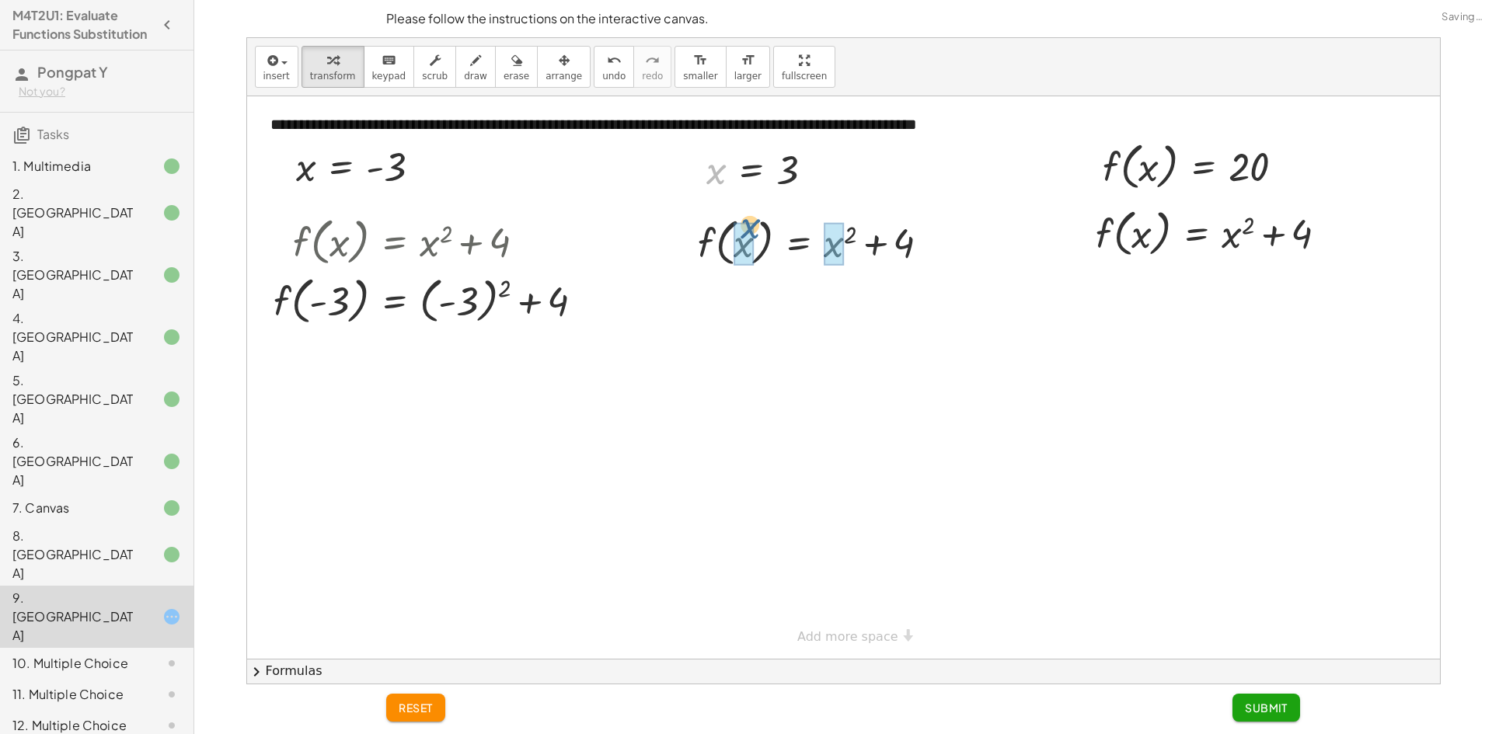
drag, startPoint x: 710, startPoint y: 176, endPoint x: 759, endPoint y: 235, distance: 77.3
drag, startPoint x: 1105, startPoint y: 170, endPoint x: 1088, endPoint y: 235, distance: 67.5
click at [1088, 235] on div "**********" at bounding box center [843, 377] width 1192 height 562
click at [472, 301] on div at bounding box center [435, 299] width 338 height 59
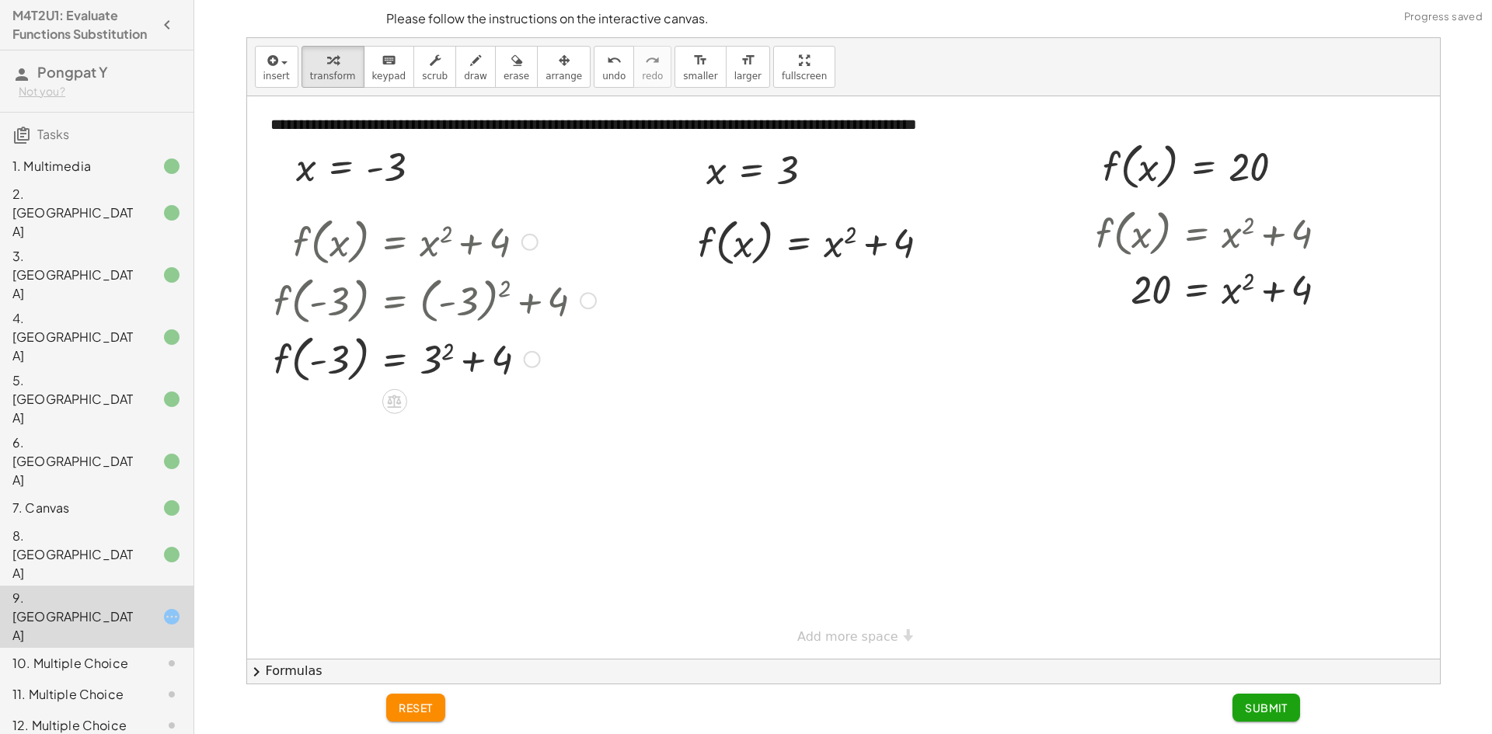
click at [433, 357] on div at bounding box center [435, 358] width 338 height 59
click at [451, 423] on div at bounding box center [435, 417] width 338 height 59
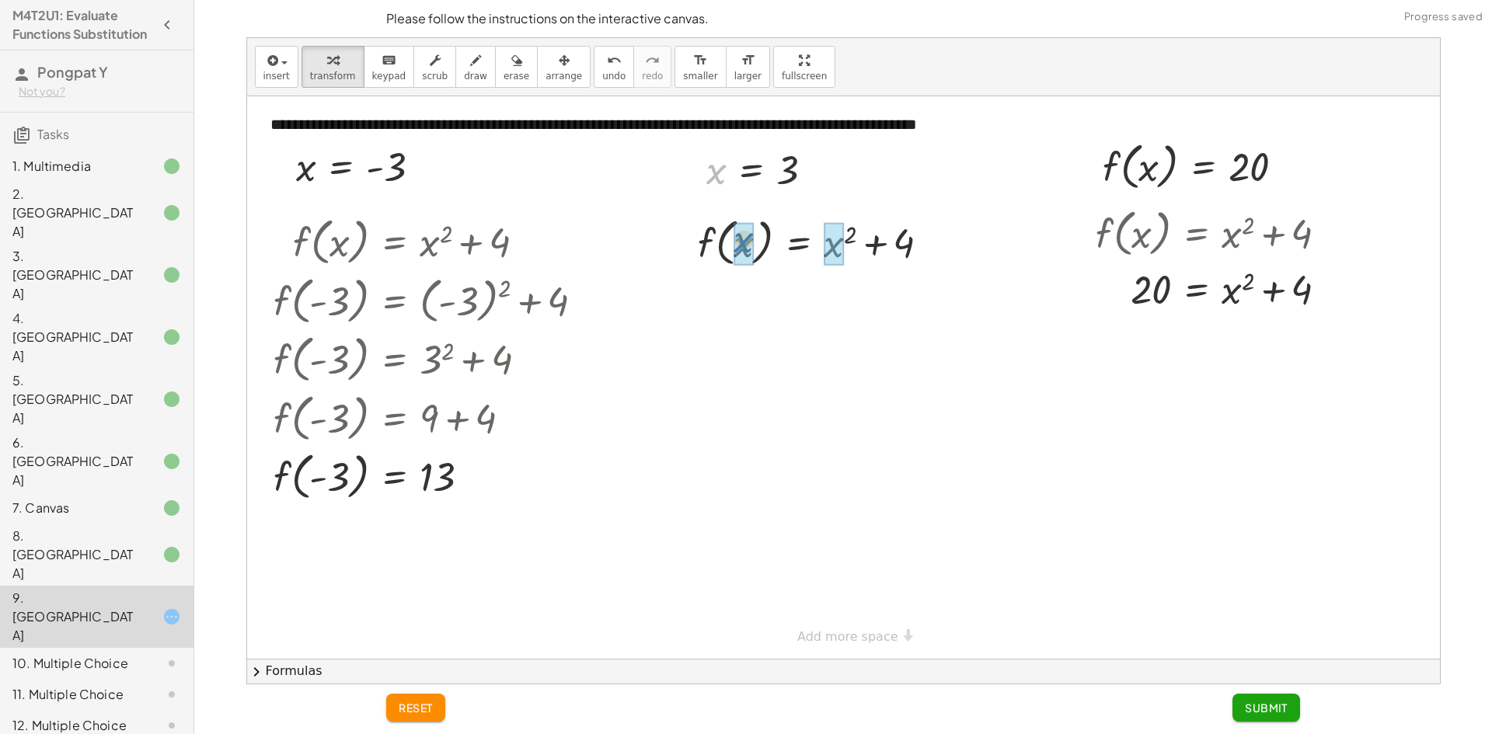
drag, startPoint x: 714, startPoint y: 178, endPoint x: 742, endPoint y: 248, distance: 75.3
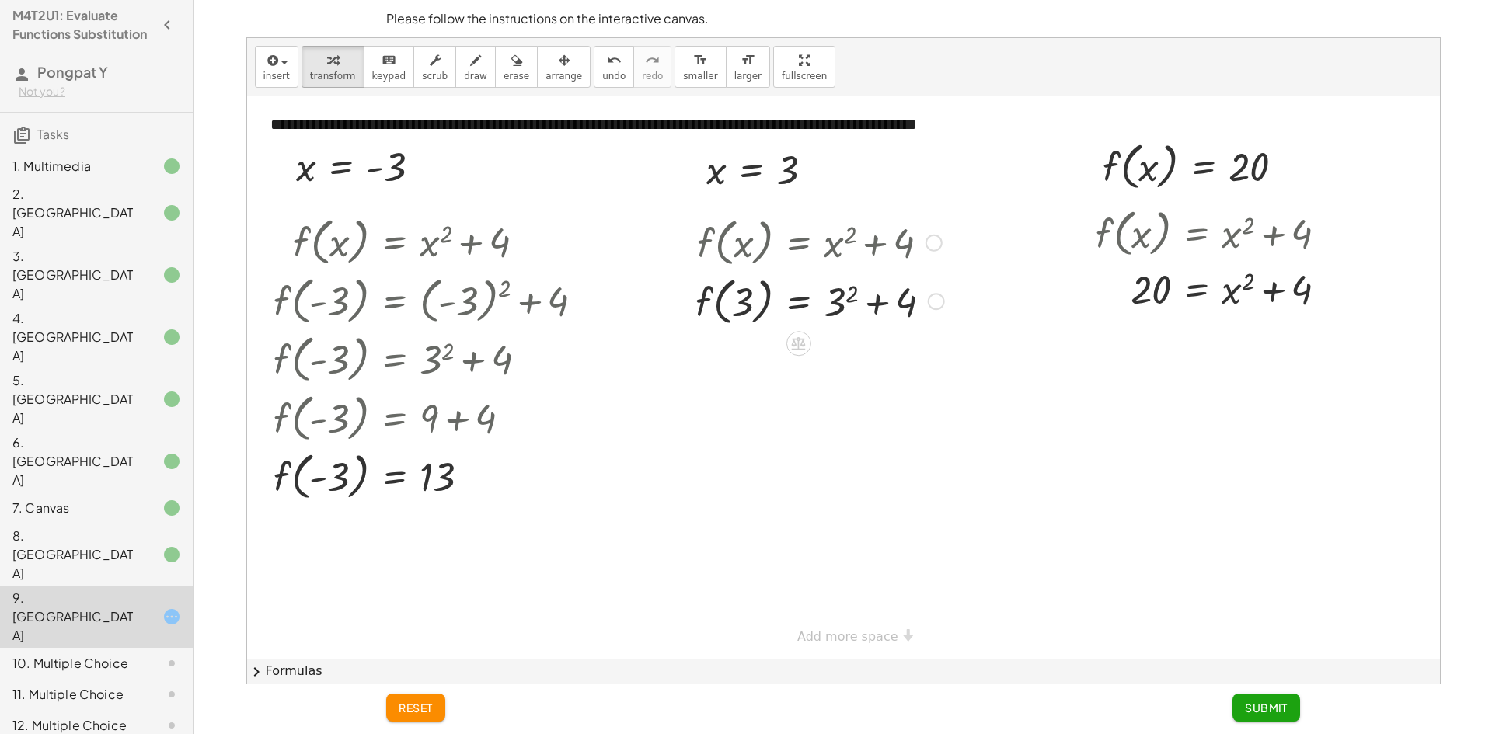
click at [839, 303] on div at bounding box center [820, 300] width 264 height 59
click at [862, 366] on div at bounding box center [820, 358] width 264 height 59
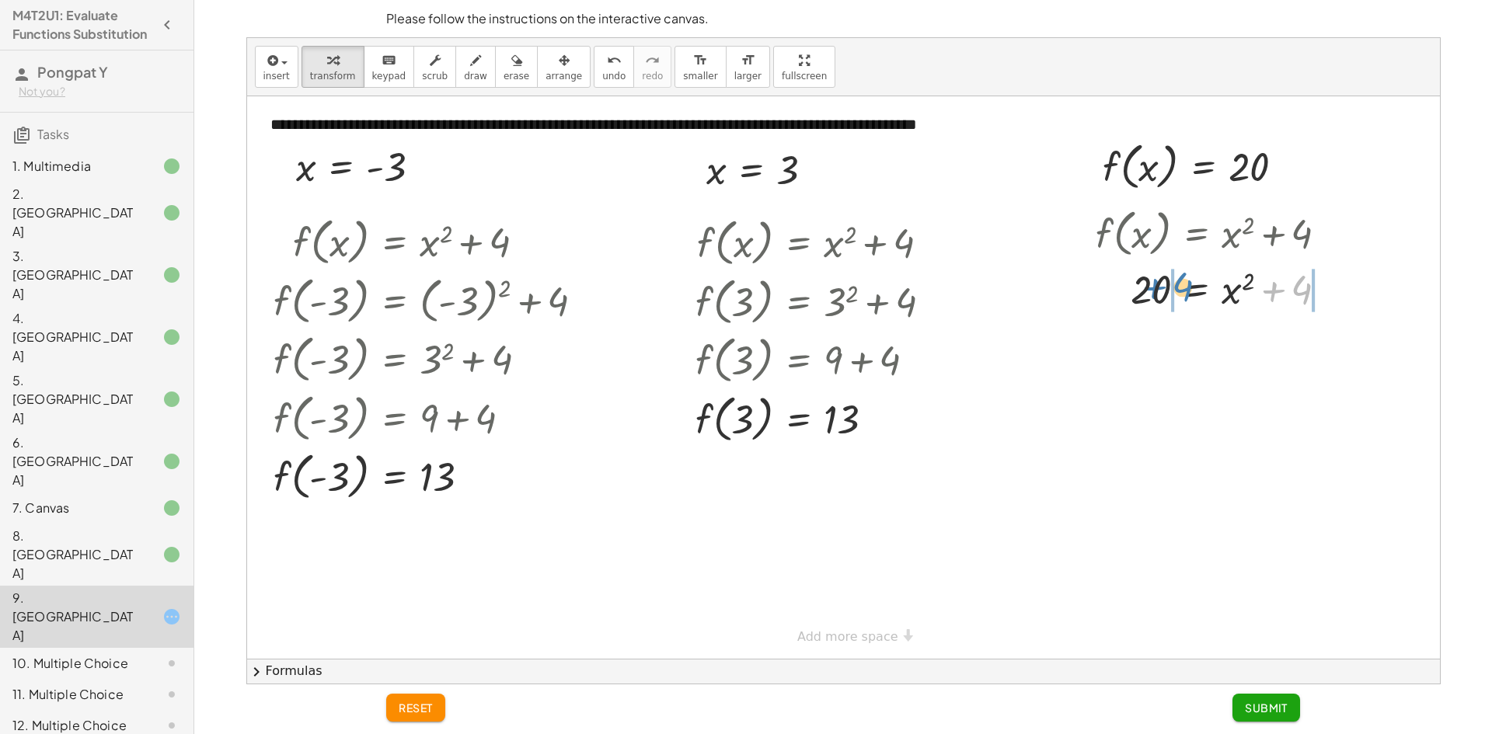
drag, startPoint x: 1297, startPoint y: 291, endPoint x: 1179, endPoint y: 288, distance: 118.1
click at [1179, 288] on div at bounding box center [1217, 288] width 259 height 53
click at [1314, 292] on div at bounding box center [1234, 288] width 339 height 53
drag, startPoint x: 1325, startPoint y: 280, endPoint x: 1385, endPoint y: 450, distance: 180.6
click at [1384, 451] on div at bounding box center [843, 377] width 1192 height 562
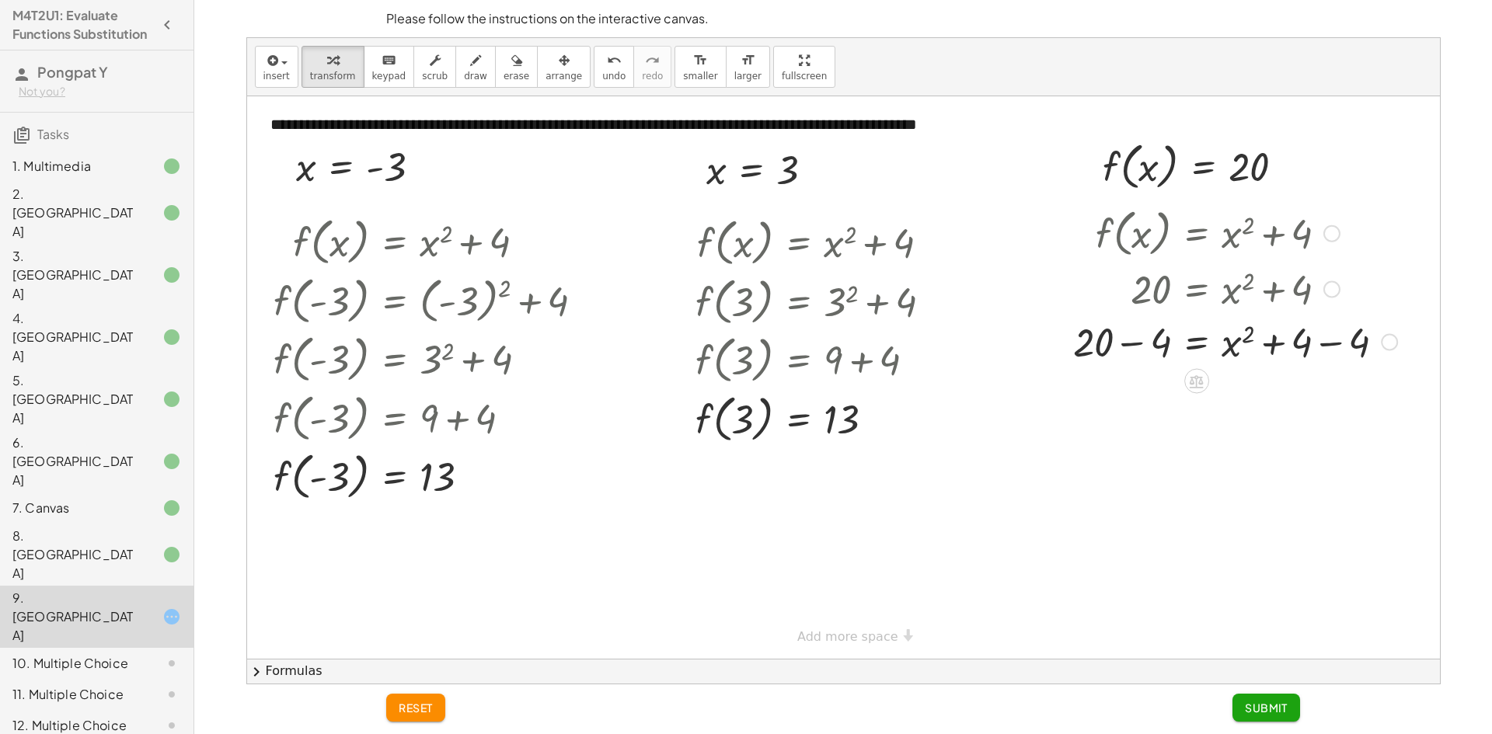
click at [1318, 346] on div at bounding box center [1234, 341] width 339 height 53
click at [1131, 392] on div at bounding box center [1234, 393] width 339 height 53
click at [1225, 452] on div at bounding box center [1234, 445] width 339 height 51
drag, startPoint x: 1248, startPoint y: 434, endPoint x: 1176, endPoint y: 433, distance: 72.3
click at [1173, 435] on div at bounding box center [1234, 445] width 339 height 51
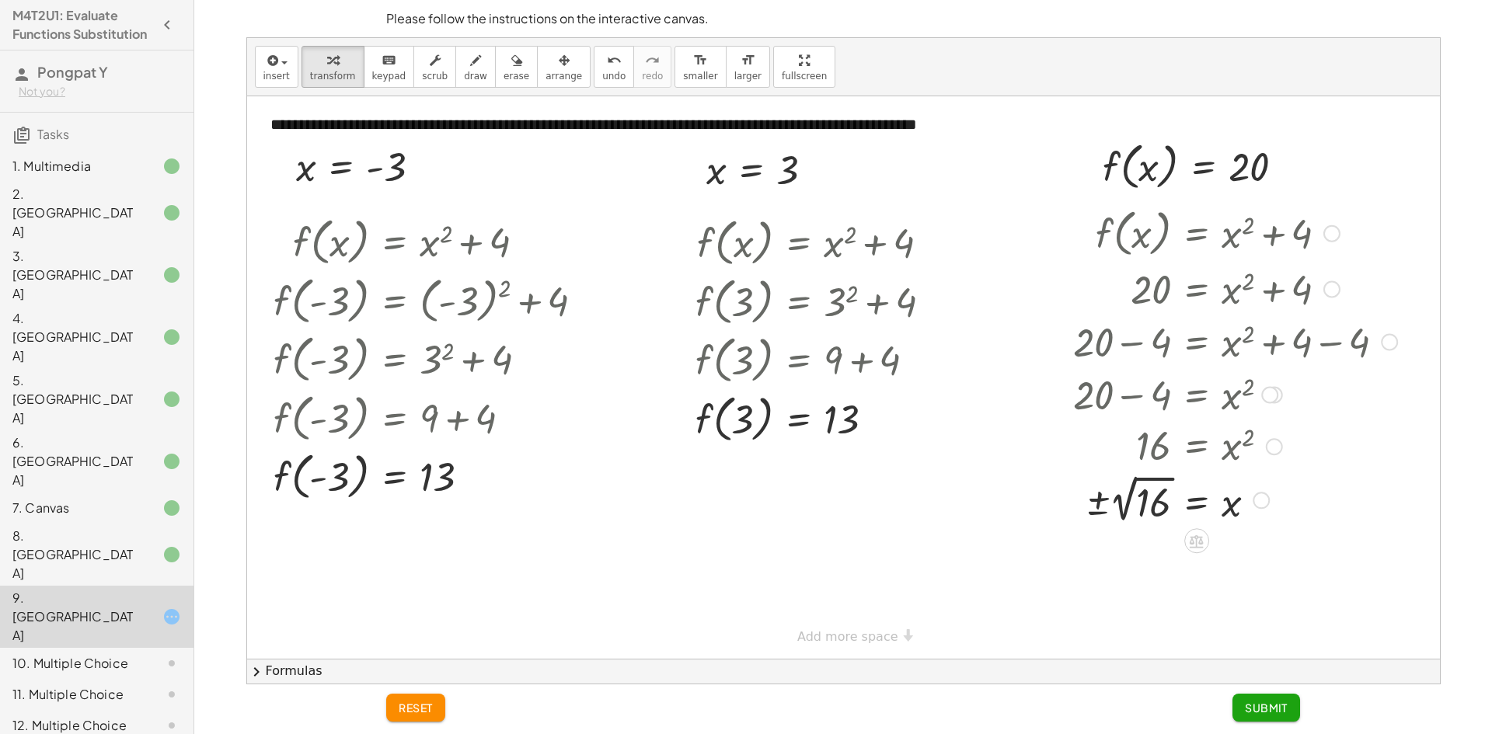
click at [1129, 501] on div at bounding box center [1234, 499] width 339 height 57
click at [1252, 709] on span "Submit" at bounding box center [1265, 708] width 43 height 14
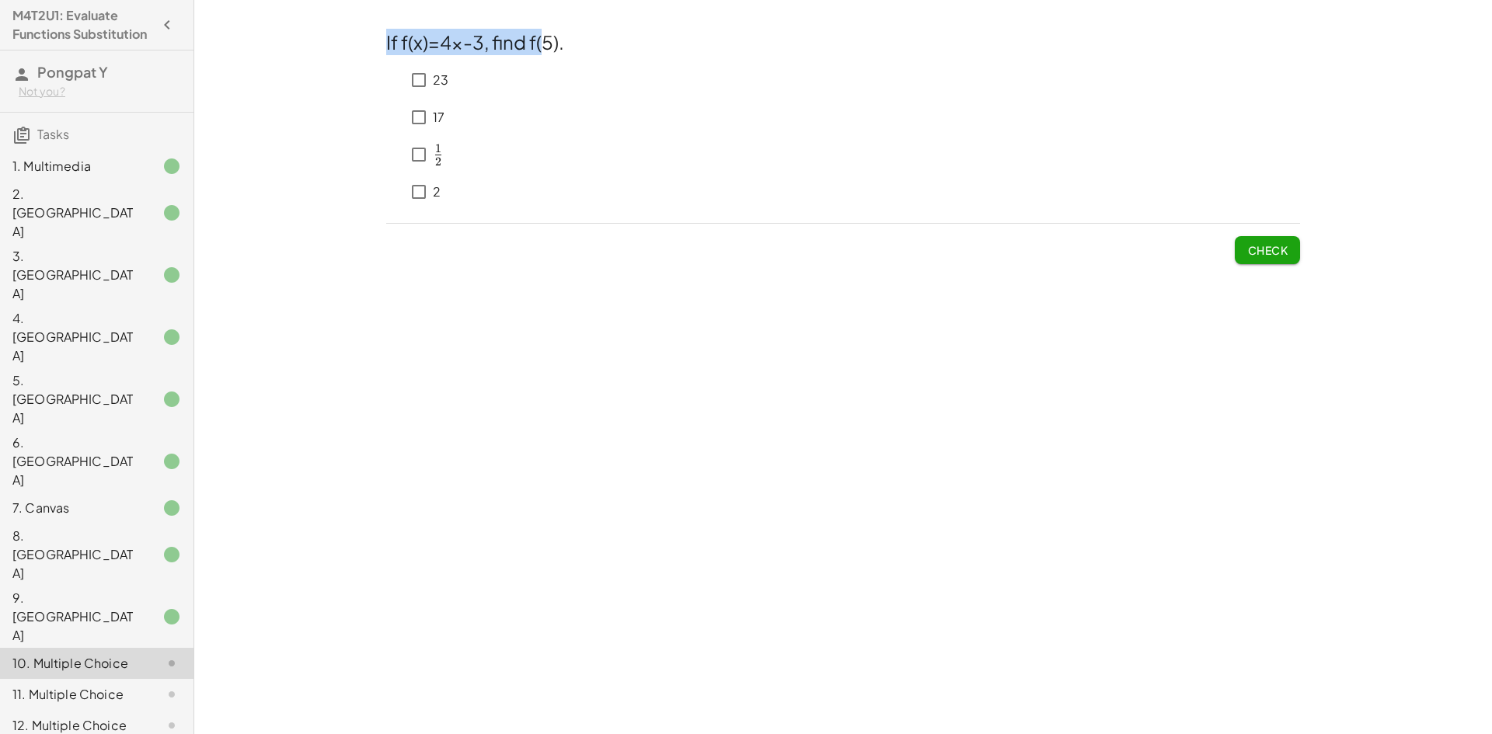
drag, startPoint x: 546, startPoint y: 47, endPoint x: 226, endPoint y: 92, distance: 323.2
click at [226, 92] on div "**********" at bounding box center [842, 367] width 1297 height 734
click at [707, 343] on div "**********" at bounding box center [842, 367] width 1297 height 734
click at [114, 685] on div "11. Multiple Choice" at bounding box center [74, 694] width 125 height 19
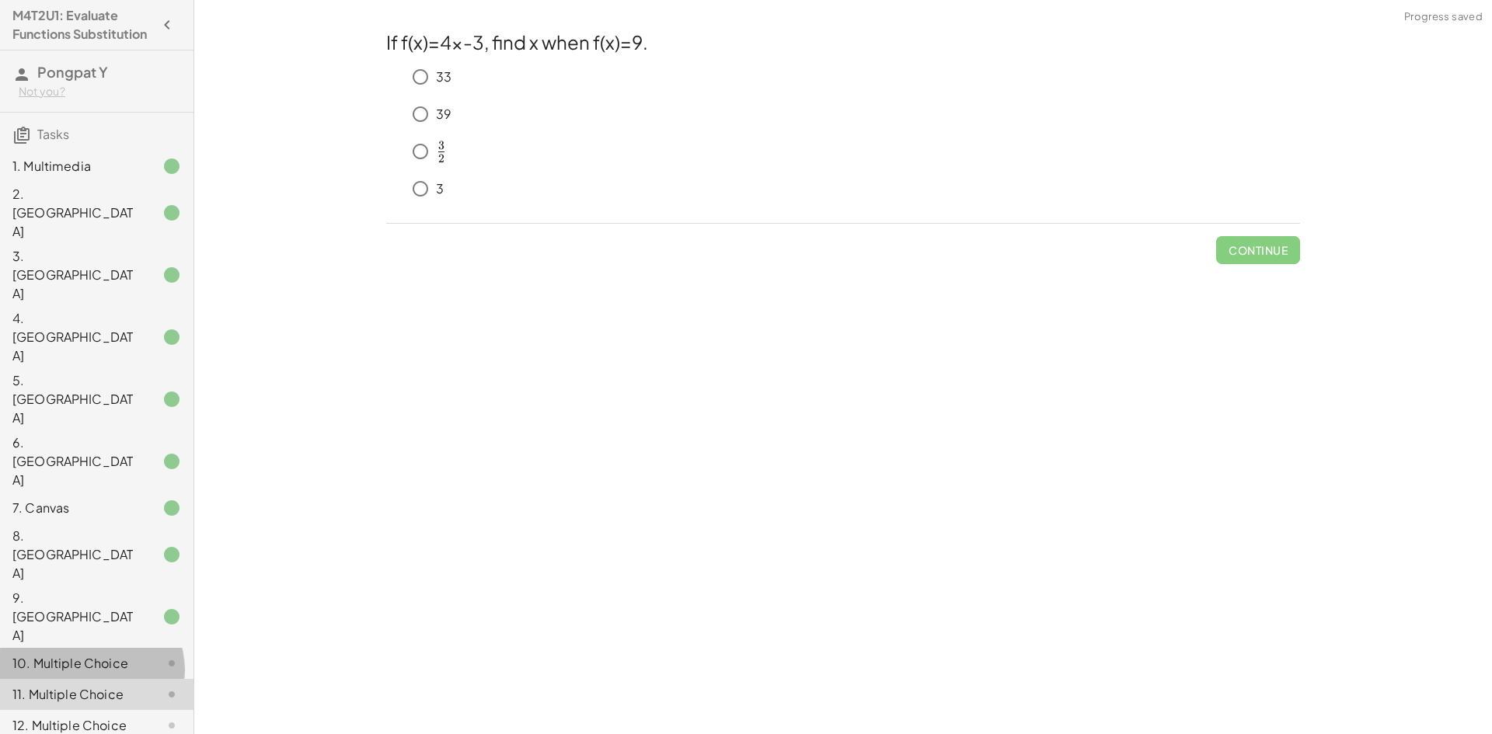
click at [105, 654] on div "10. Multiple Choice" at bounding box center [74, 663] width 125 height 19
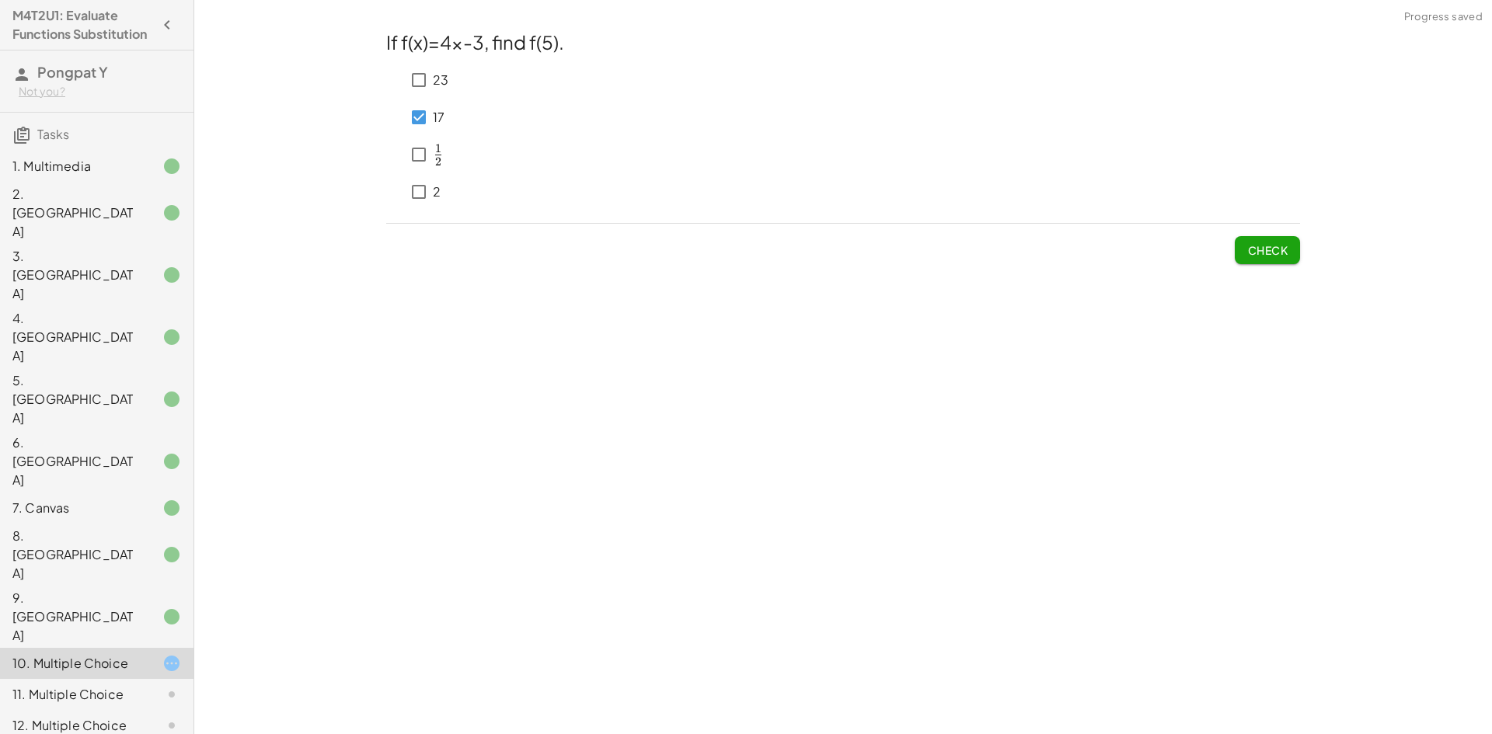
click at [1285, 249] on span "Check" at bounding box center [1267, 250] width 40 height 14
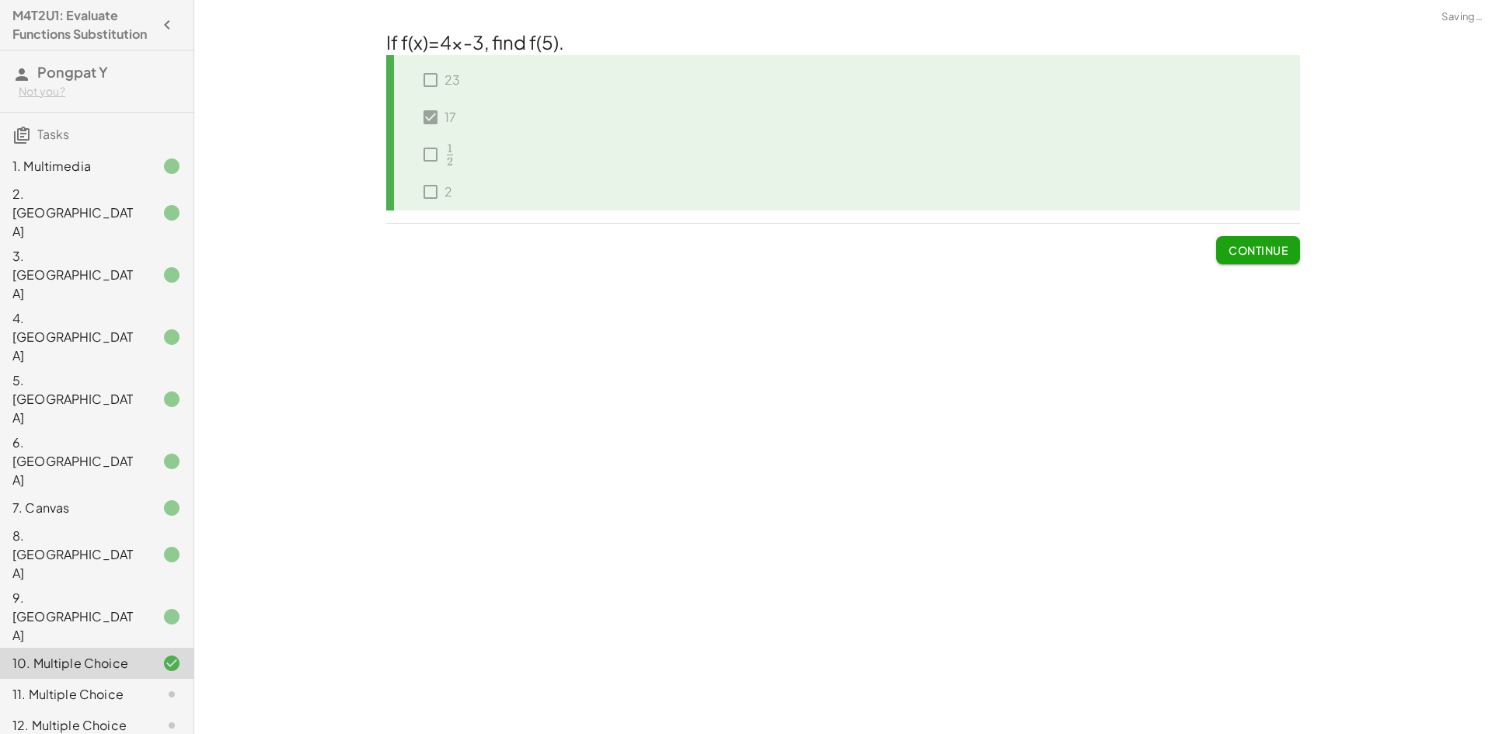
click at [1224, 256] on button "Continue" at bounding box center [1258, 250] width 84 height 28
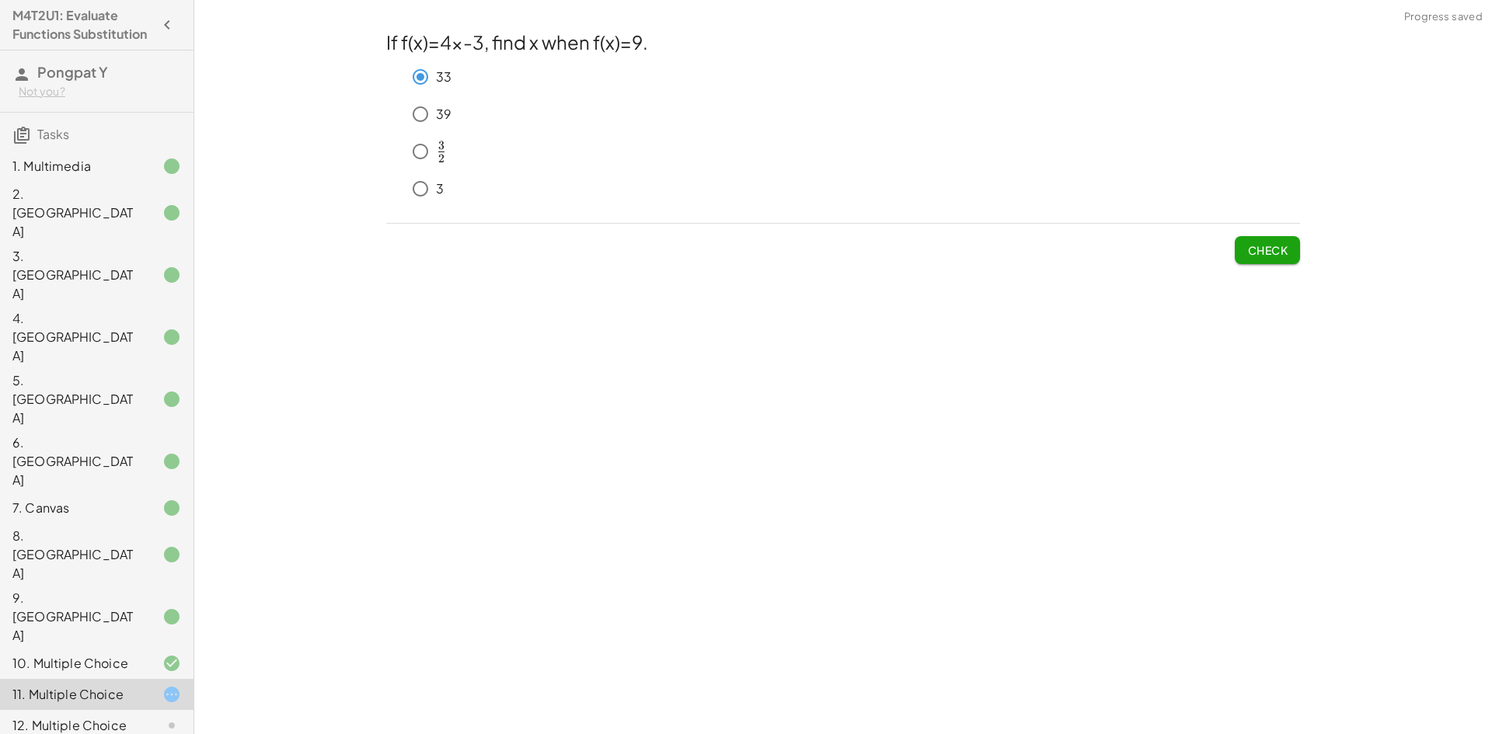
click at [1246, 242] on button "Check" at bounding box center [1266, 250] width 65 height 28
drag, startPoint x: 1255, startPoint y: 270, endPoint x: 1258, endPoint y: 262, distance: 8.9
click at [0, 0] on div "If f(x)=4x-3, find x when f(x)=9. 33 39 ﻿ 3 2 \frac{3}{2} 2 3 ​ ﻿ 3 Check" at bounding box center [0, 0] width 0 height 0
click at [1258, 262] on button "Check" at bounding box center [1266, 250] width 65 height 28
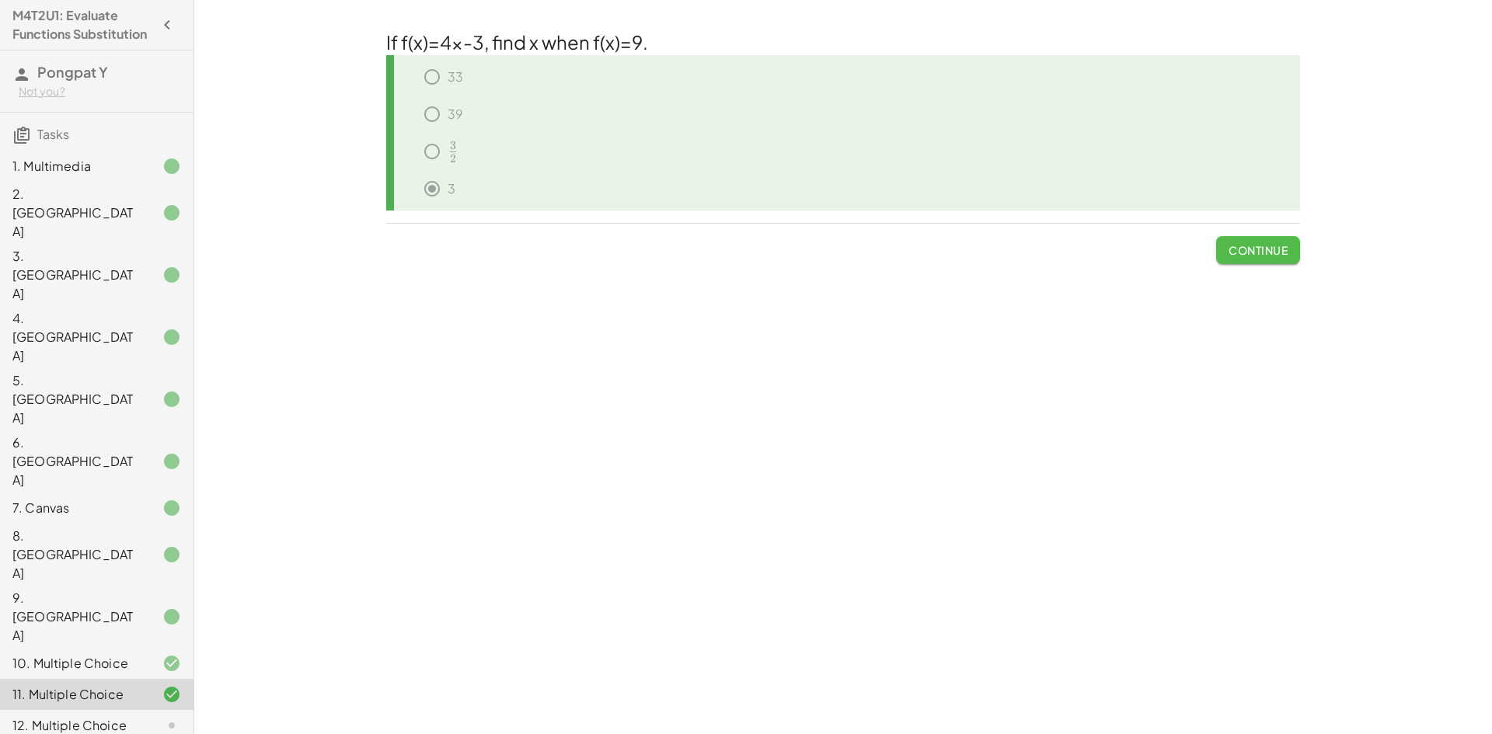
click at [1259, 257] on span "Continue" at bounding box center [1257, 250] width 59 height 14
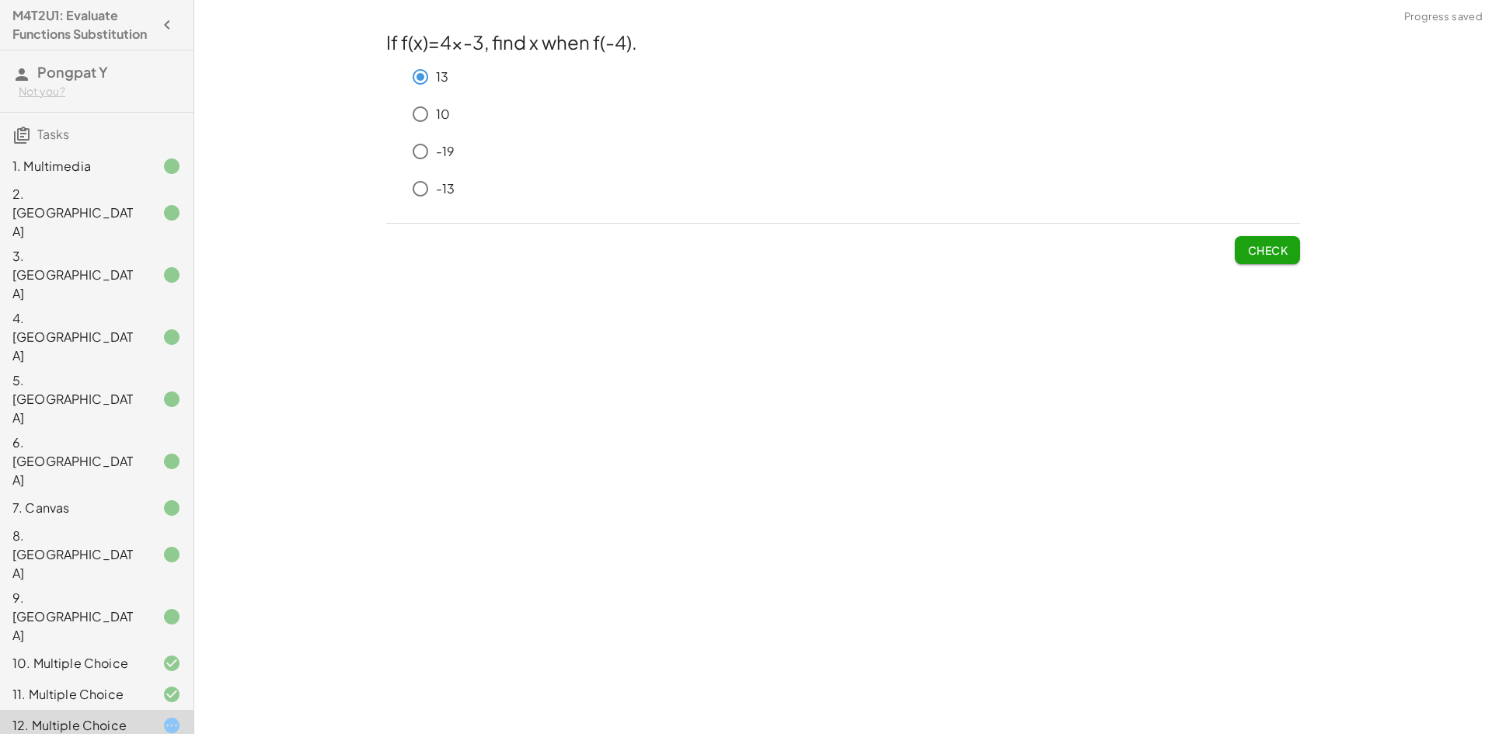
click at [1283, 244] on span "Check" at bounding box center [1267, 250] width 40 height 14
click at [1268, 242] on button "Check" at bounding box center [1266, 250] width 65 height 28
click at [1269, 258] on button "Check" at bounding box center [1266, 250] width 65 height 28
click at [1256, 259] on button "Check" at bounding box center [1266, 250] width 65 height 28
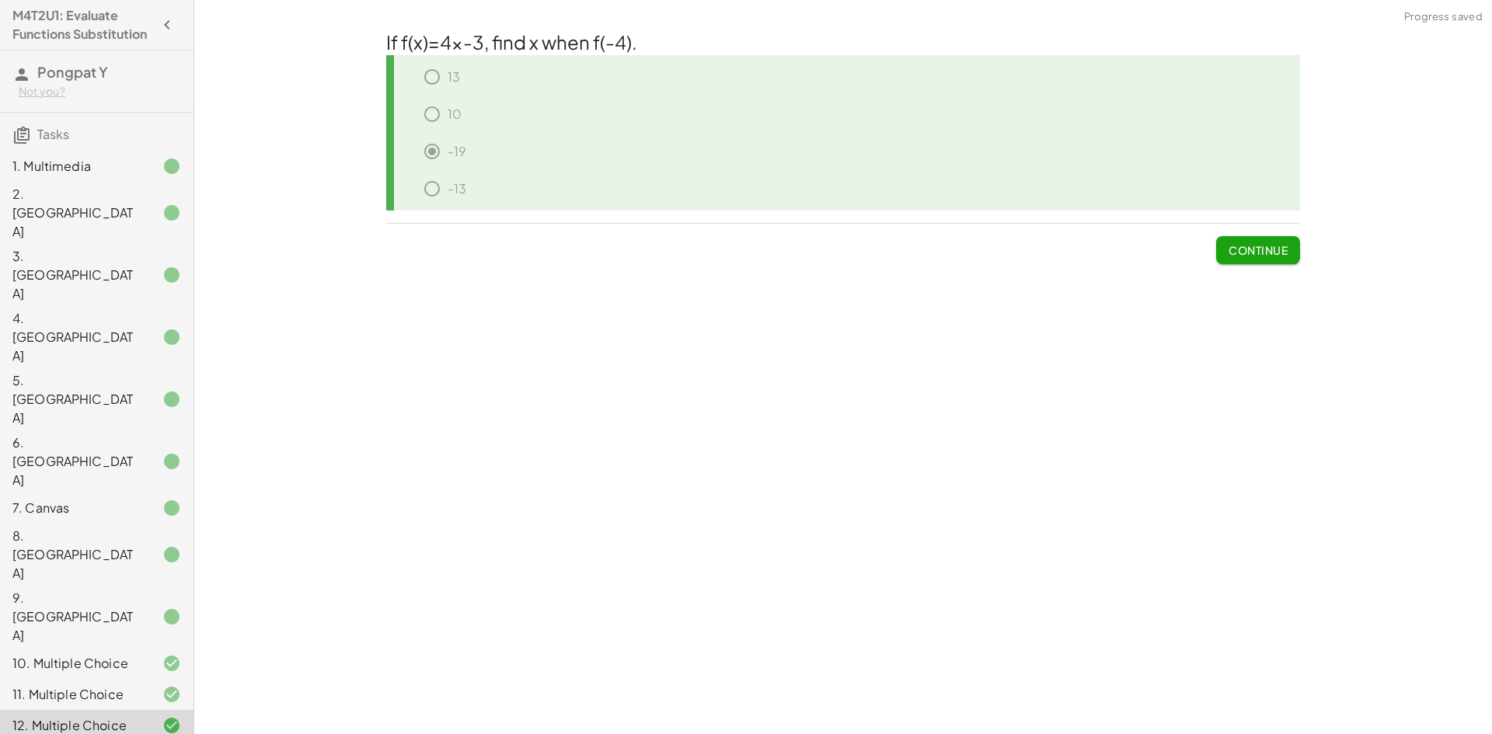
click at [1242, 258] on button "Continue" at bounding box center [1258, 250] width 84 height 28
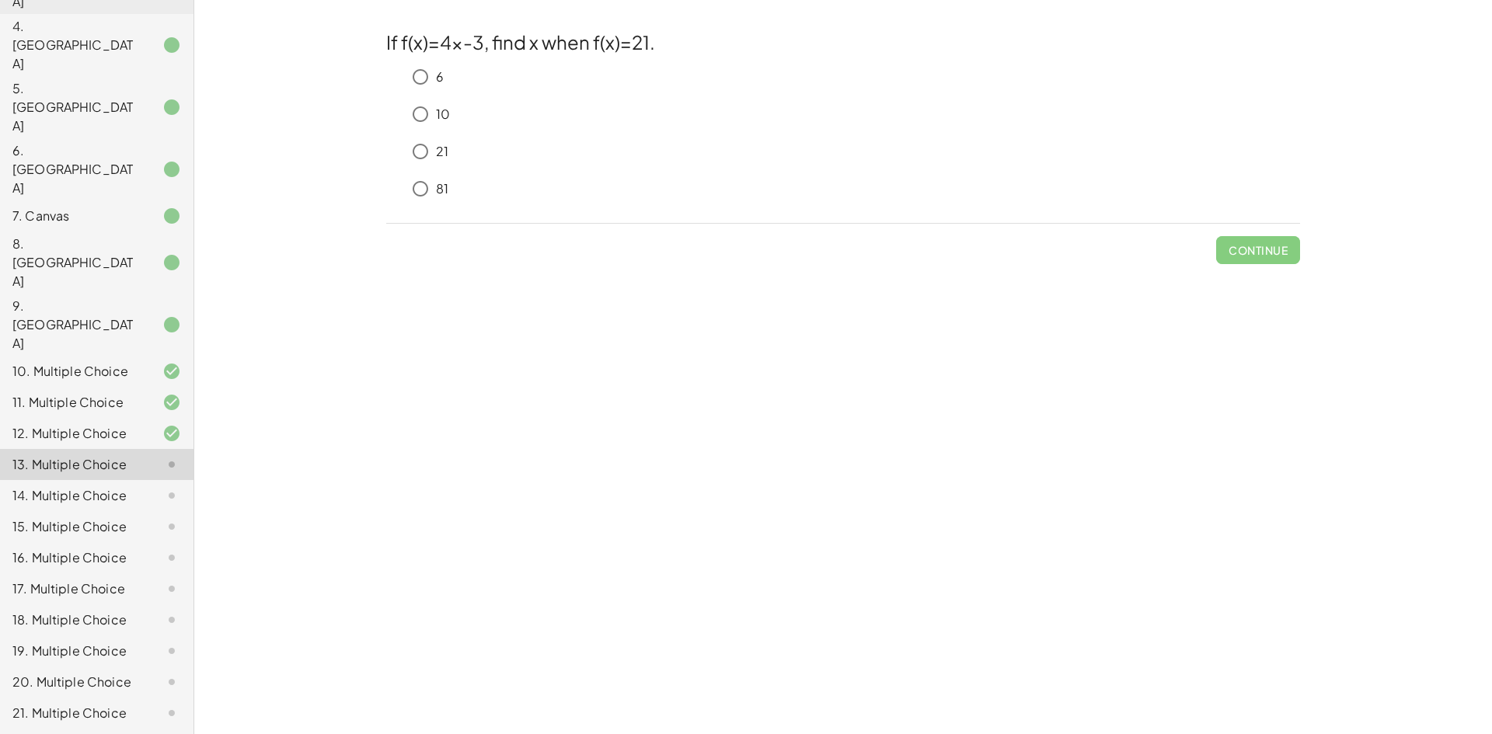
scroll to position [293, 0]
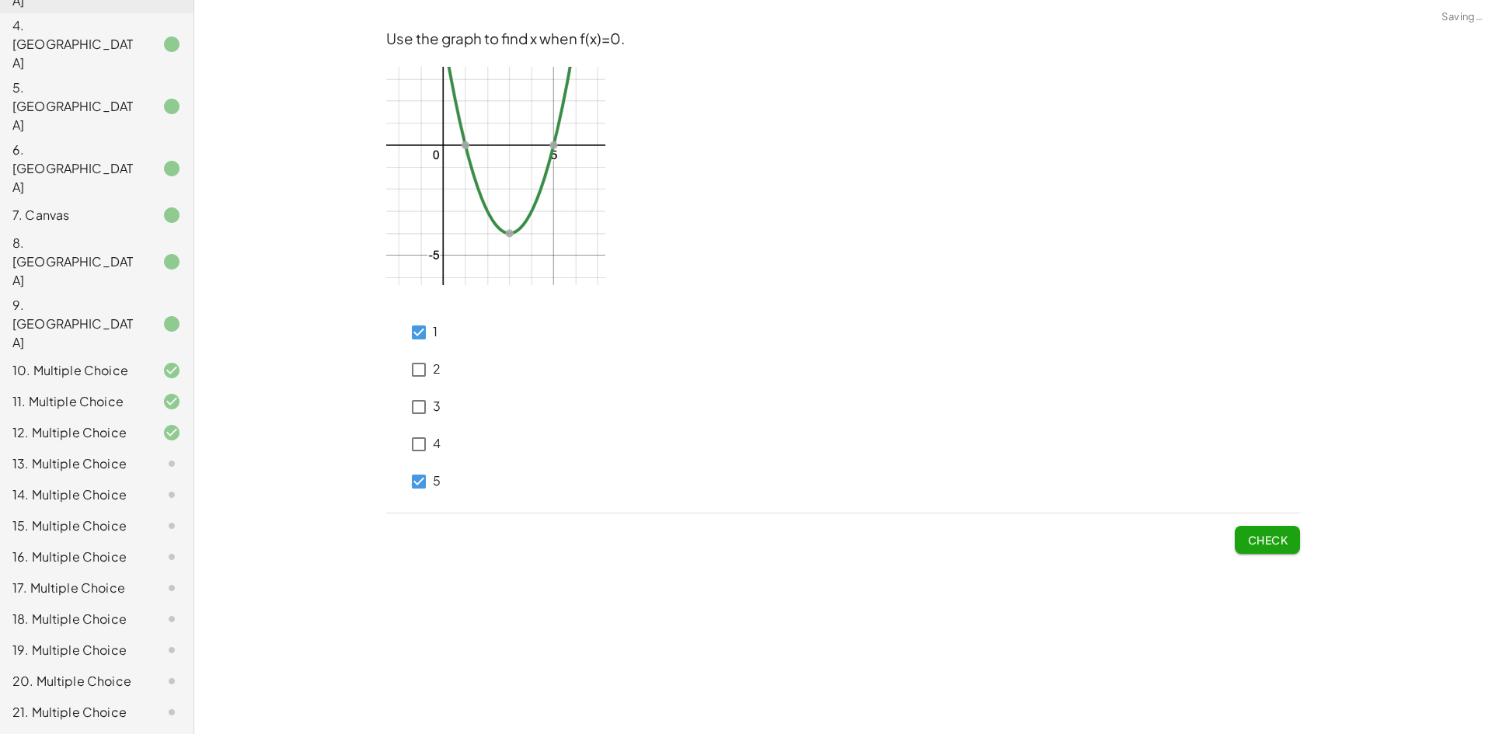
click at [1251, 538] on span "Check" at bounding box center [1267, 540] width 40 height 14
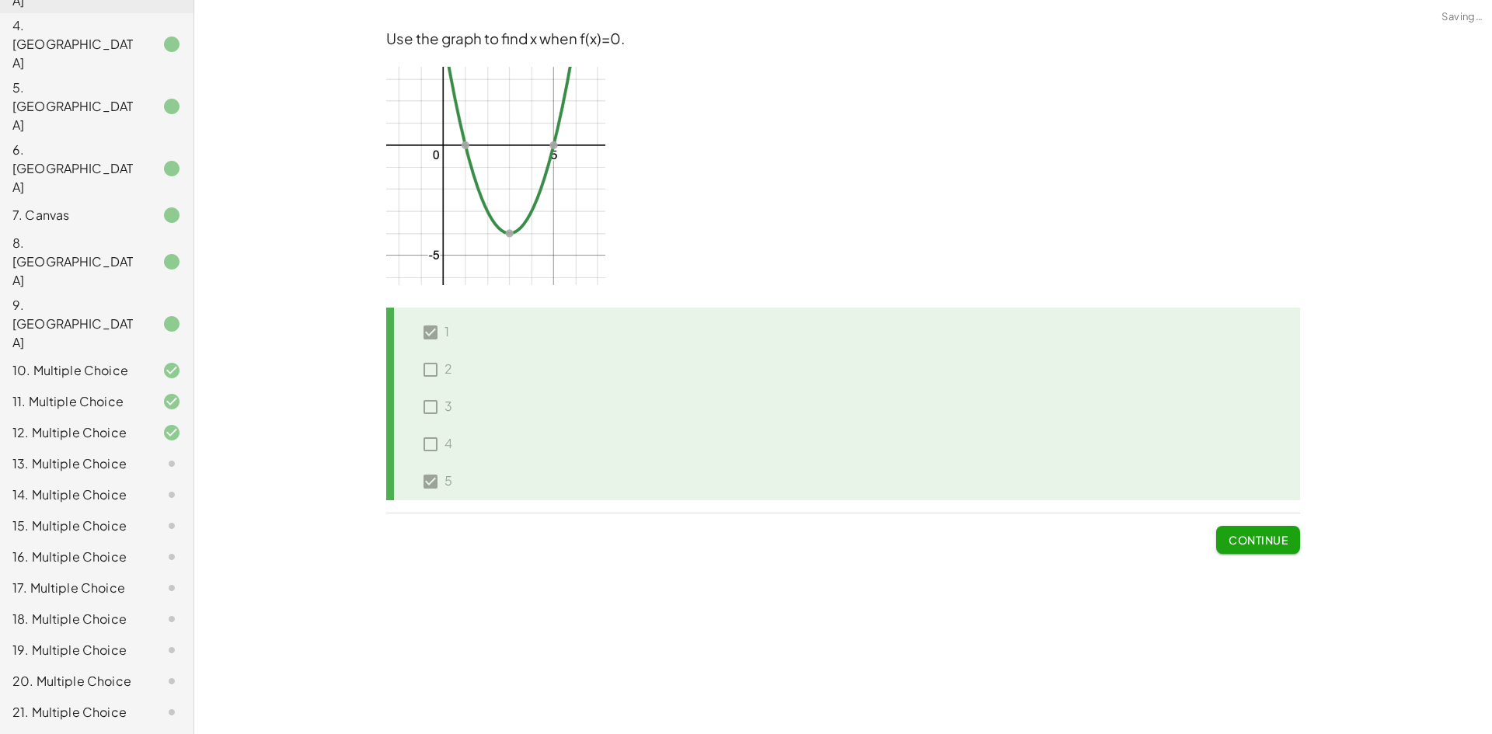
click at [68, 454] on div "13. Multiple Choice" at bounding box center [74, 463] width 125 height 19
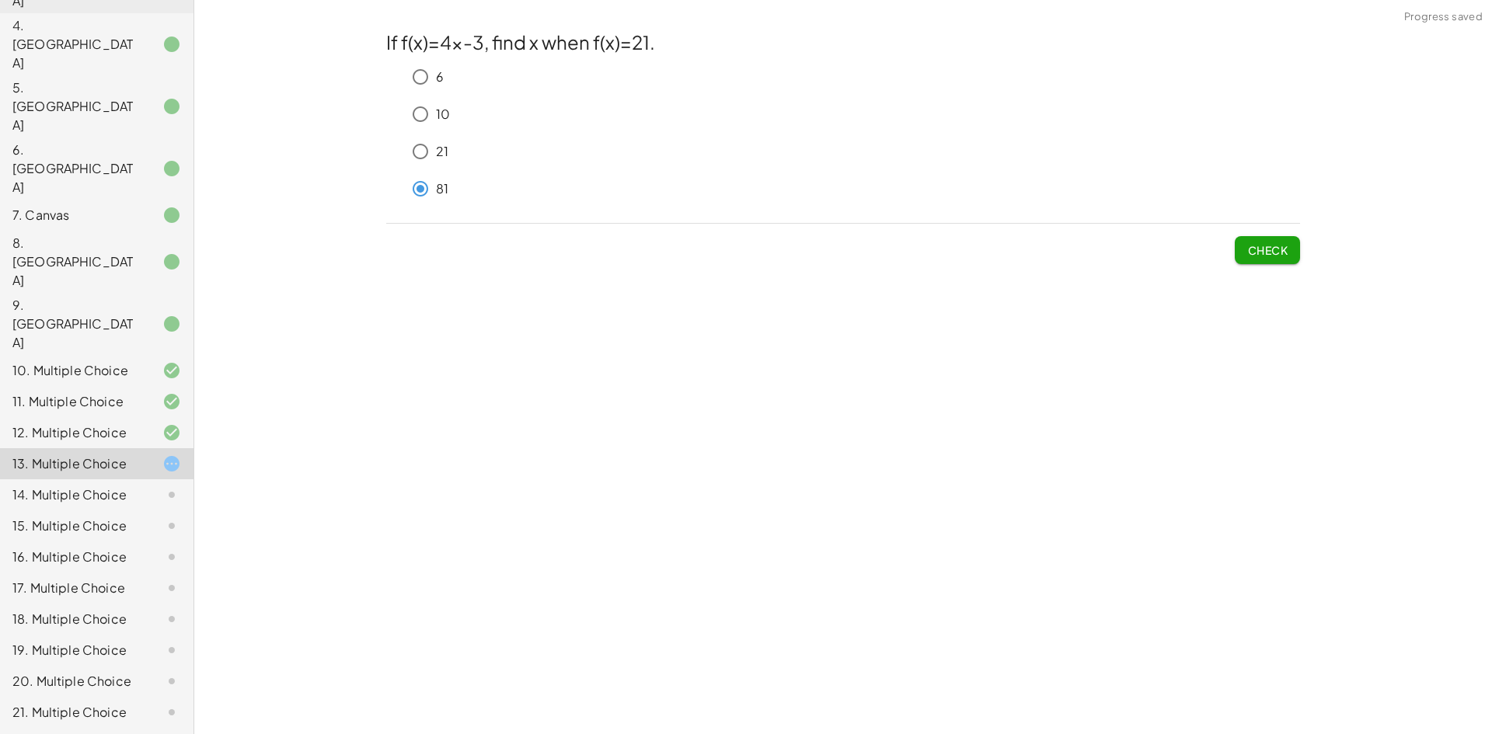
drag, startPoint x: 1244, startPoint y: 251, endPoint x: 1140, endPoint y: 242, distance: 103.7
click at [1244, 251] on button "Check" at bounding box center [1266, 250] width 65 height 28
drag, startPoint x: 1258, startPoint y: 255, endPoint x: 1230, endPoint y: 253, distance: 28.8
click at [1259, 255] on span "Check" at bounding box center [1267, 250] width 40 height 14
click at [1280, 251] on span "Check" at bounding box center [1267, 250] width 40 height 14
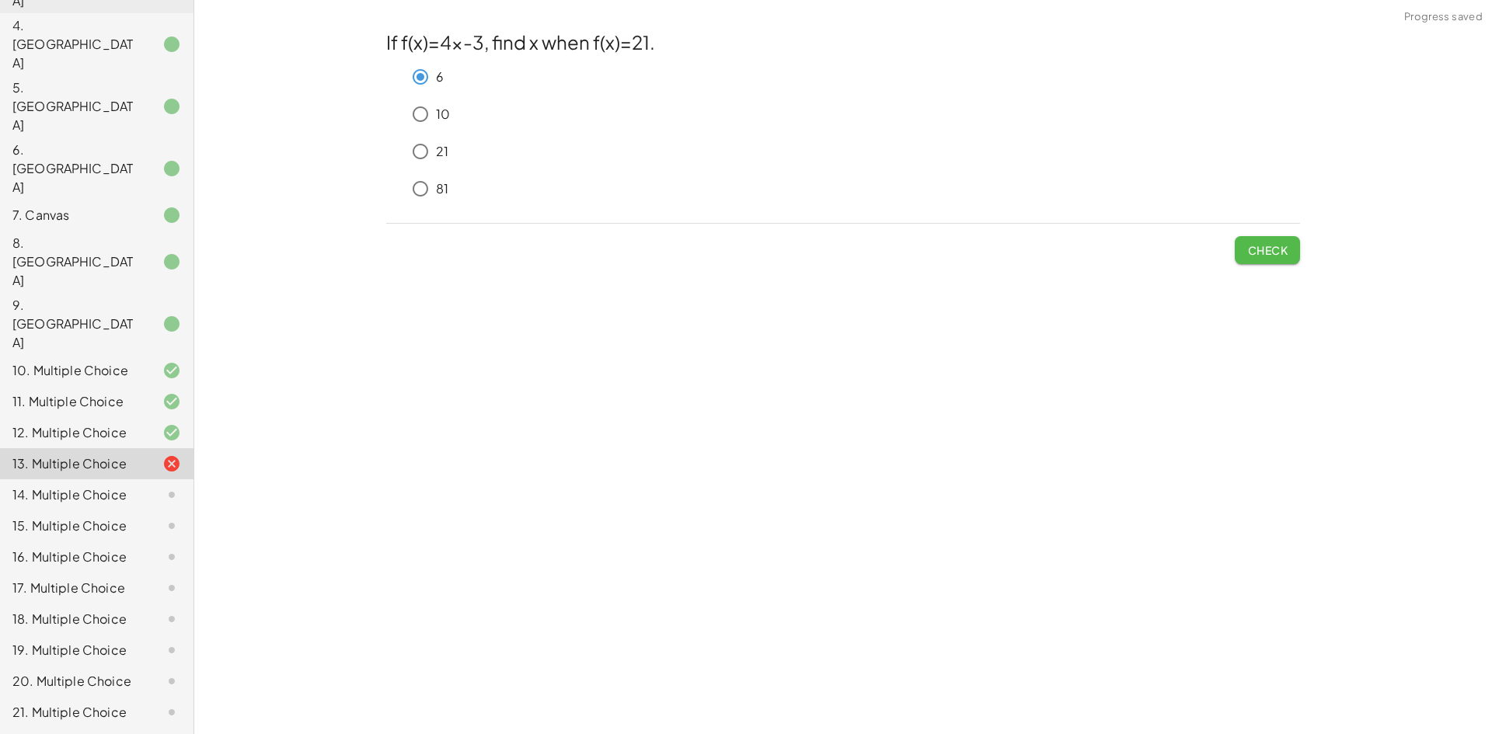
click at [1257, 249] on span "Check" at bounding box center [1267, 250] width 40 height 14
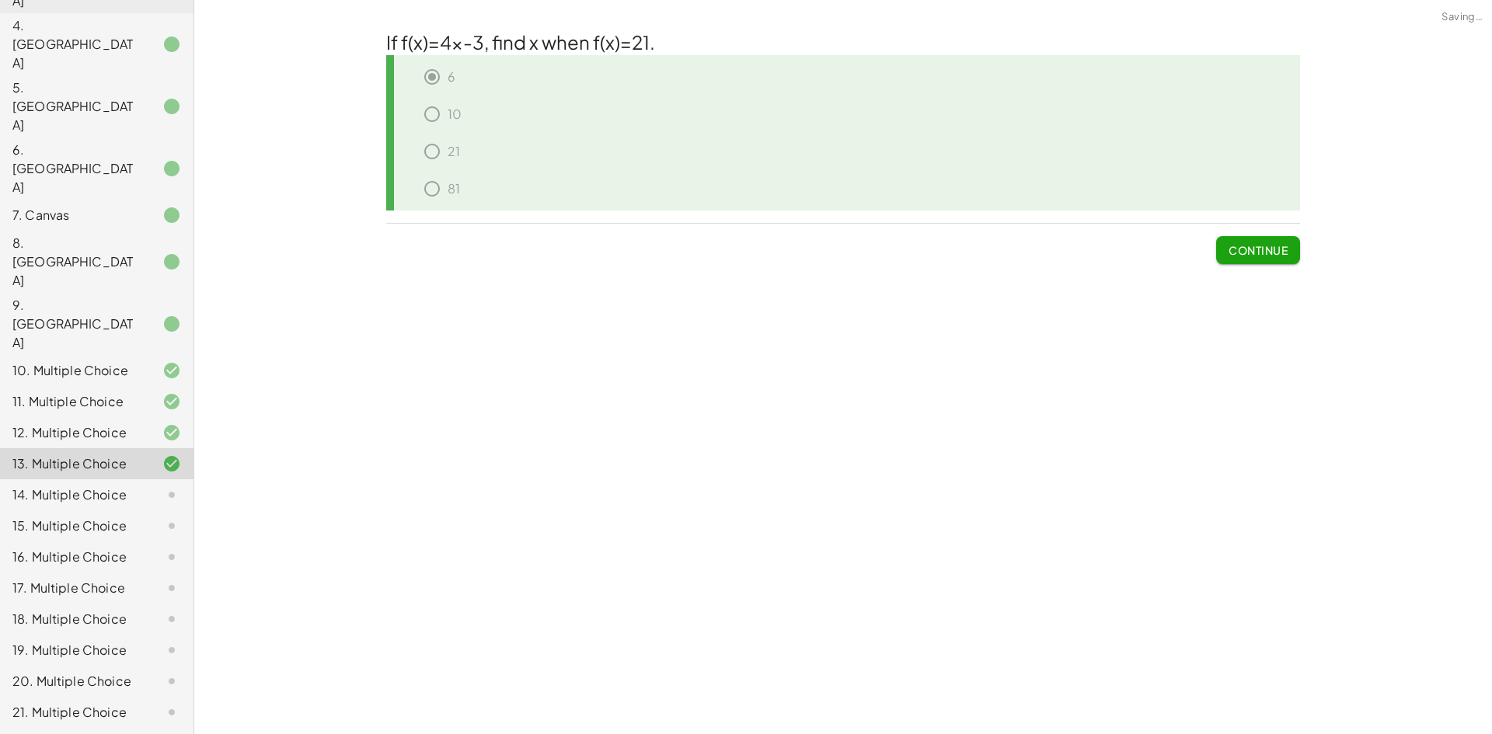
click at [99, 541] on div "14. Multiple Choice" at bounding box center [96, 556] width 193 height 31
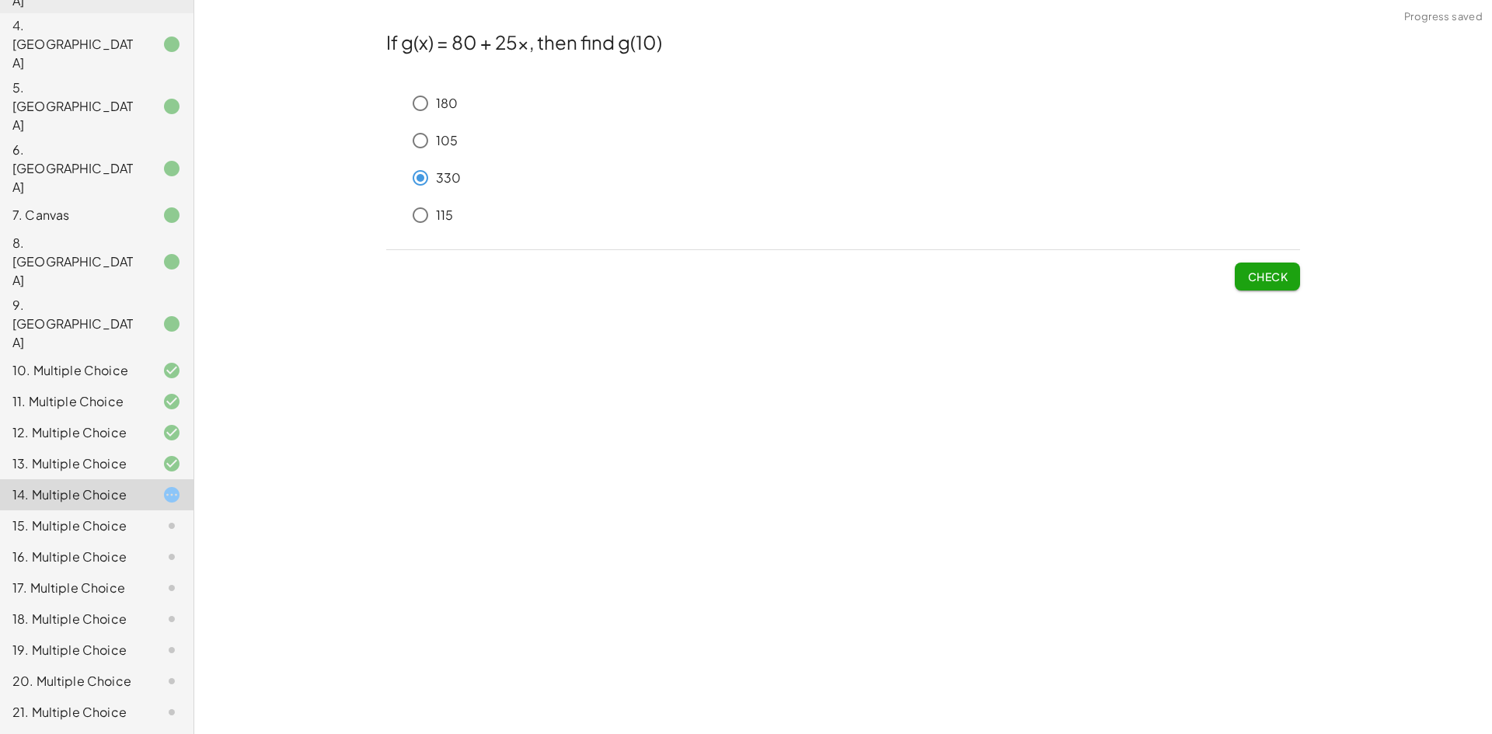
click at [1282, 288] on button "Check" at bounding box center [1266, 277] width 65 height 28
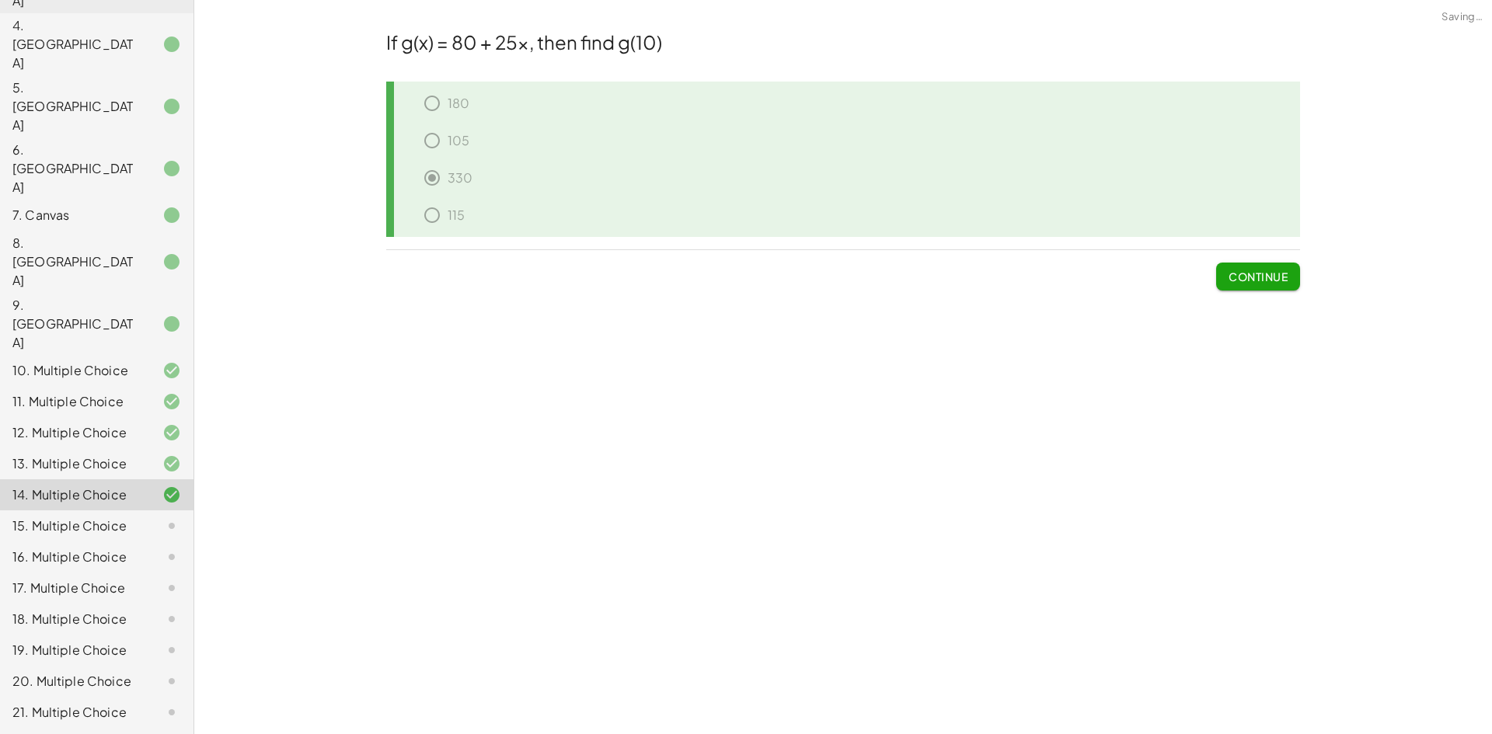
click at [1271, 287] on button "Continue" at bounding box center [1258, 277] width 84 height 28
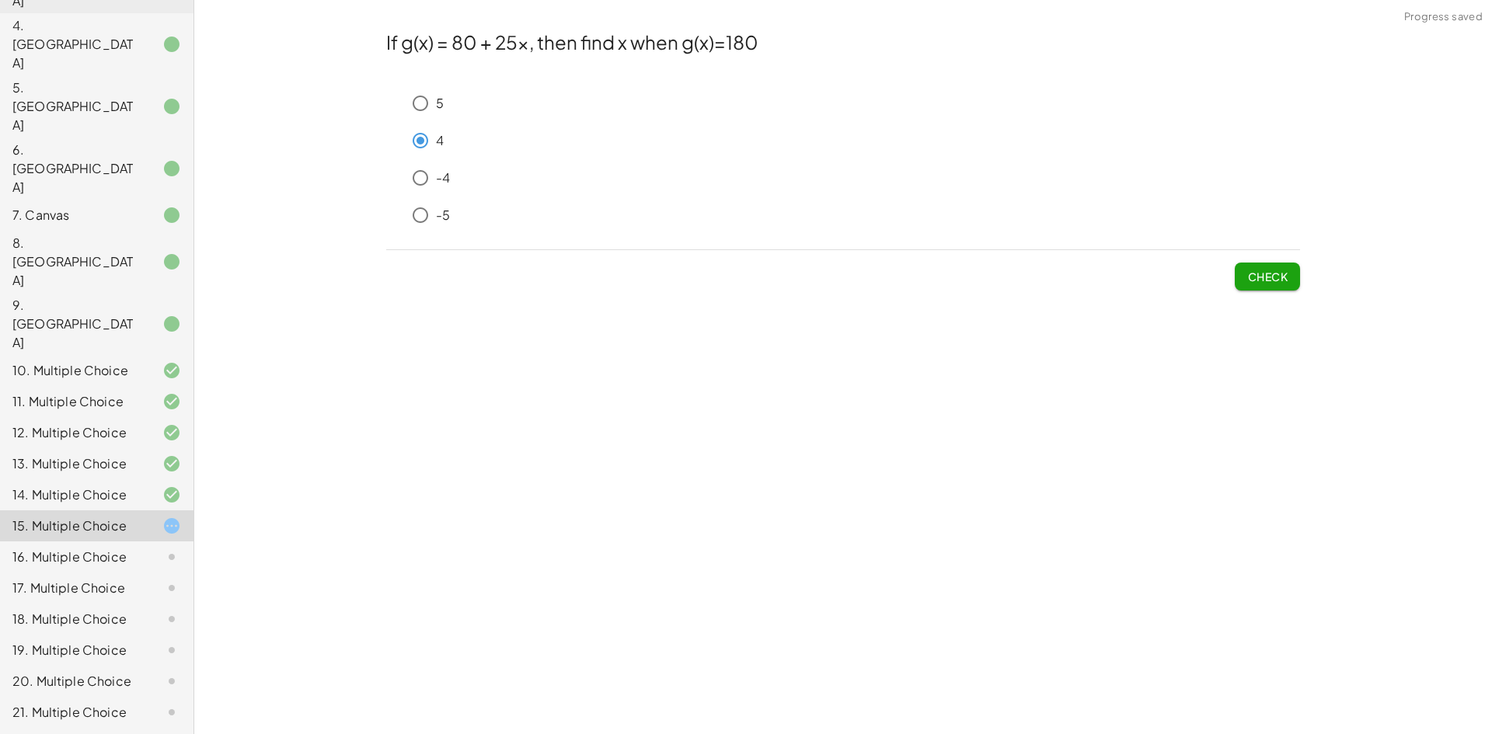
click at [1240, 268] on button "Check" at bounding box center [1266, 277] width 65 height 28
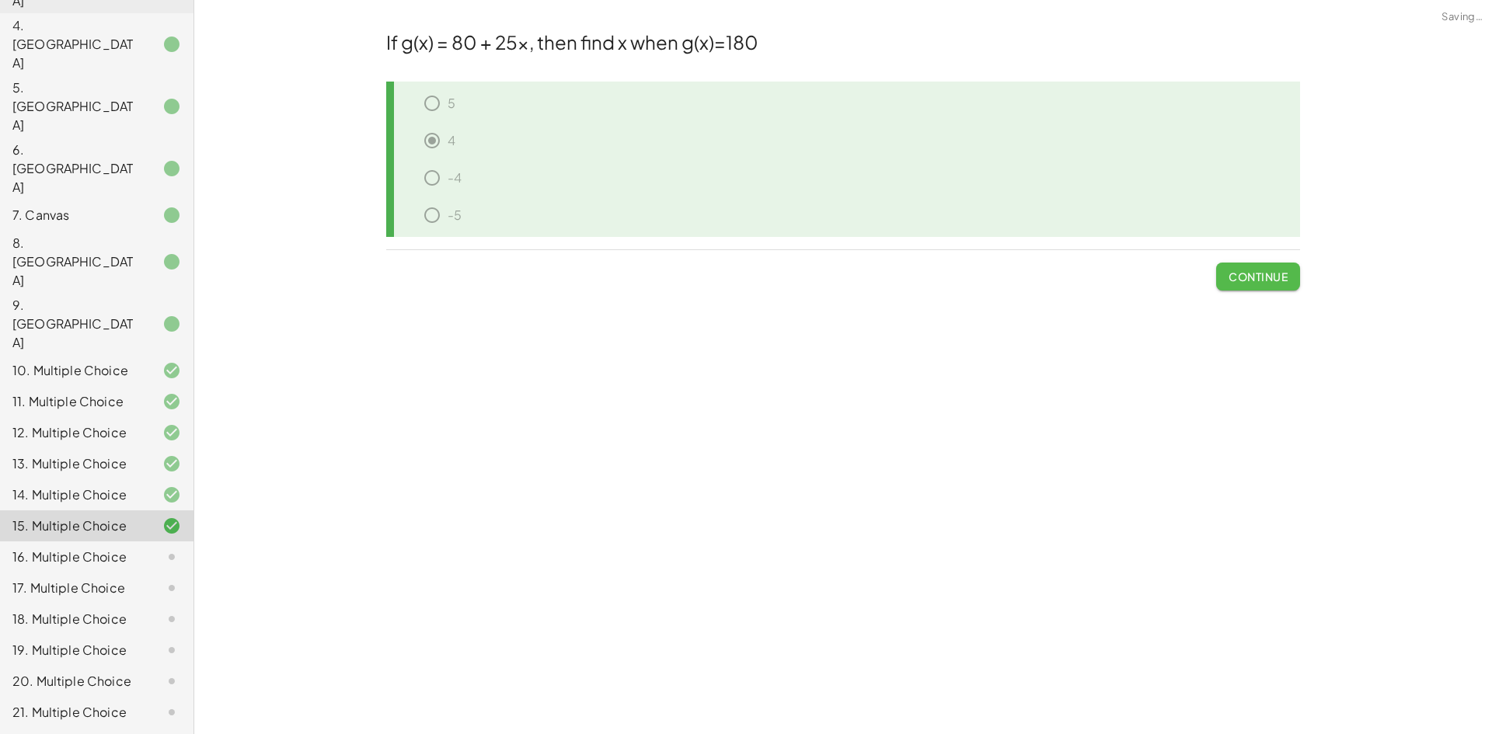
click at [1241, 268] on button "Continue" at bounding box center [1258, 277] width 84 height 28
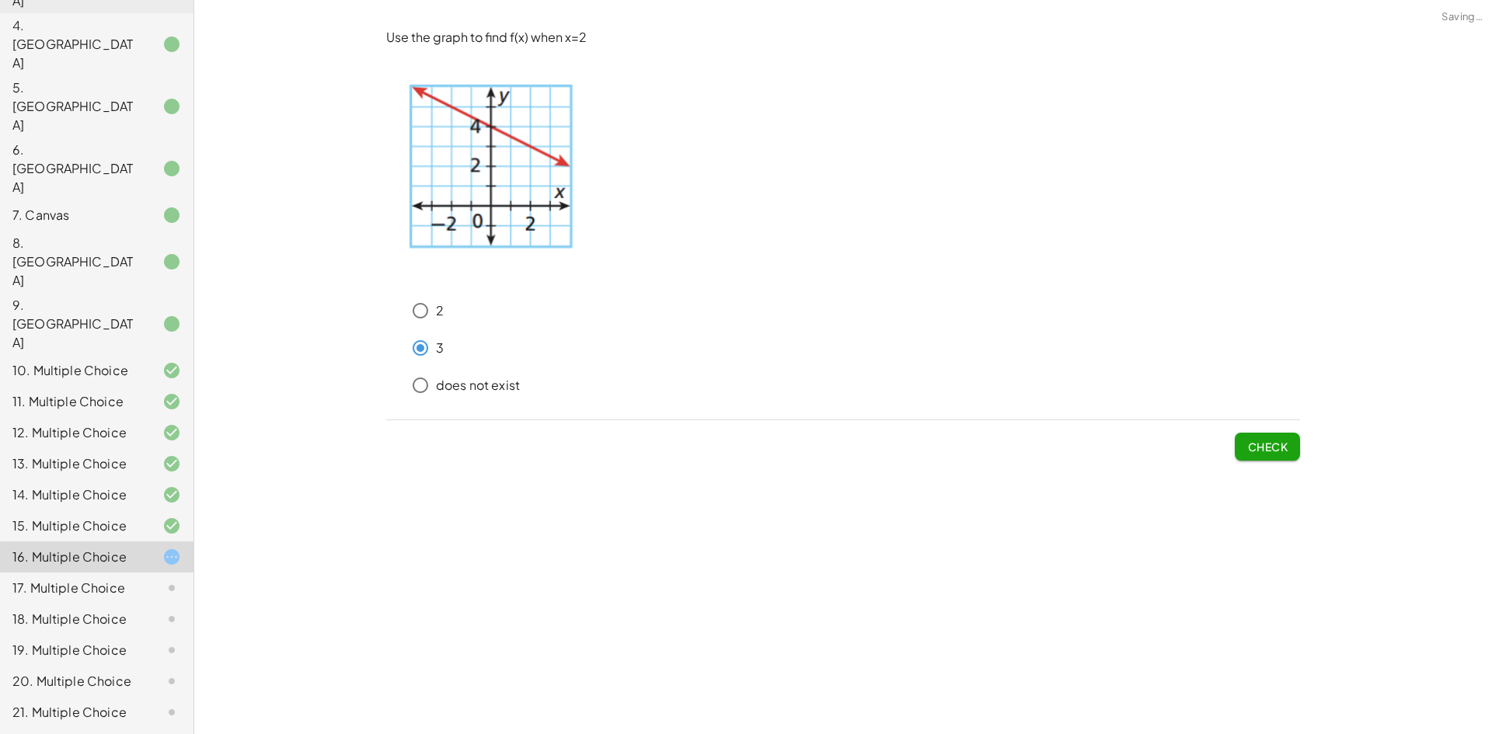
click at [1265, 443] on span "Check" at bounding box center [1267, 447] width 40 height 14
click at [1265, 444] on span "Submit Changes" at bounding box center [1237, 447] width 100 height 14
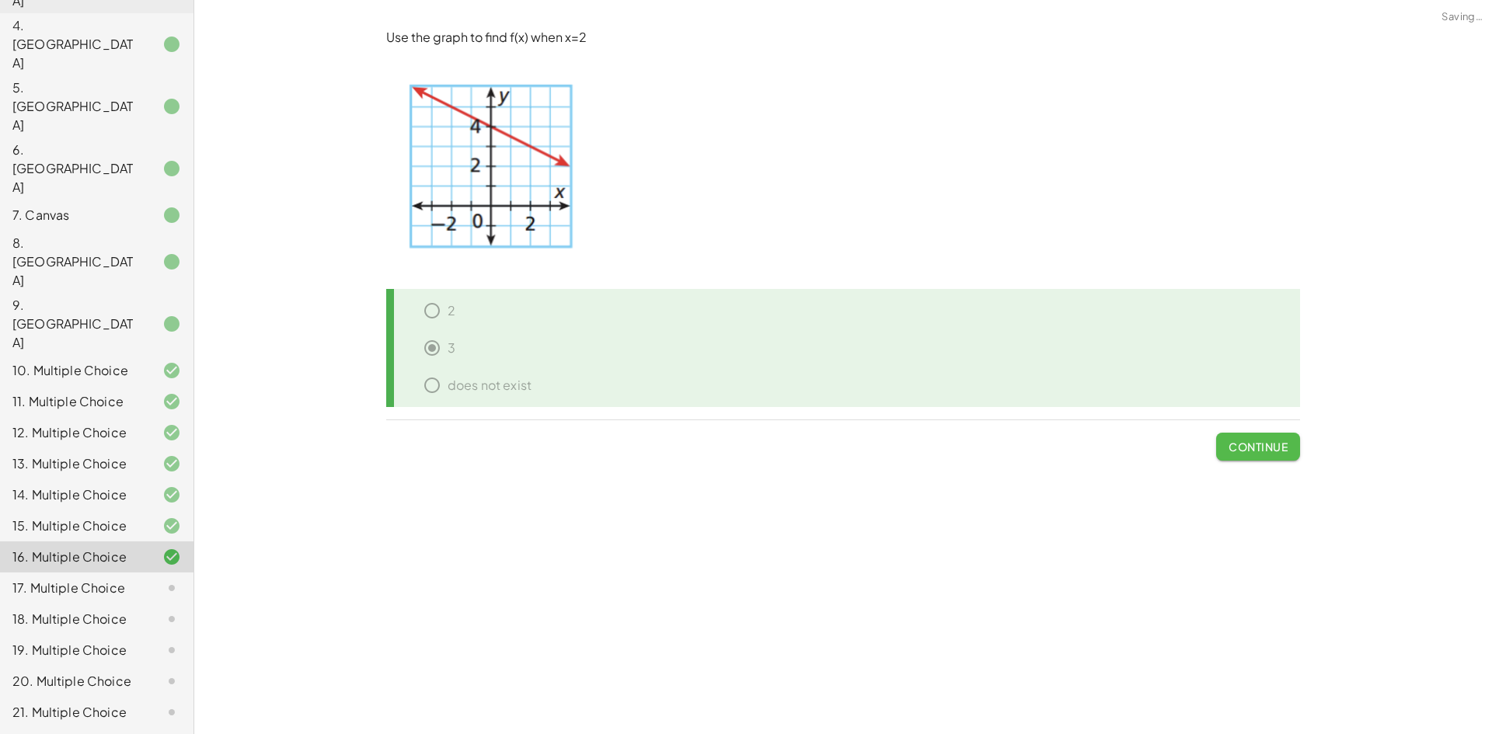
click at [1235, 451] on span "Continue" at bounding box center [1257, 447] width 59 height 14
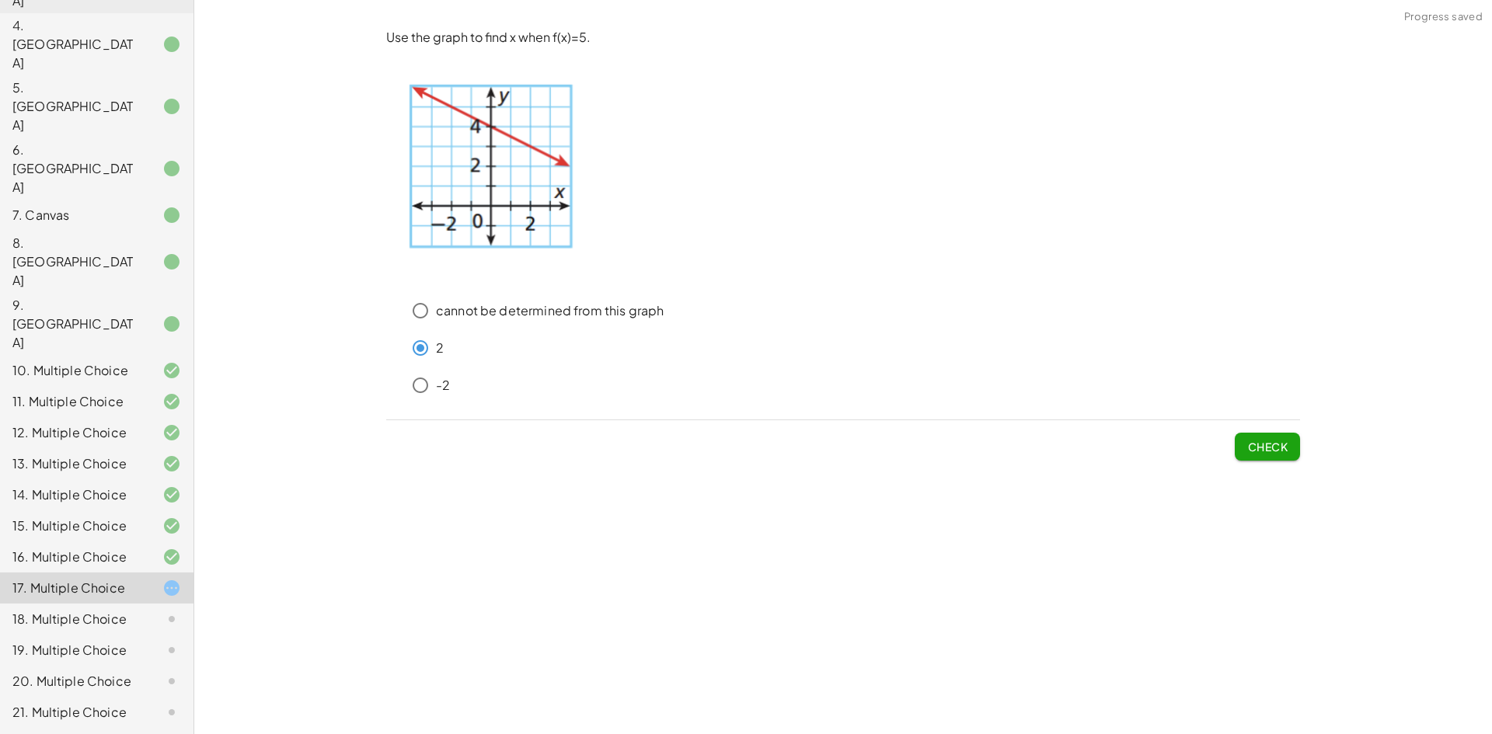
click at [1235, 449] on button "Check" at bounding box center [1266, 447] width 65 height 28
click at [1243, 443] on button "Check" at bounding box center [1266, 447] width 65 height 28
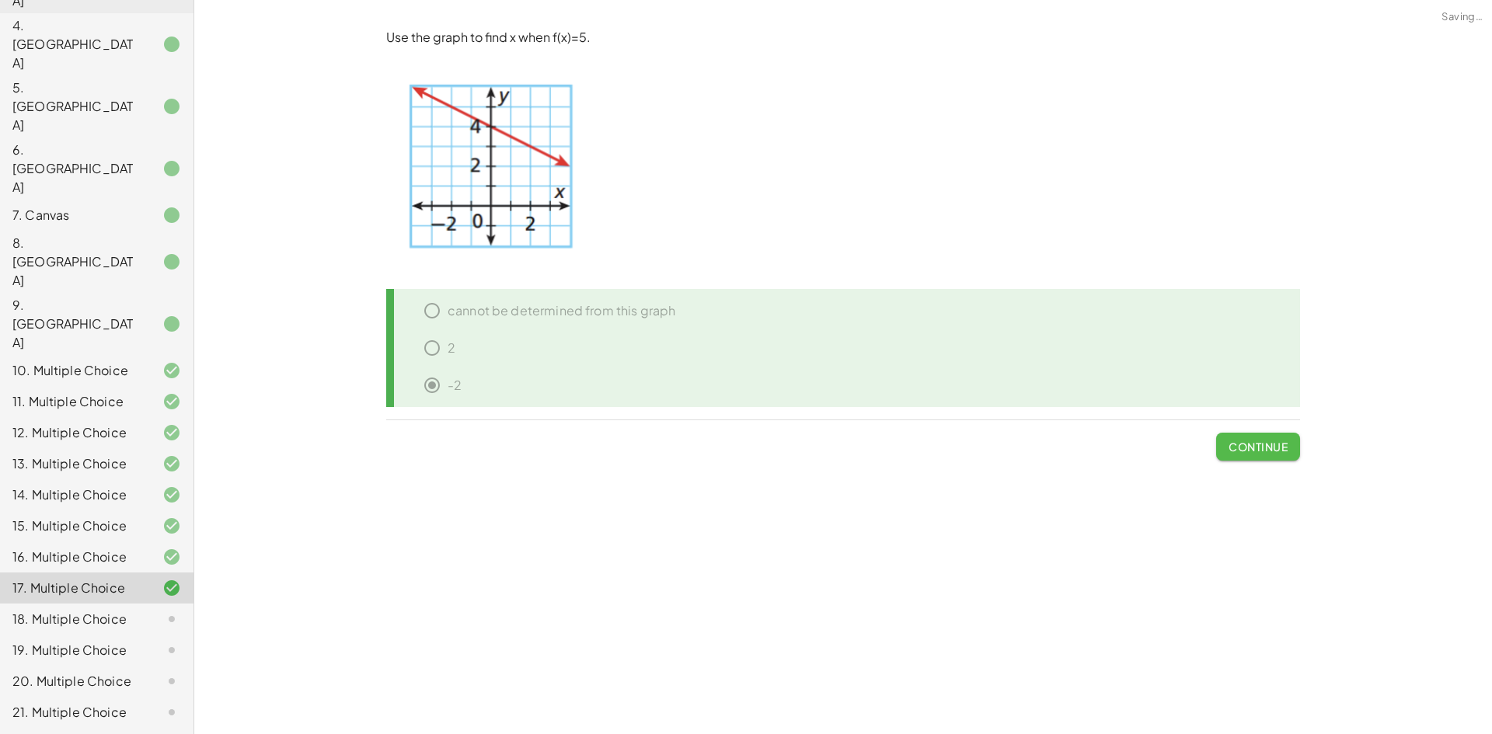
click at [1243, 443] on span "Continue" at bounding box center [1257, 447] width 59 height 14
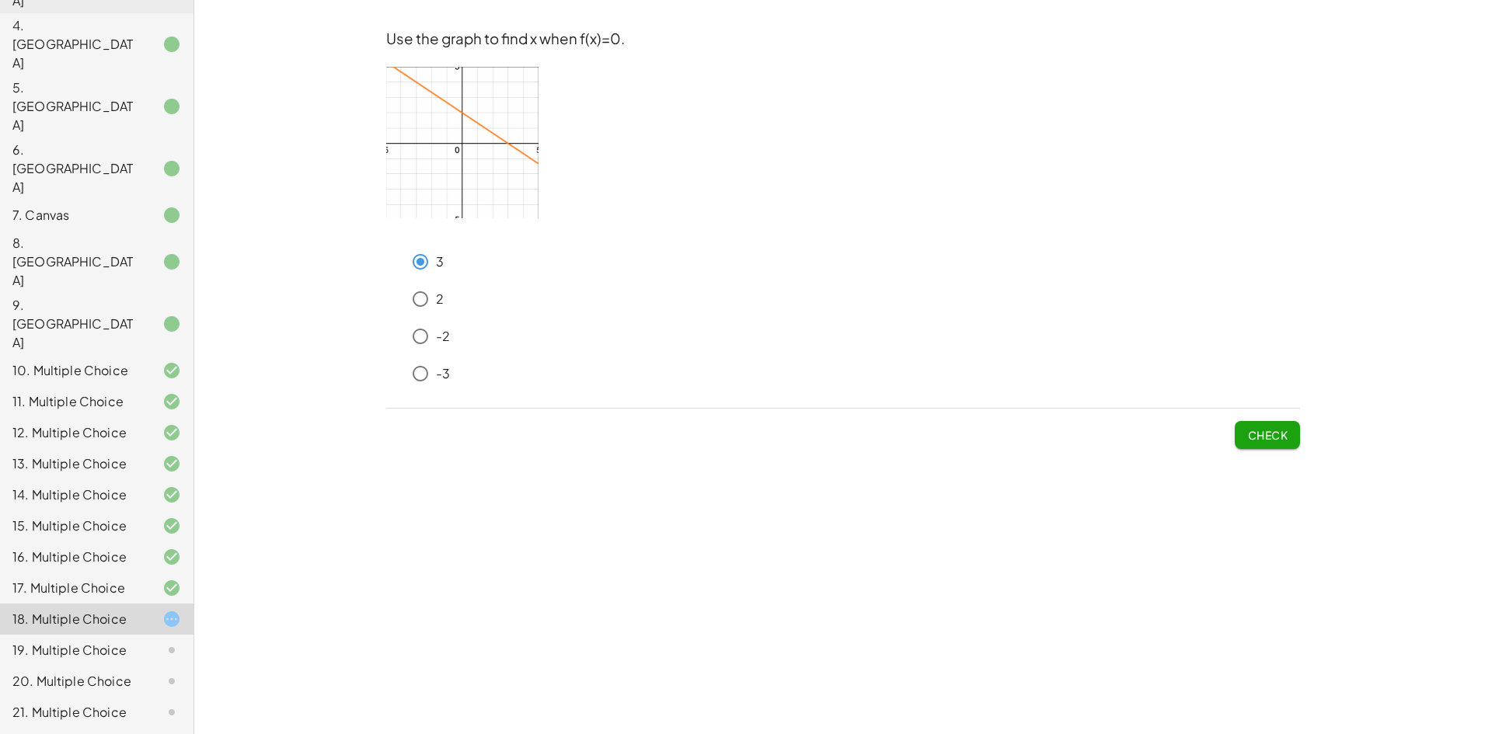
click at [1258, 444] on button "Check" at bounding box center [1266, 435] width 65 height 28
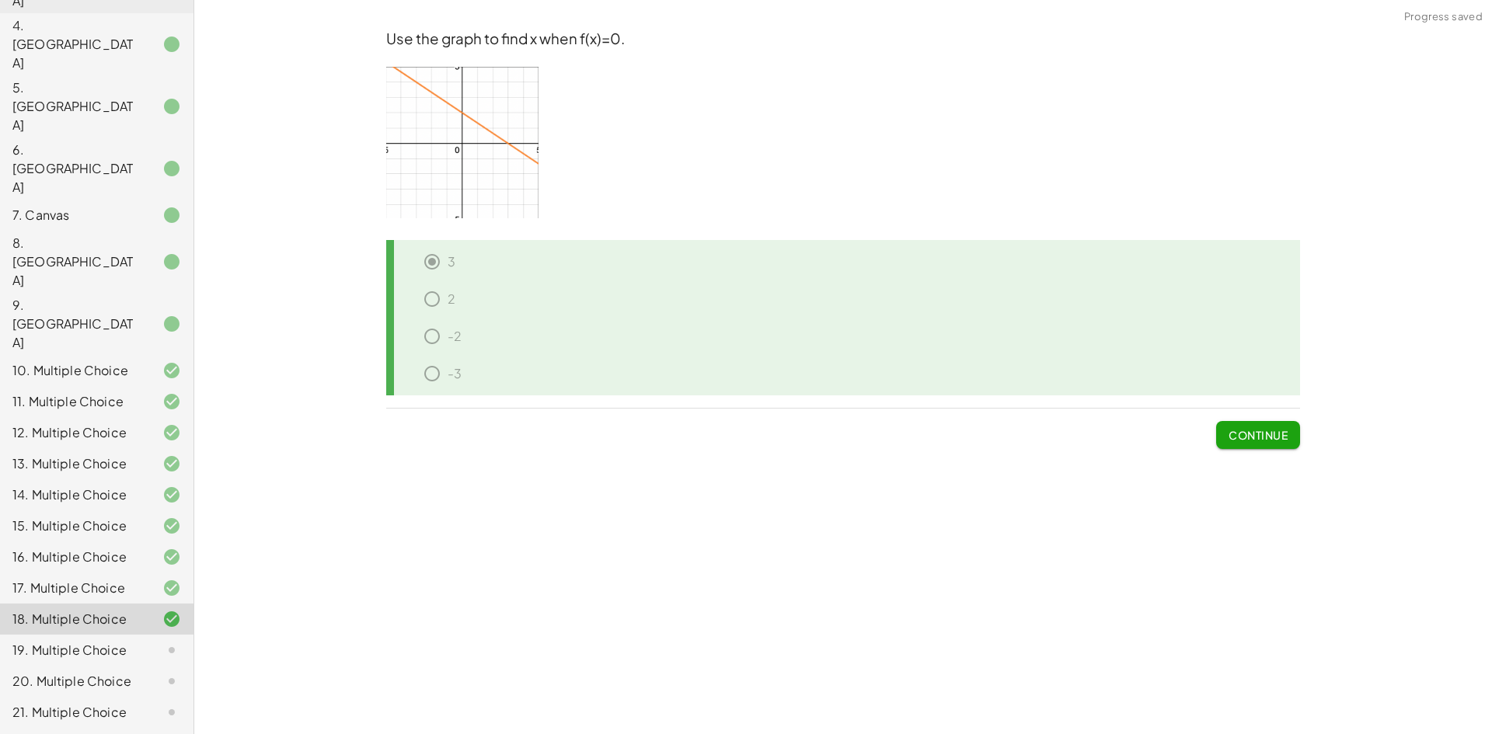
click at [1260, 446] on button "Continue" at bounding box center [1258, 435] width 84 height 28
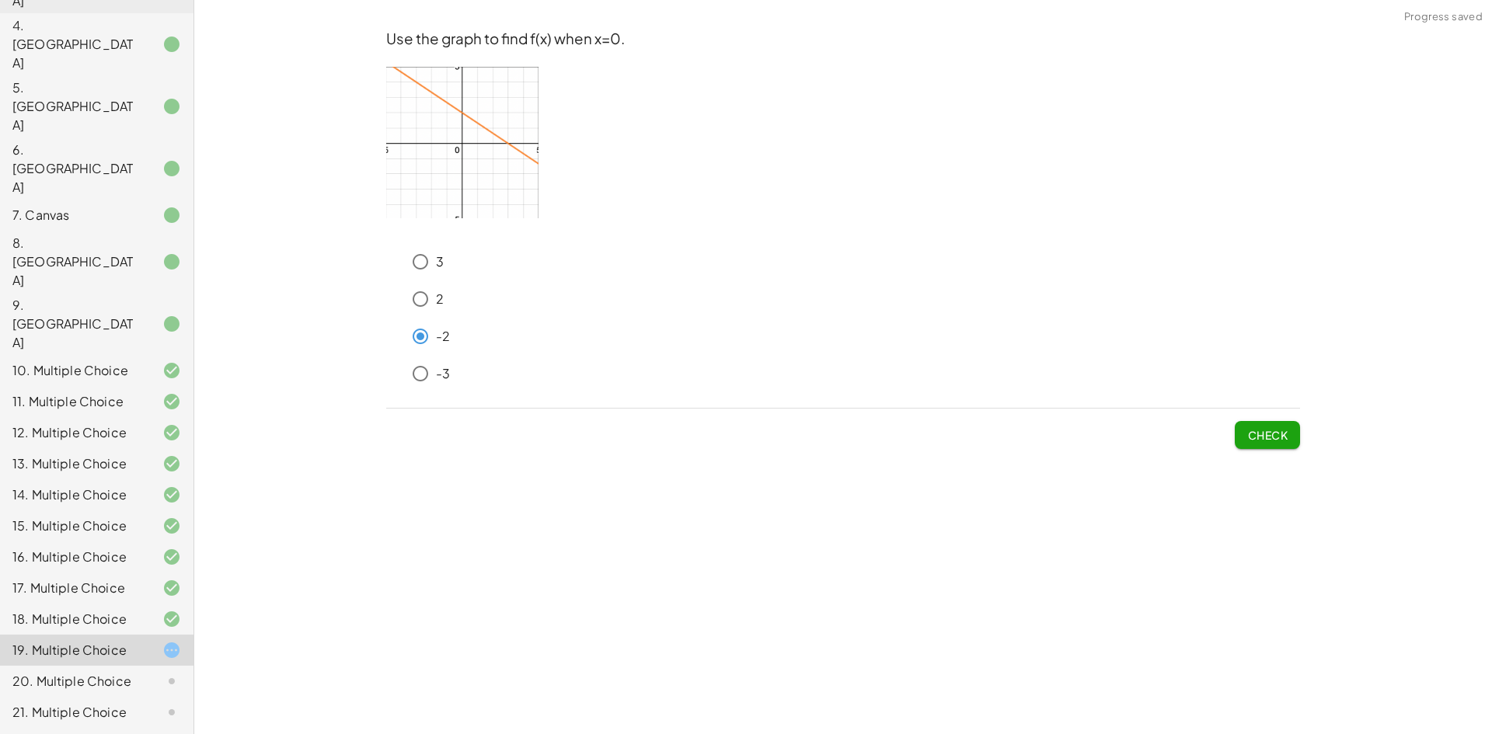
click at [1288, 443] on button "Check" at bounding box center [1266, 435] width 65 height 28
click at [1246, 433] on button "Check" at bounding box center [1266, 435] width 65 height 28
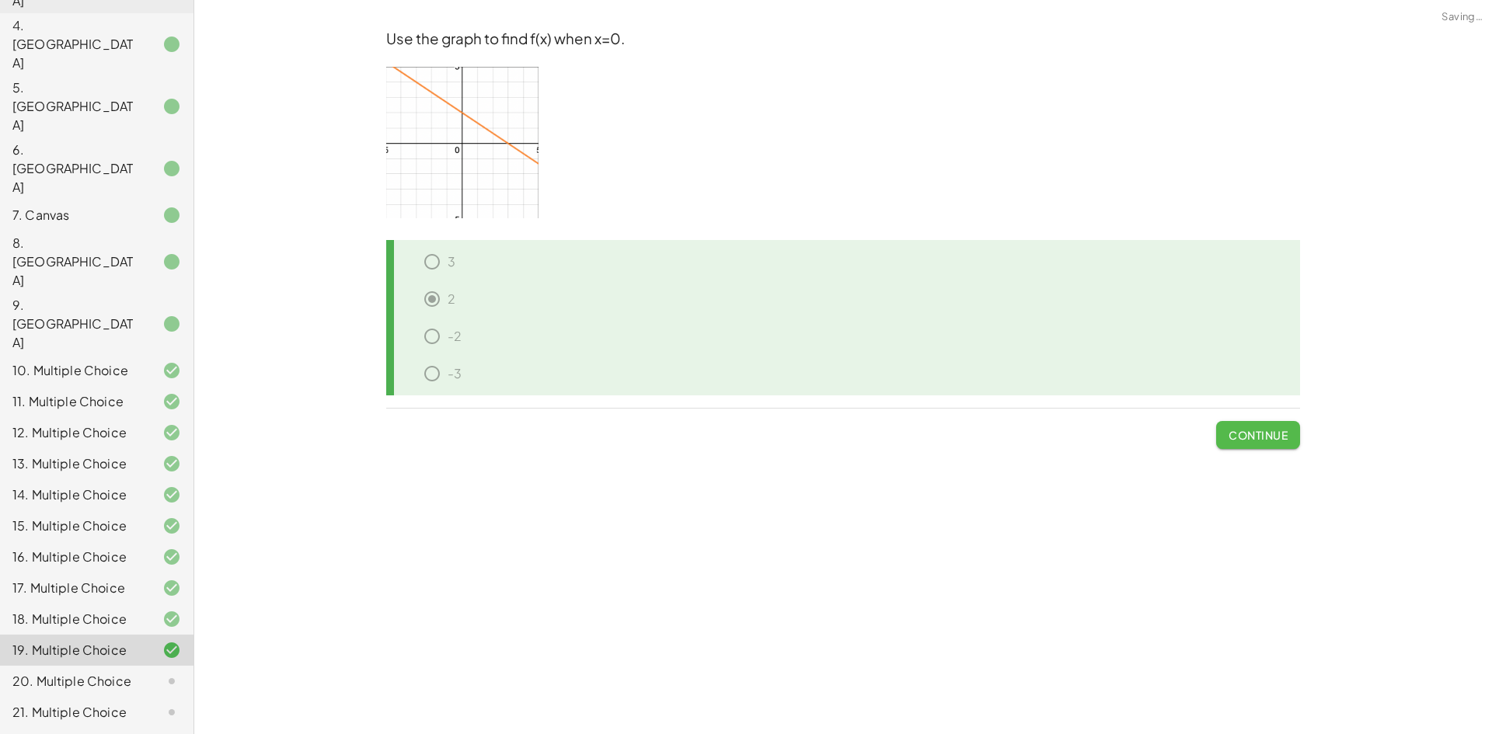
click at [1246, 435] on span "Continue" at bounding box center [1257, 435] width 59 height 14
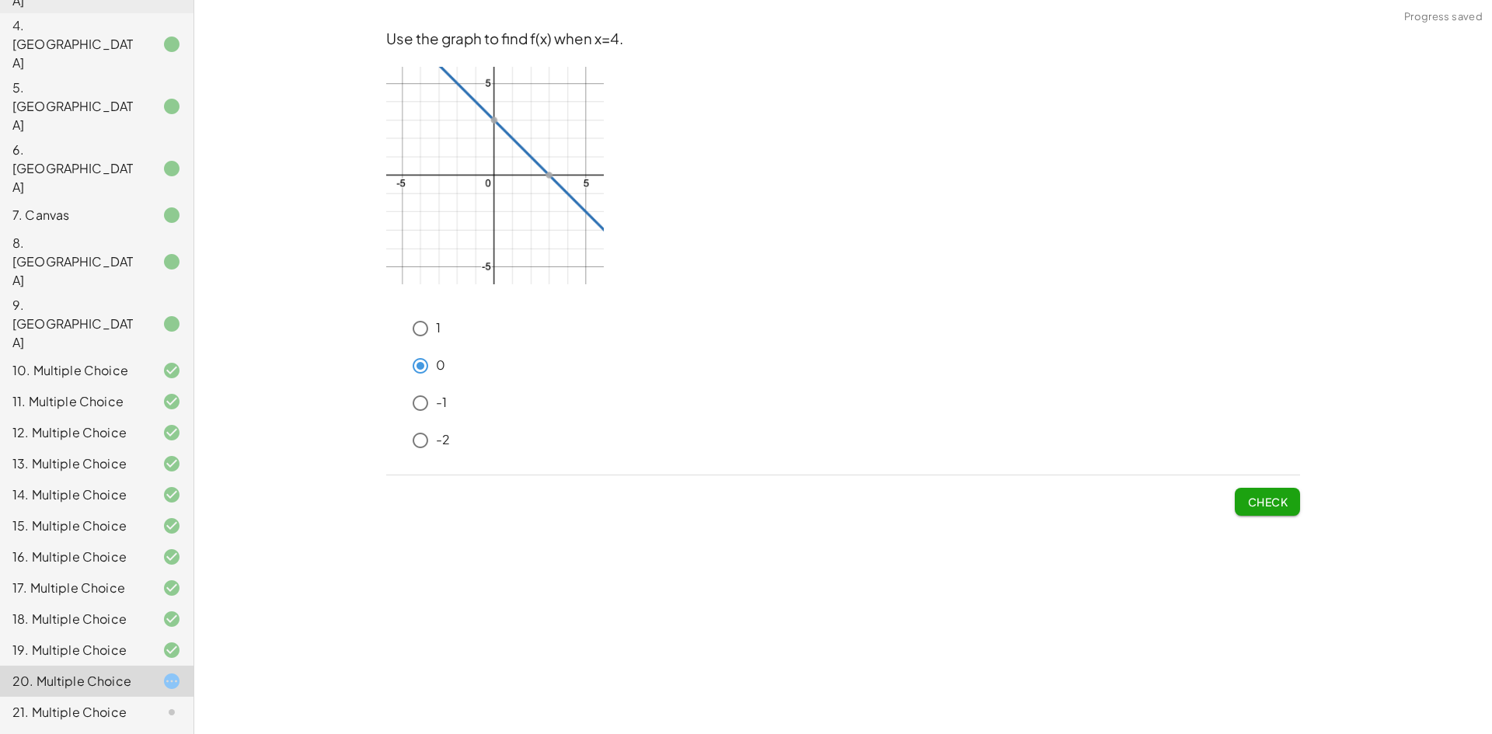
click at [1252, 511] on button "Check" at bounding box center [1266, 502] width 65 height 28
click at [1268, 513] on button "Check" at bounding box center [1266, 502] width 65 height 28
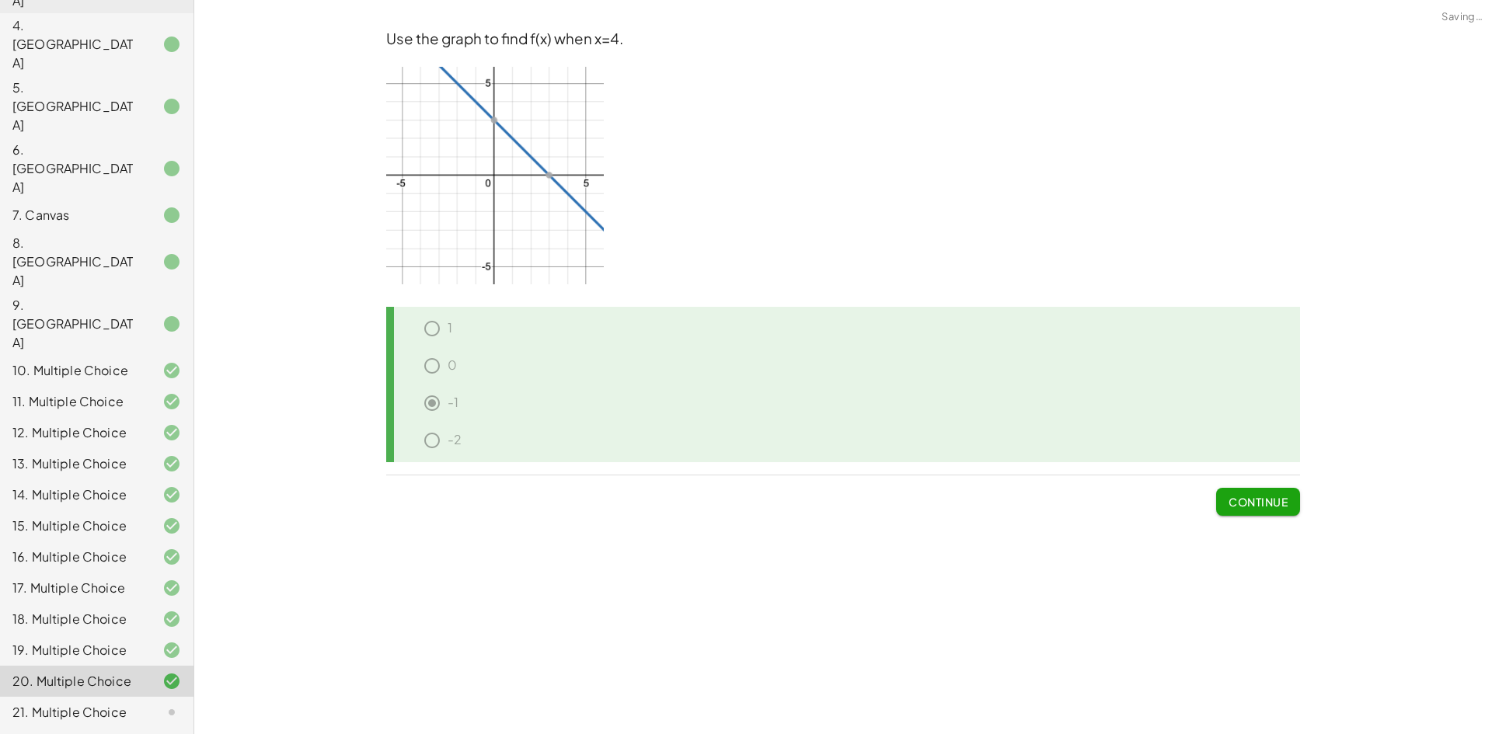
click at [1266, 509] on button "Continue" at bounding box center [1258, 502] width 84 height 28
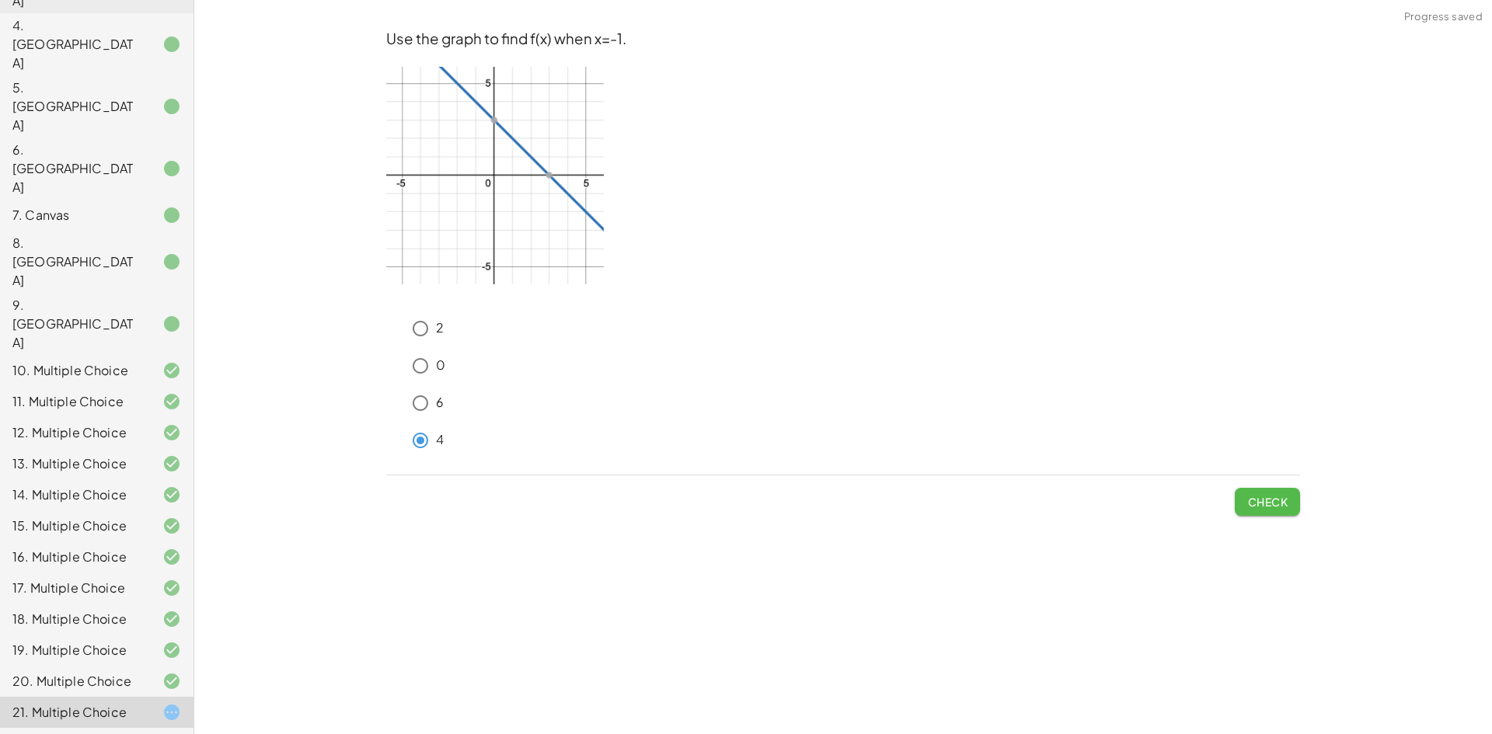
click at [1241, 507] on button "Check" at bounding box center [1266, 502] width 65 height 28
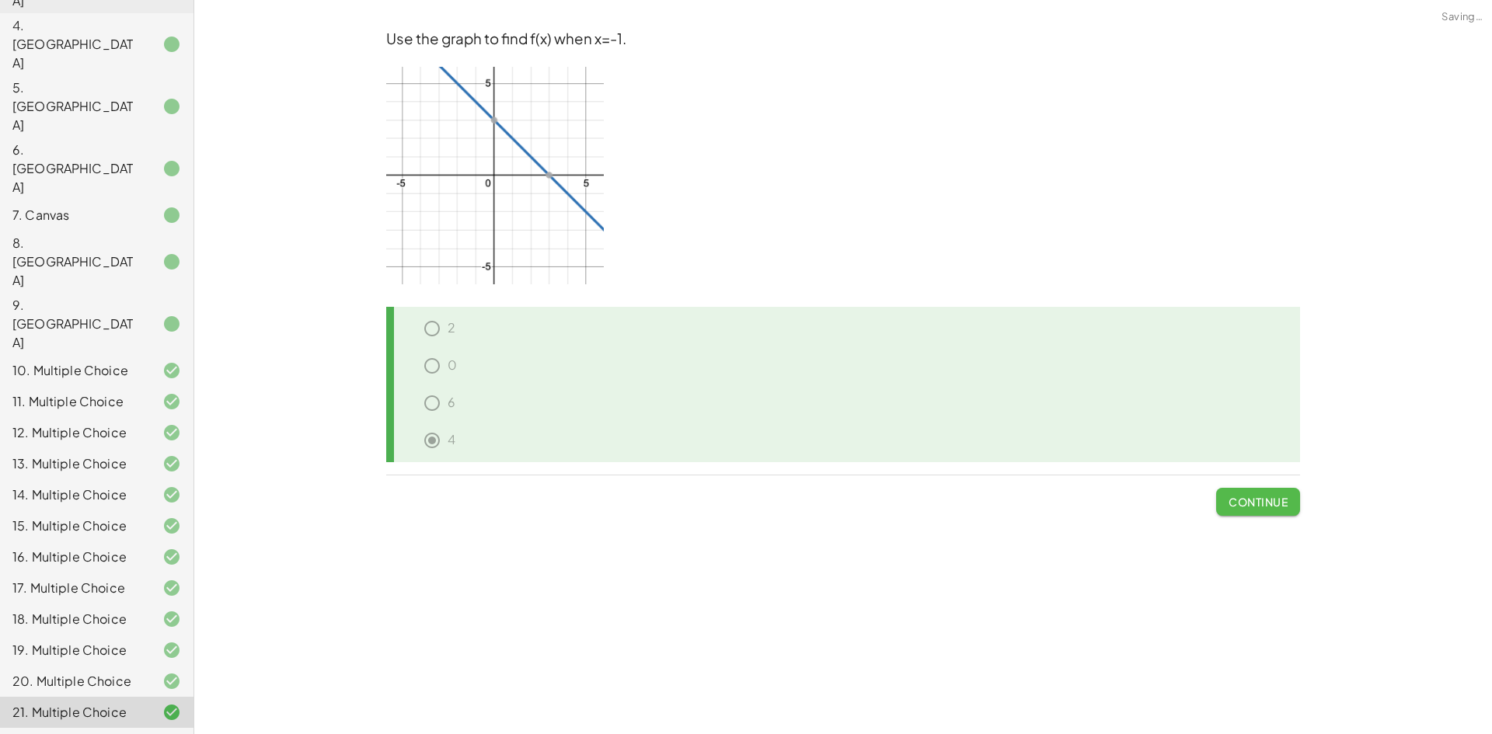
click at [1241, 507] on span "Continue" at bounding box center [1257, 502] width 59 height 14
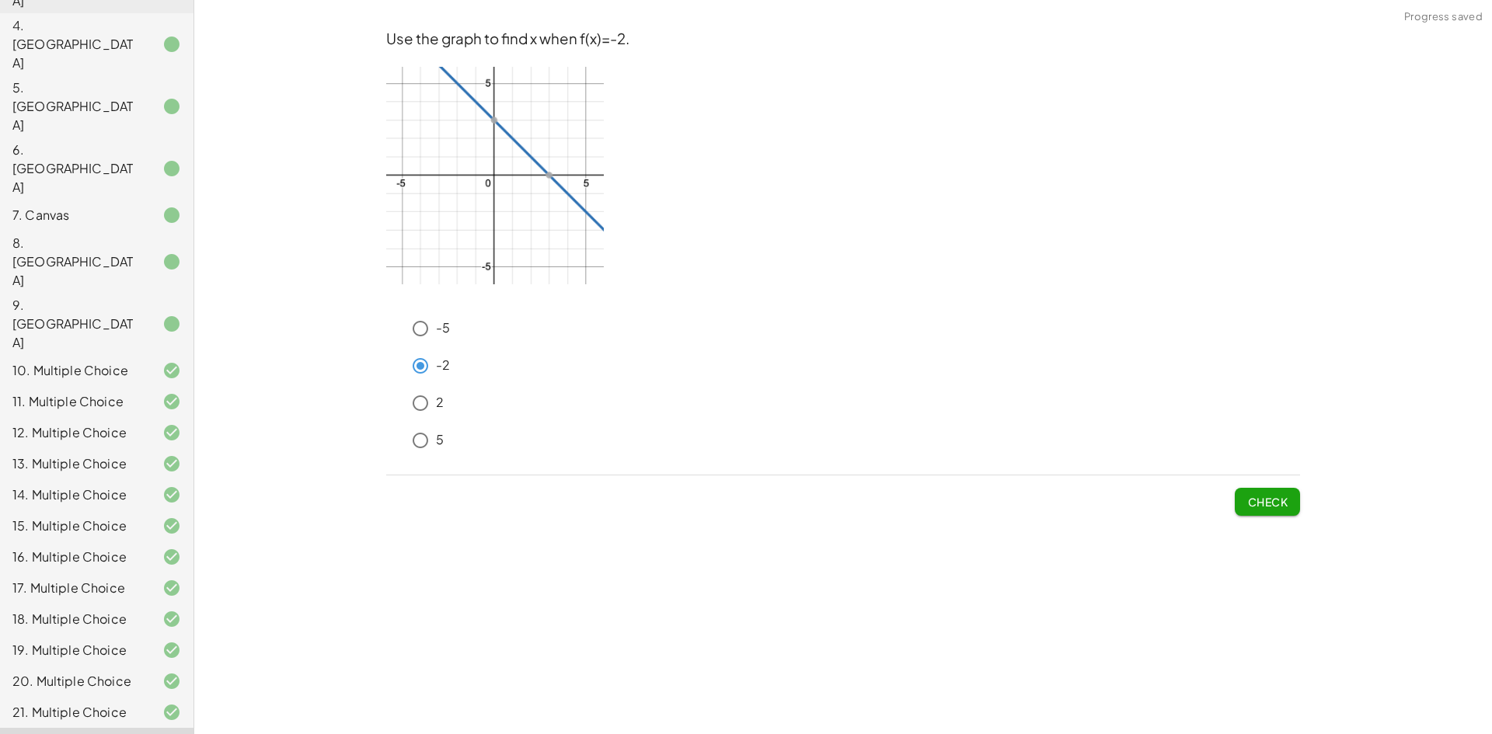
click at [1248, 503] on span "Check" at bounding box center [1267, 502] width 40 height 14
click at [1268, 508] on span "Check" at bounding box center [1267, 502] width 40 height 14
click at [1229, 505] on div "Check" at bounding box center [843, 495] width 914 height 40
click at [1258, 505] on span "Check" at bounding box center [1267, 502] width 40 height 14
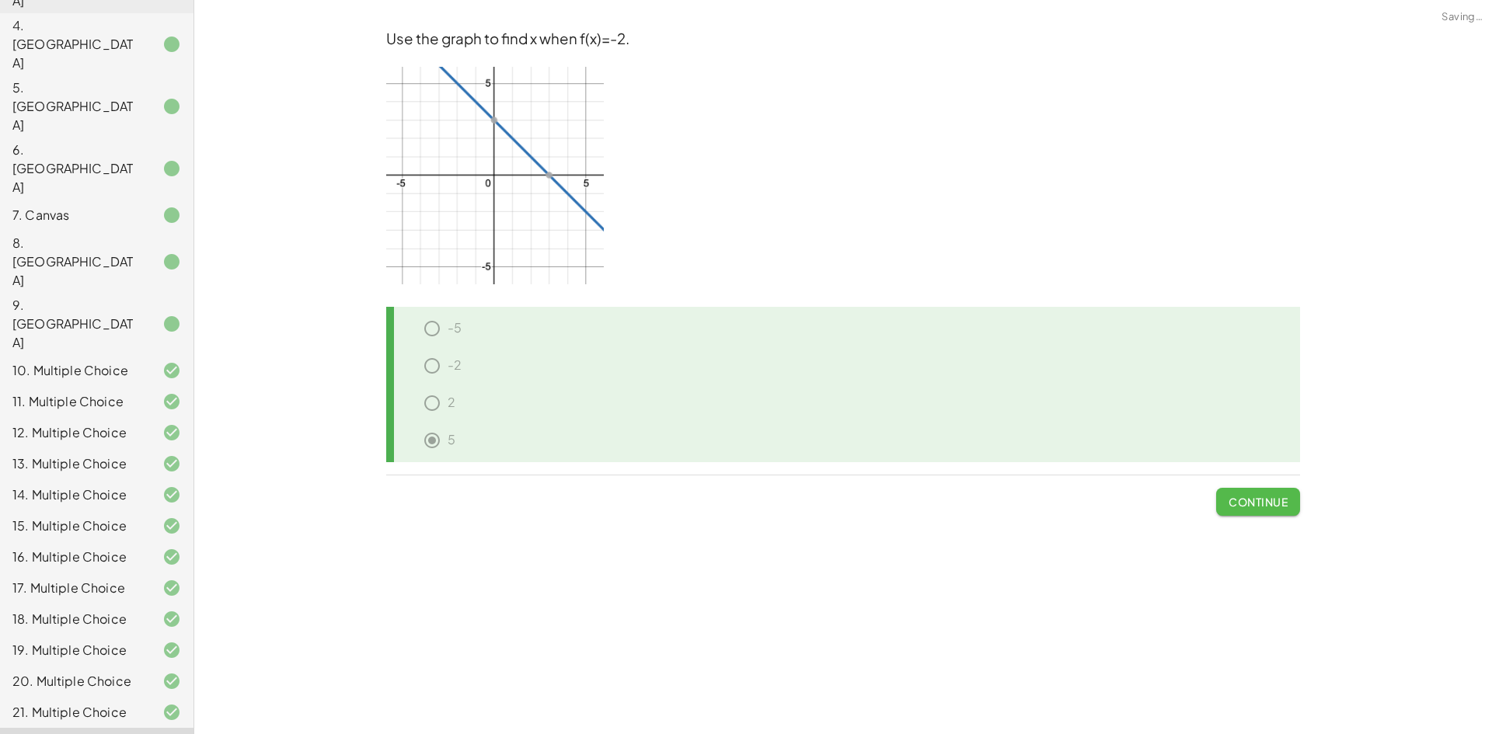
click at [1258, 505] on span "Continue" at bounding box center [1257, 502] width 59 height 14
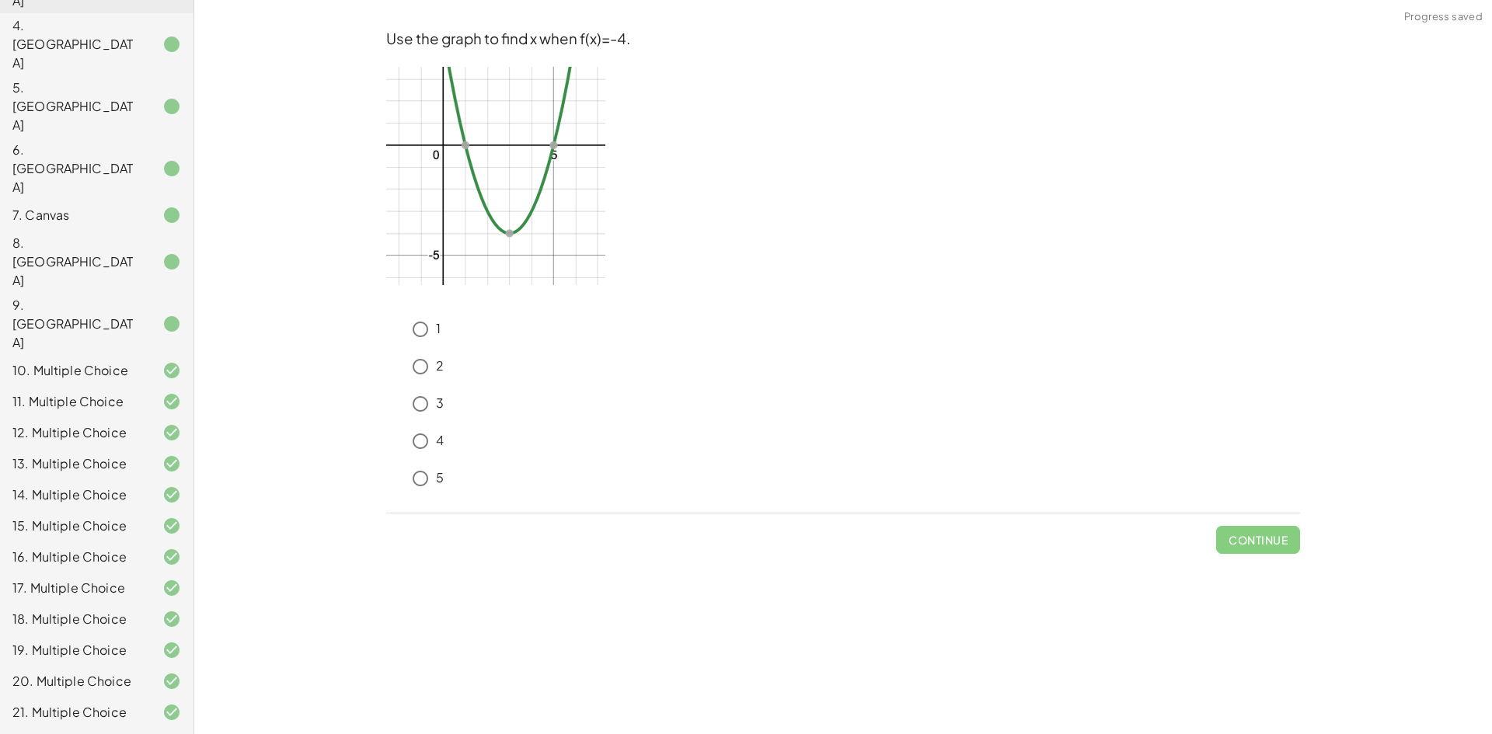
drag, startPoint x: 535, startPoint y: 440, endPoint x: 495, endPoint y: 464, distance: 47.0
click at [506, 457] on div "4" at bounding box center [843, 444] width 914 height 37
click at [1252, 546] on span "Check" at bounding box center [1267, 540] width 40 height 14
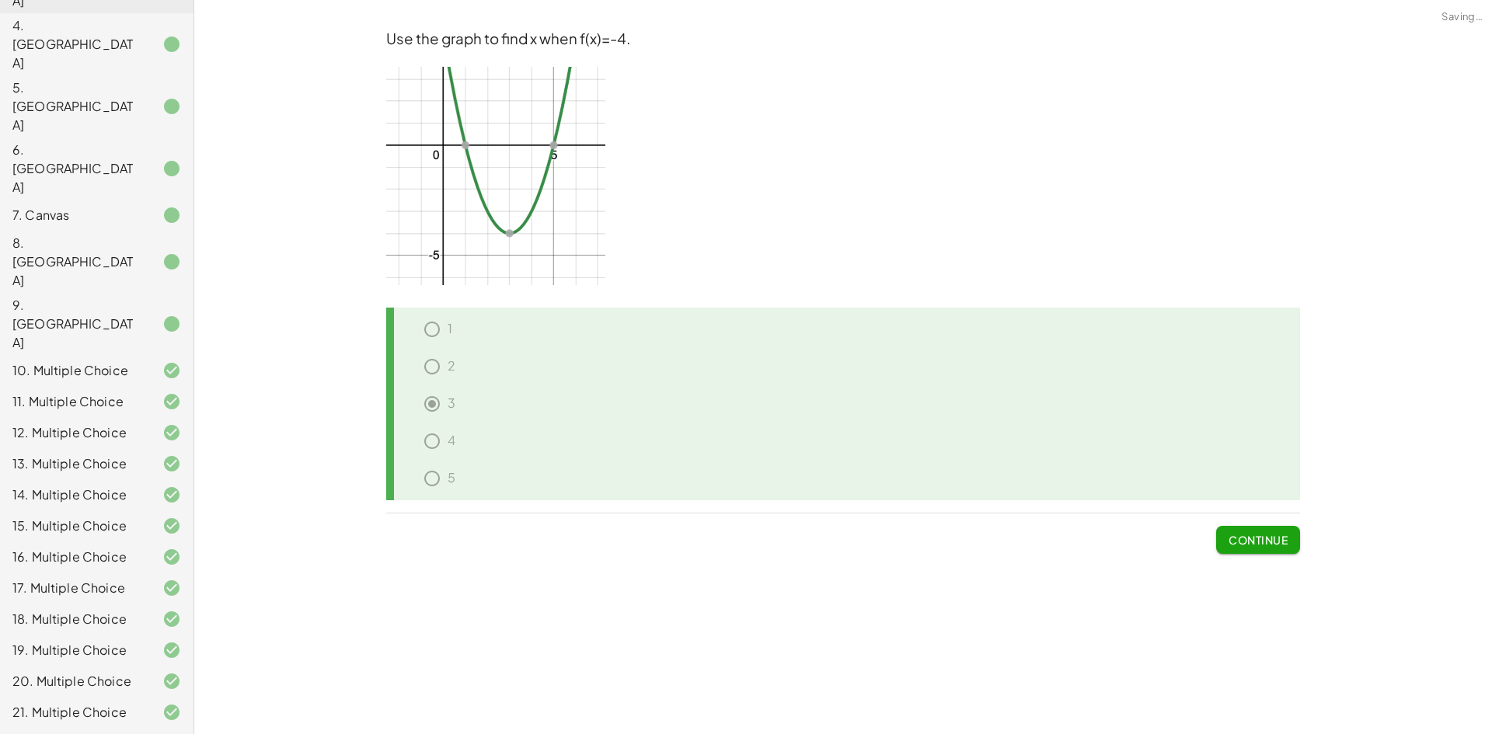
click at [1252, 546] on span "Continue" at bounding box center [1257, 540] width 59 height 14
click at [1275, 538] on span "Continue" at bounding box center [1257, 540] width 59 height 14
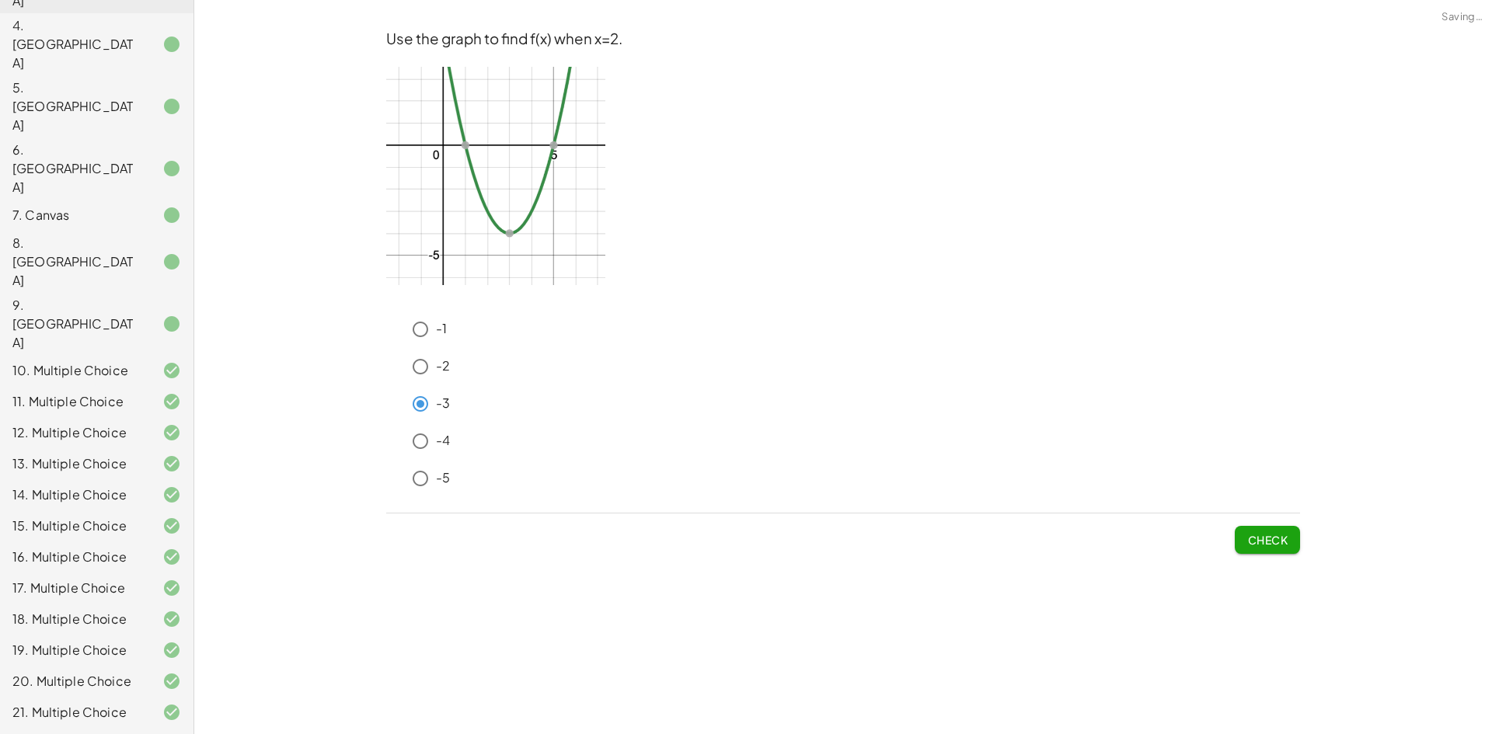
click at [1267, 534] on span "Check" at bounding box center [1267, 540] width 40 height 14
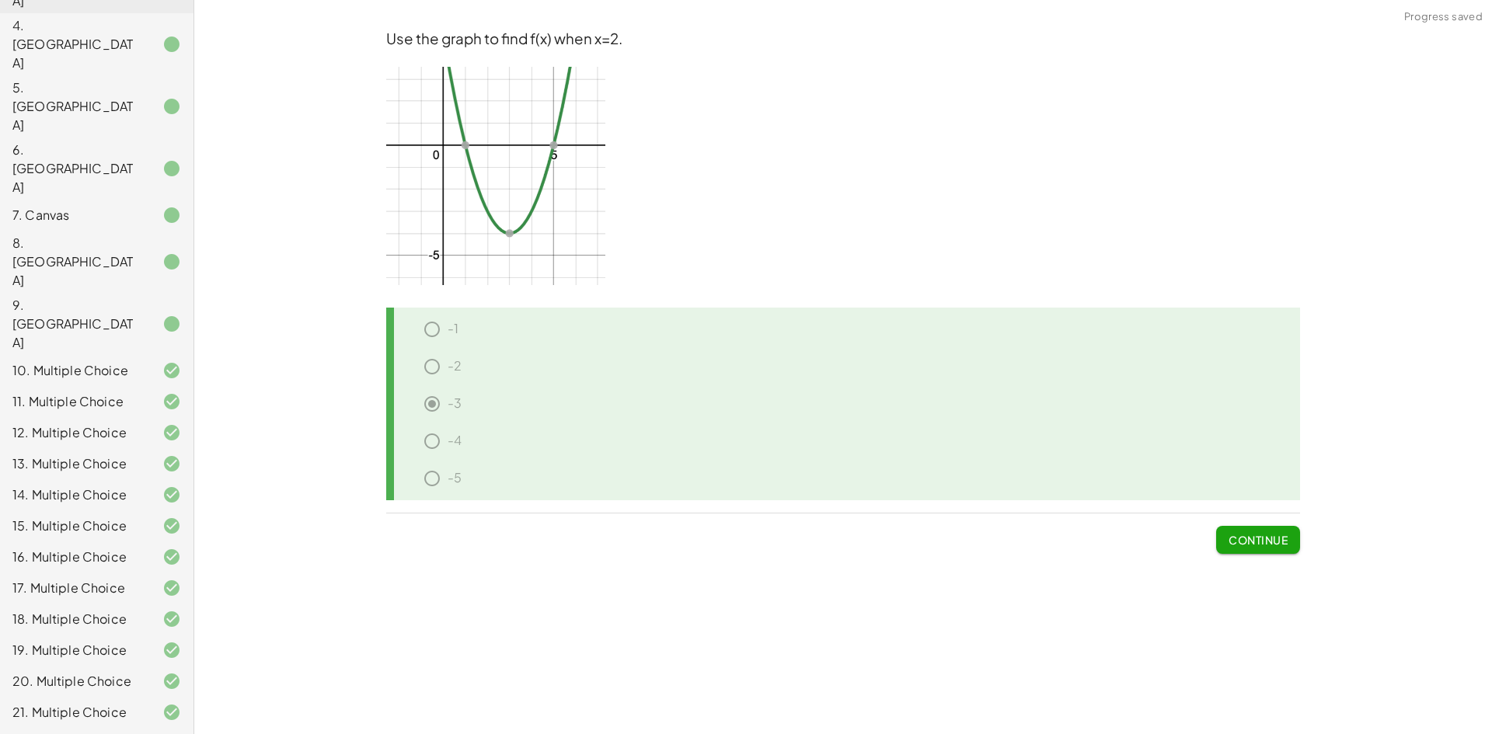
click at [1267, 534] on span "Continue" at bounding box center [1257, 540] width 59 height 14
